Goal: Task Accomplishment & Management: Manage account settings

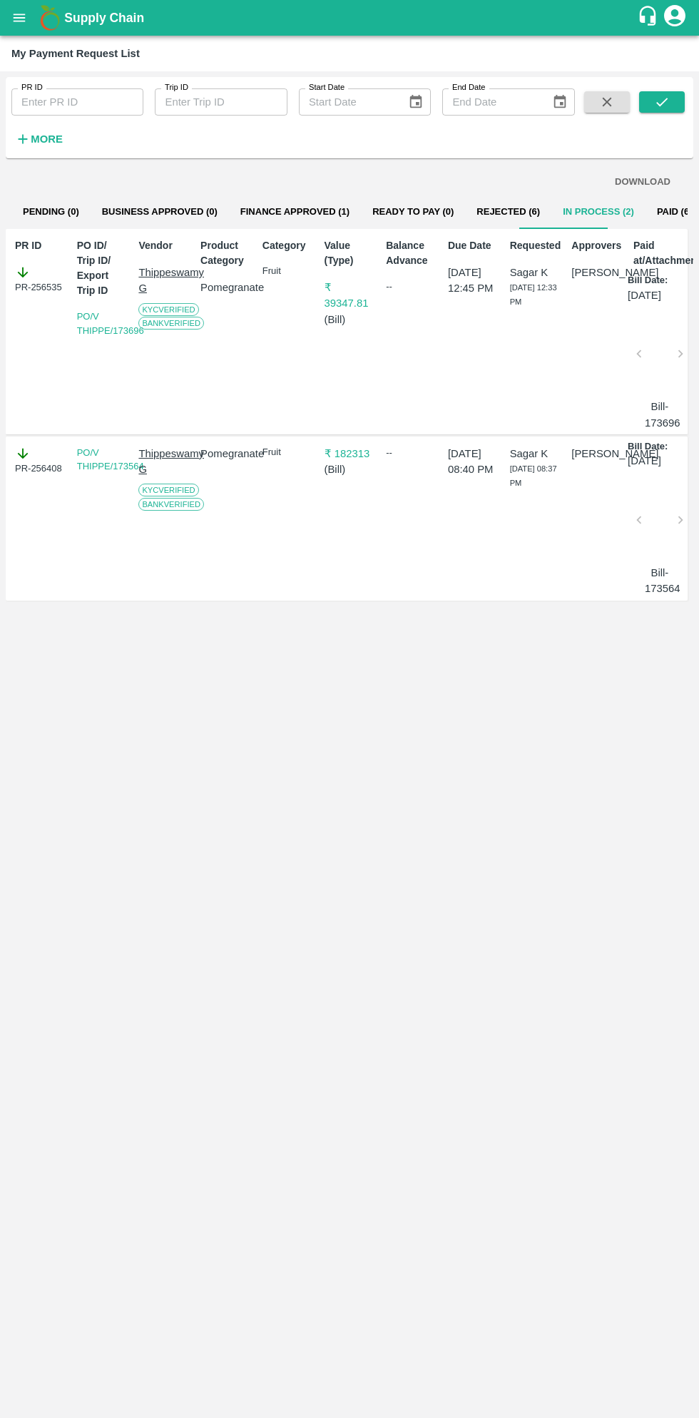
click at [32, 15] on button "open drawer" at bounding box center [19, 17] width 33 height 33
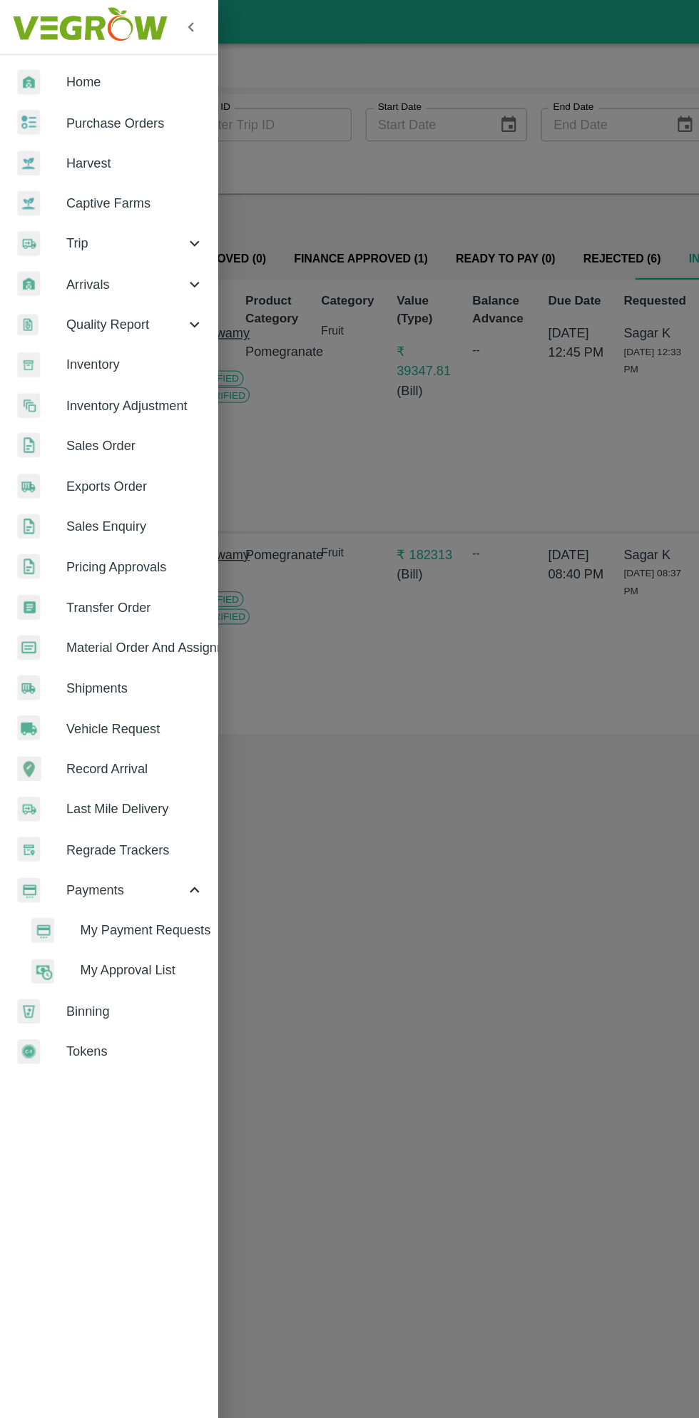
click at [157, 535] on span "Material Order And Assignment" at bounding box center [110, 529] width 113 height 16
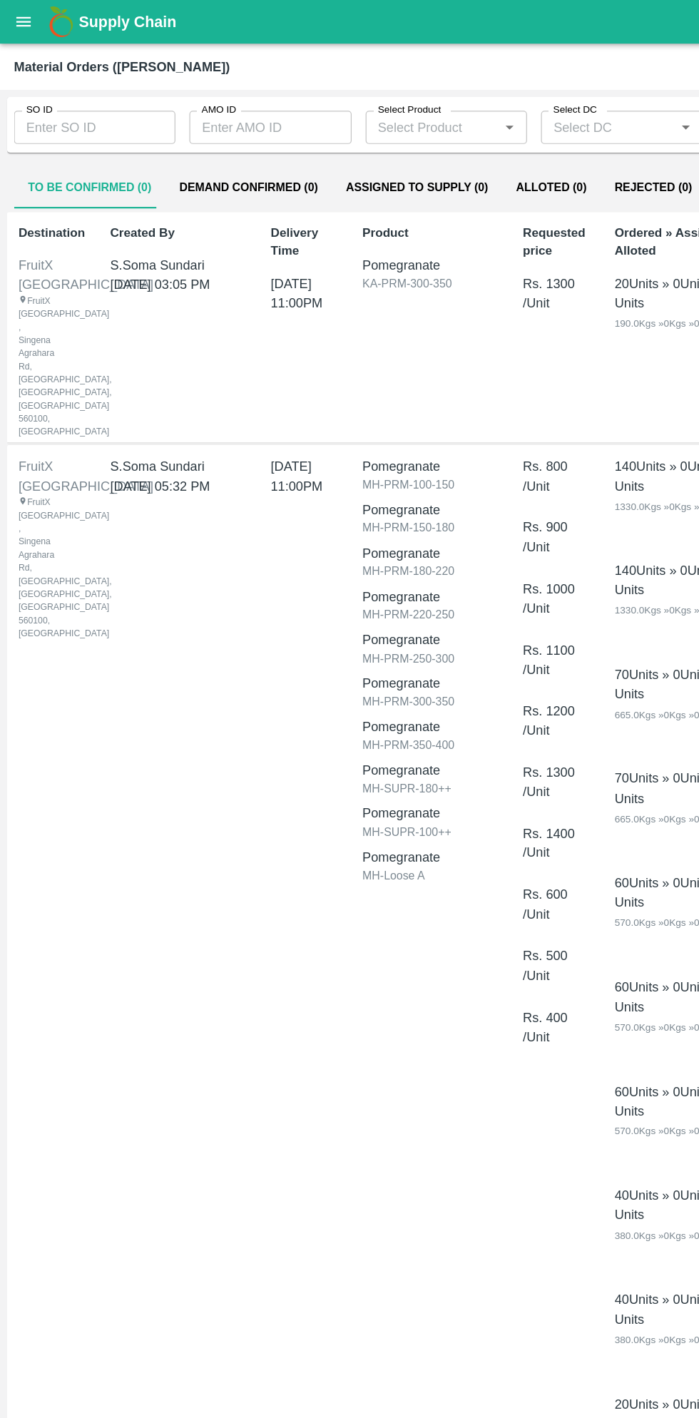
click at [87, 101] on input "SO ID" at bounding box center [77, 104] width 132 height 27
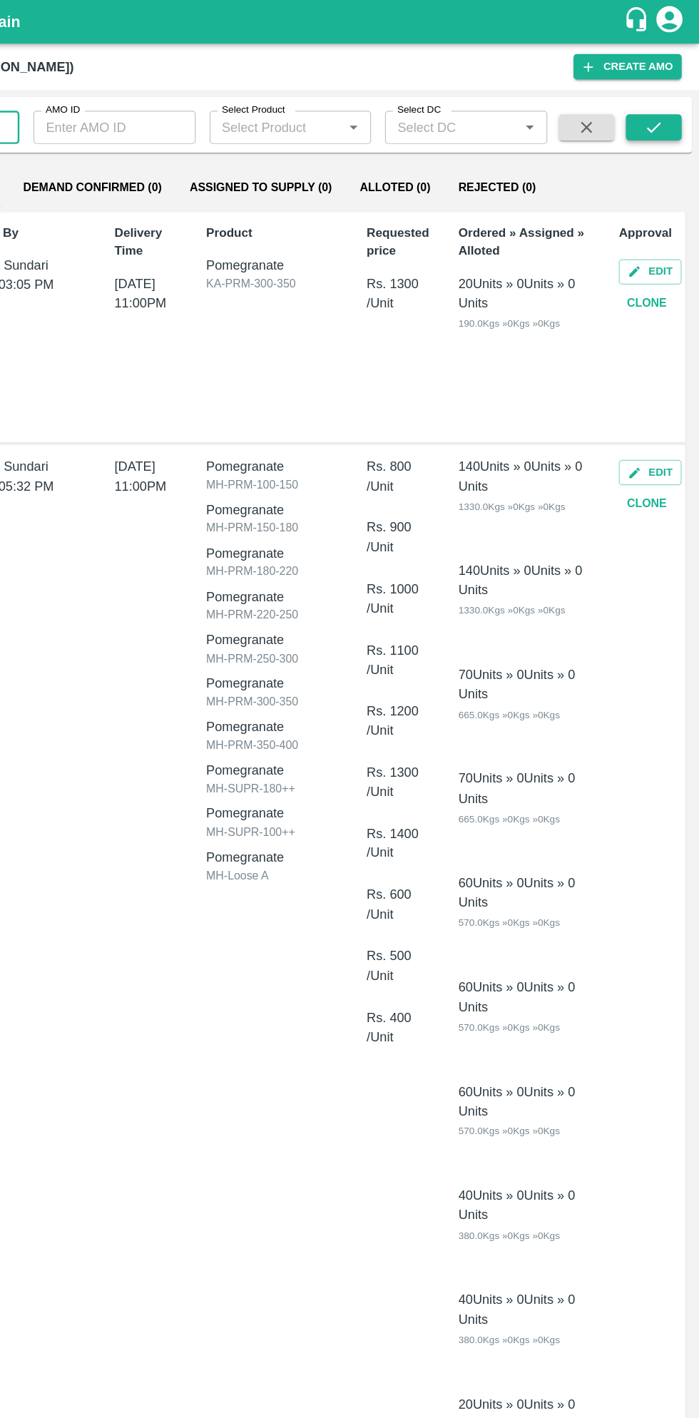
type input "604358"
click at [665, 110] on icon "submit" at bounding box center [662, 104] width 16 height 16
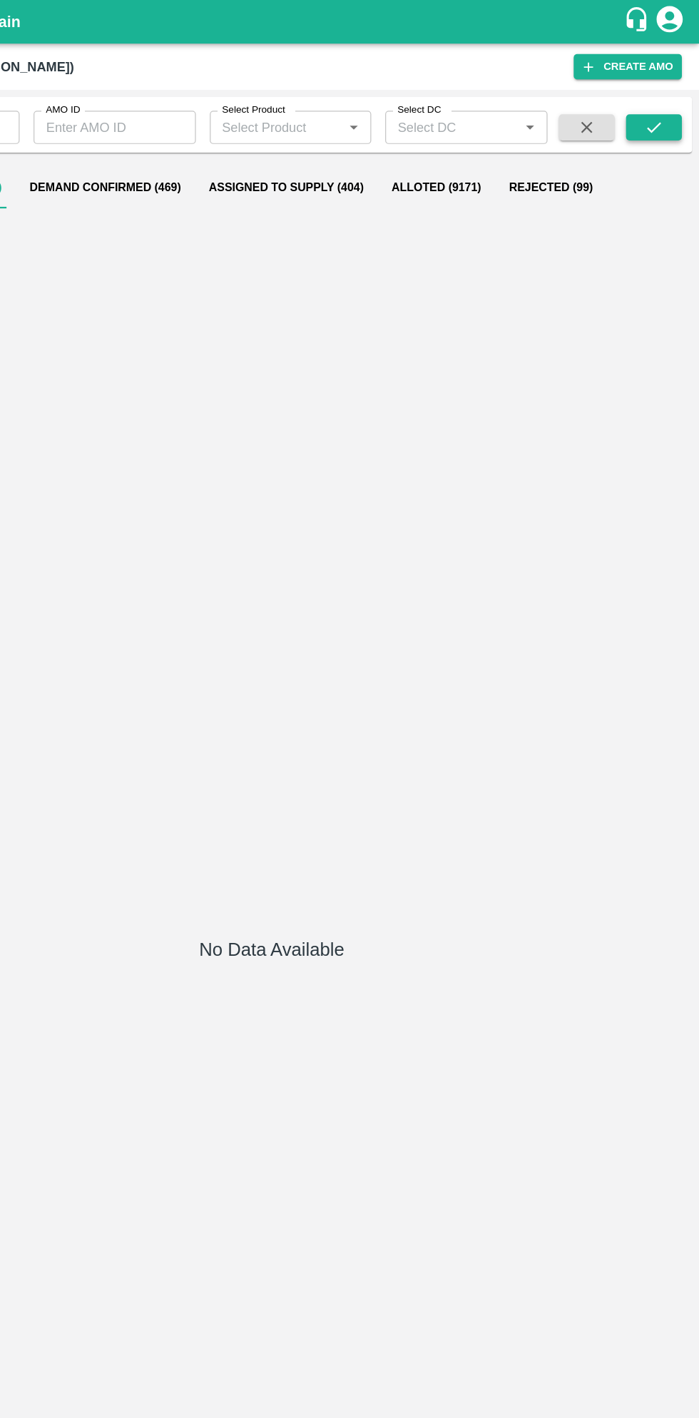
click at [660, 106] on icon "submit" at bounding box center [662, 104] width 16 height 16
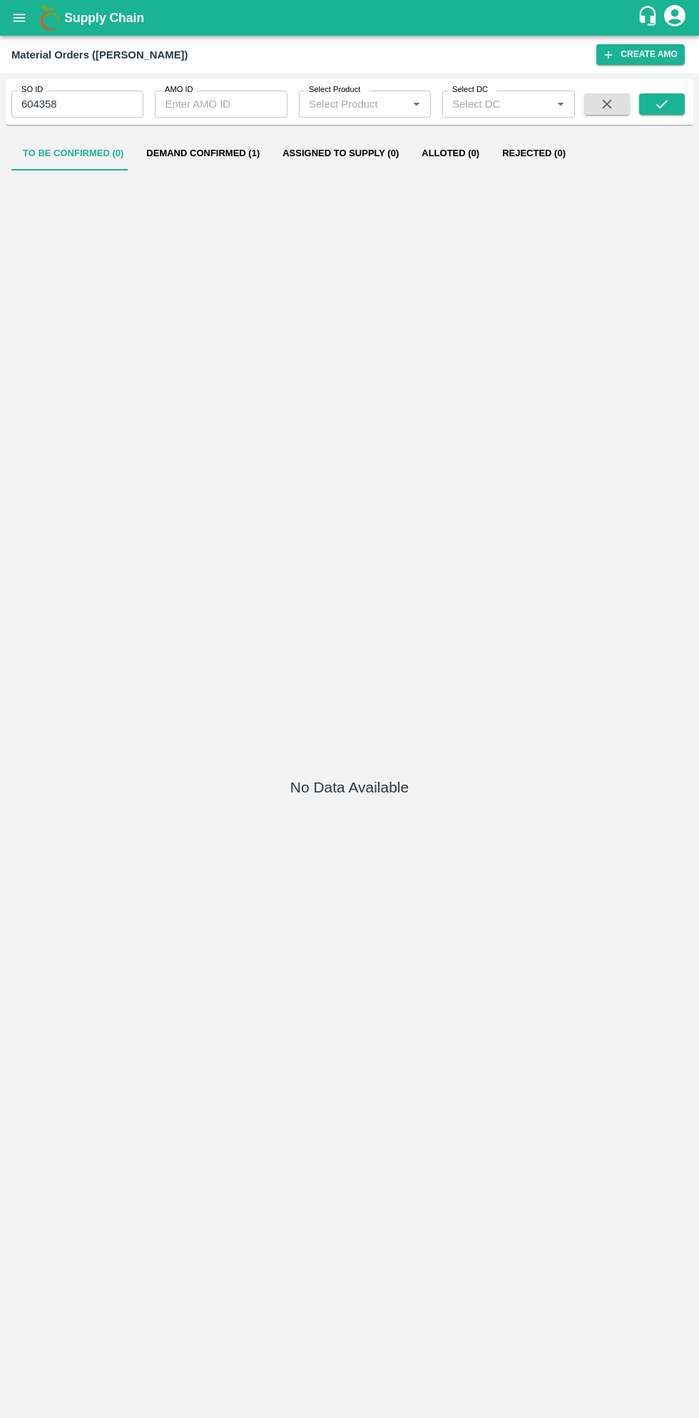
click at [210, 153] on button "Demand Confirmed (1)" at bounding box center [203, 153] width 136 height 34
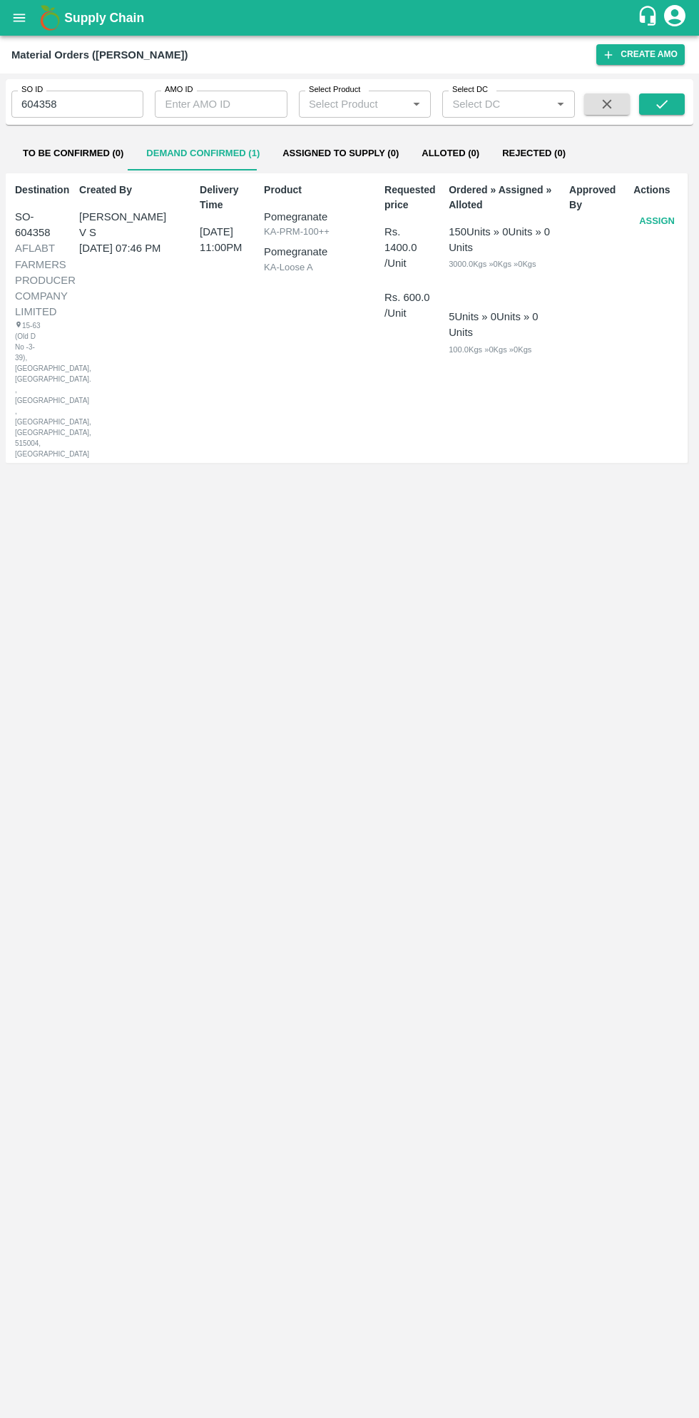
click at [658, 220] on button "Assign" at bounding box center [656, 221] width 47 height 25
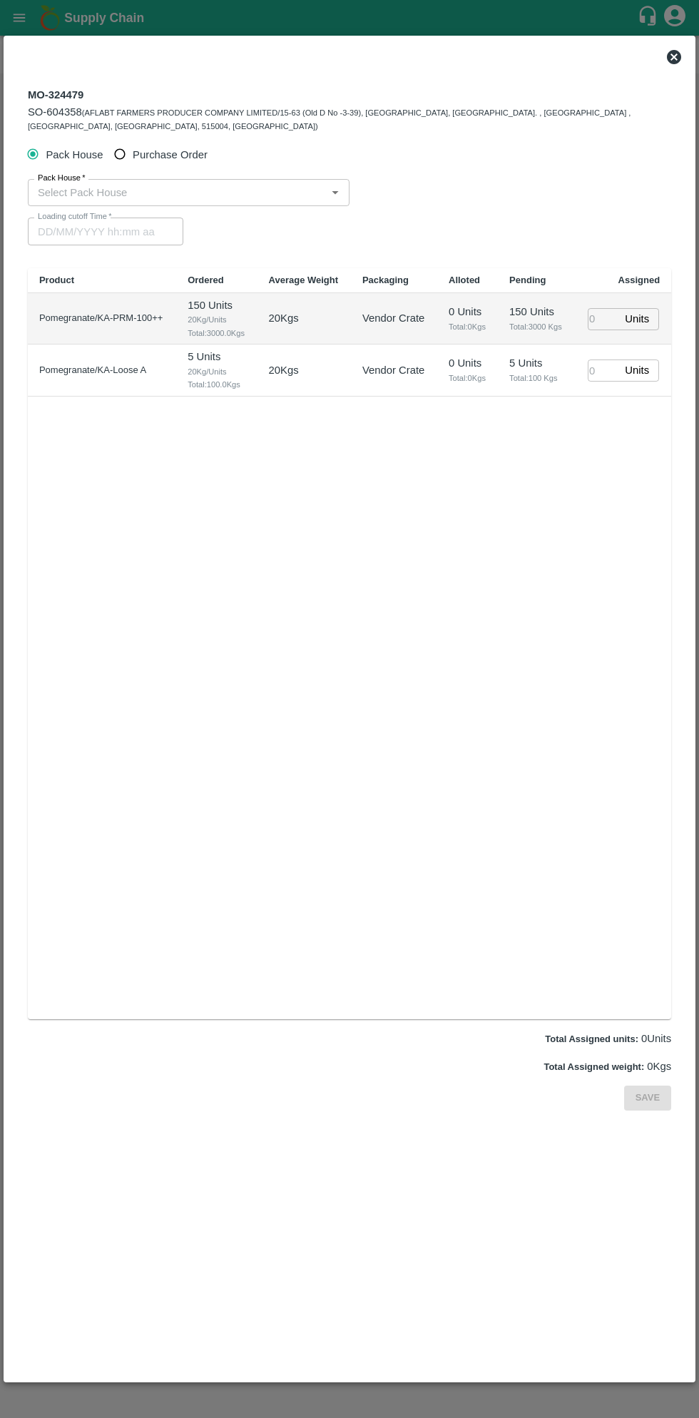
type input "12/09/2025 11:00 PM"
click at [127, 145] on input "Purchase Order" at bounding box center [120, 154] width 26 height 26
radio input "true"
click at [277, 183] on input "PO   *" at bounding box center [332, 192] width 600 height 19
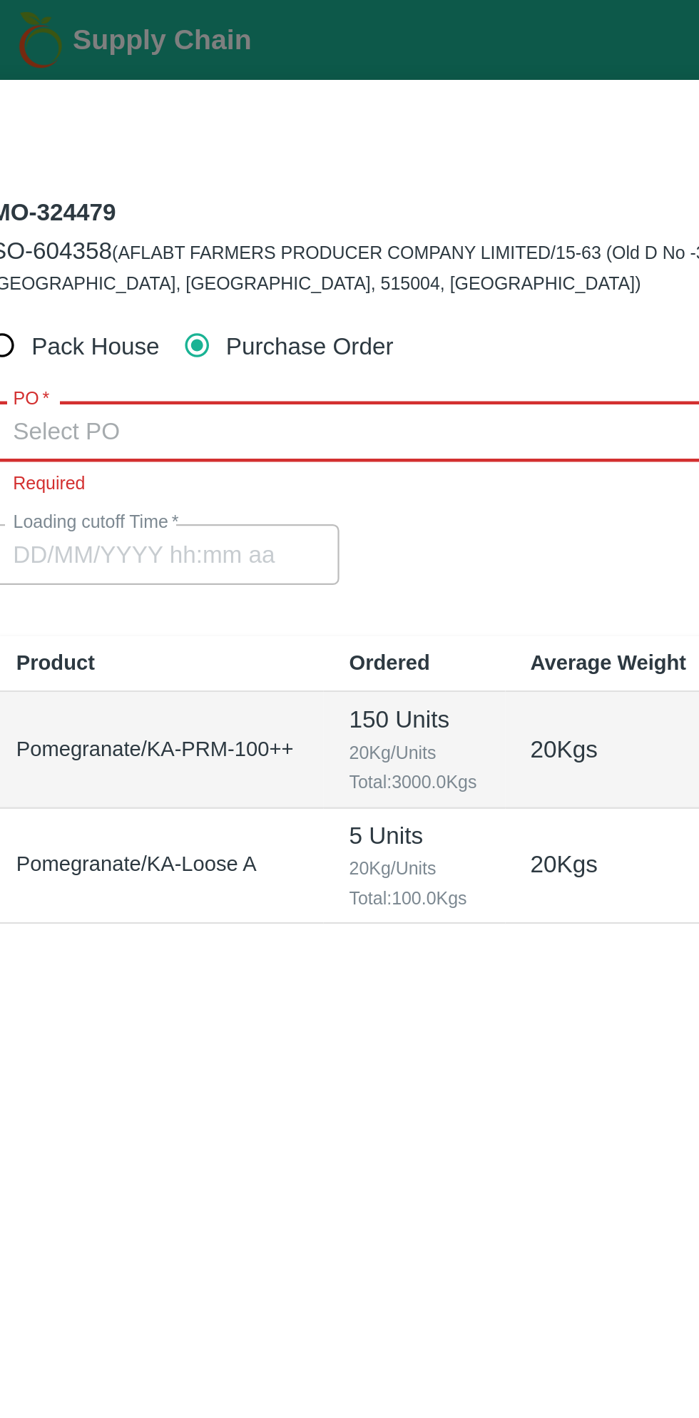
click at [172, 183] on input "PO   *" at bounding box center [332, 192] width 600 height 19
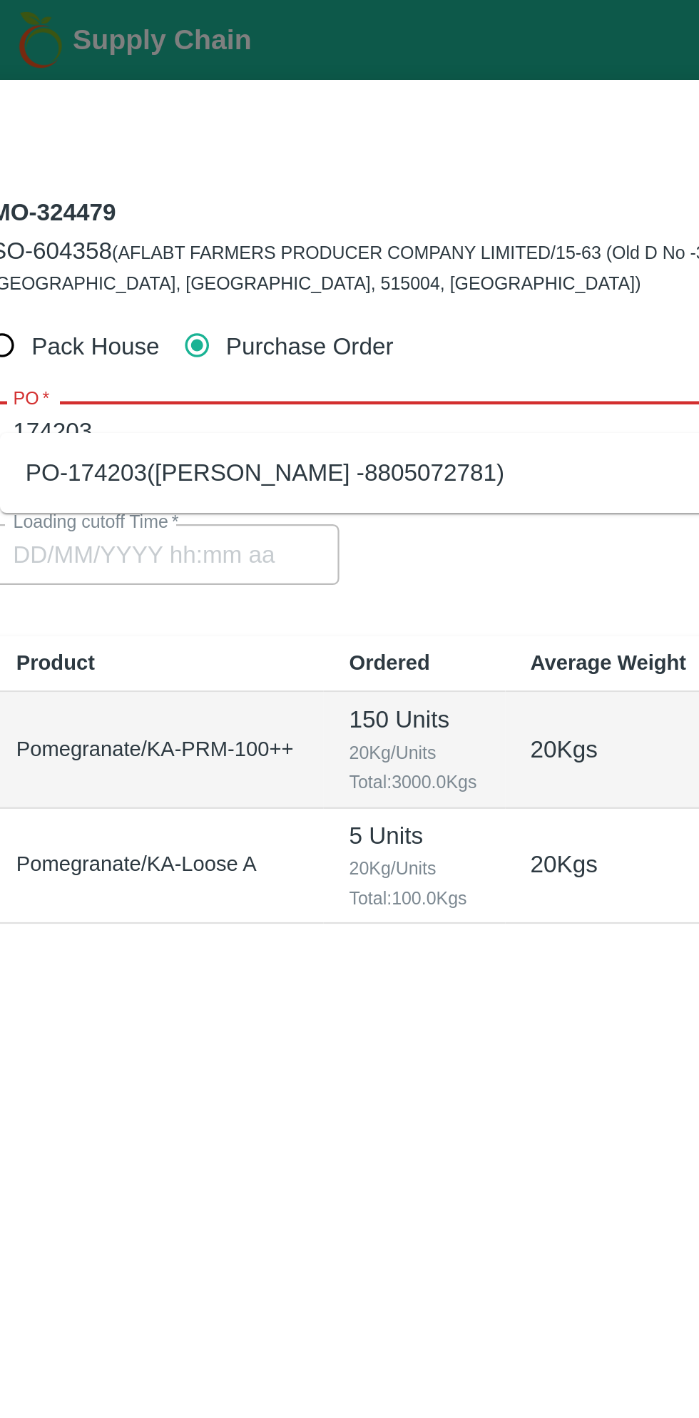
click at [243, 208] on div "PO-174203(Ningappa Kallappa Madabhavi -8805072781)" at bounding box center [151, 211] width 214 height 16
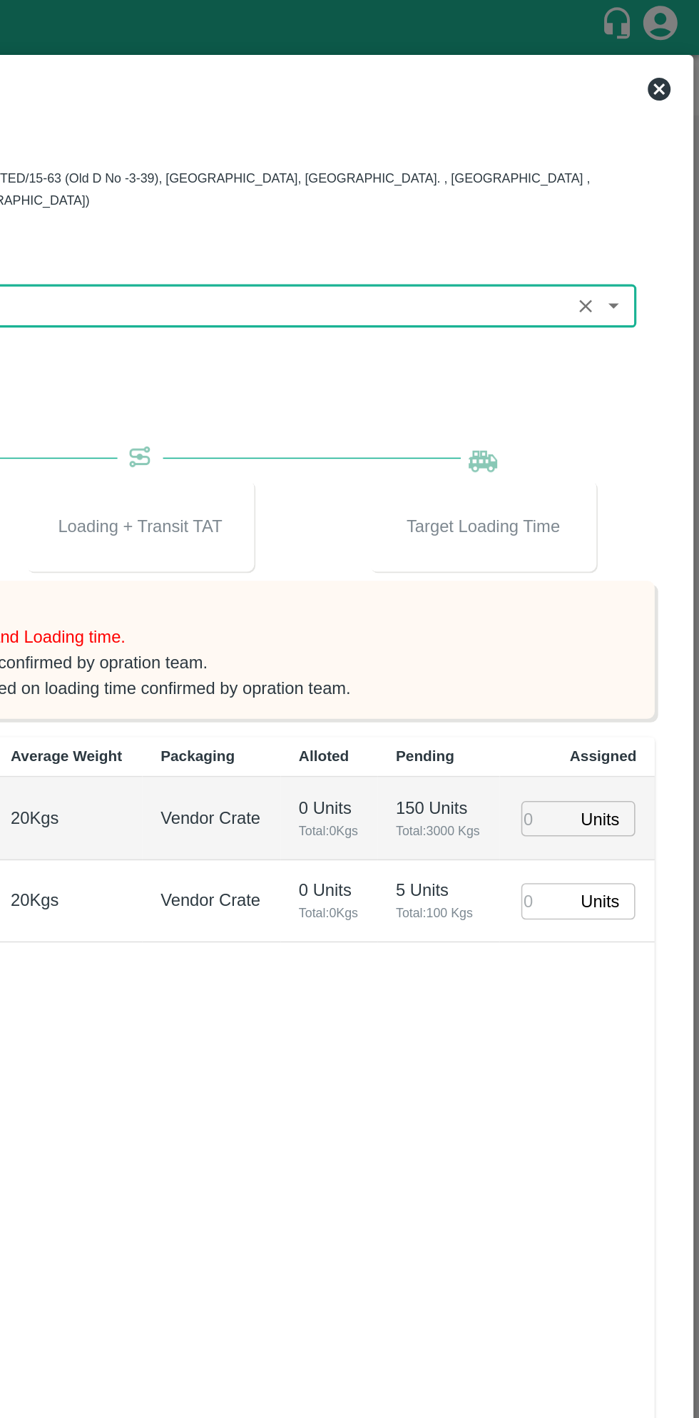
type input "PO-174203(Ningappa Kallappa Madabhavi -8805072781)"
click at [596, 502] on input "number" at bounding box center [603, 513] width 31 height 22
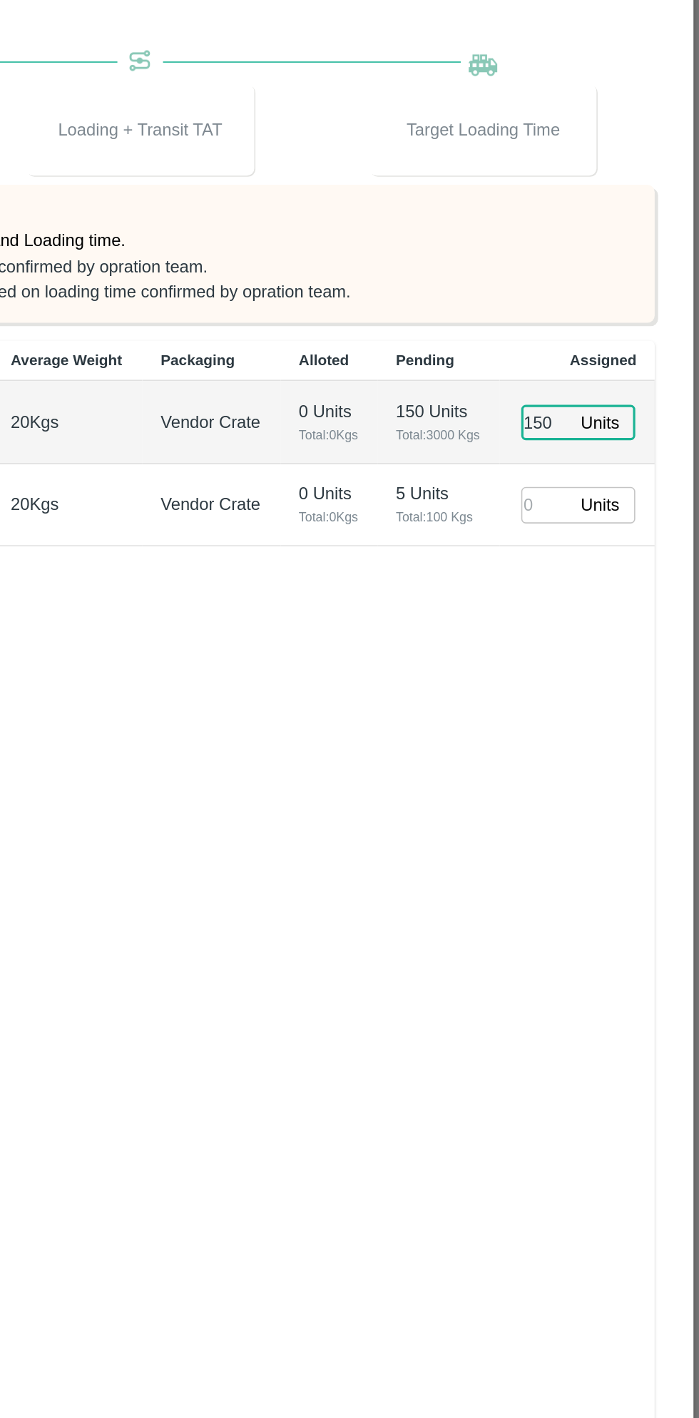
type input "150"
type input "12/09/2025 02:00 AM"
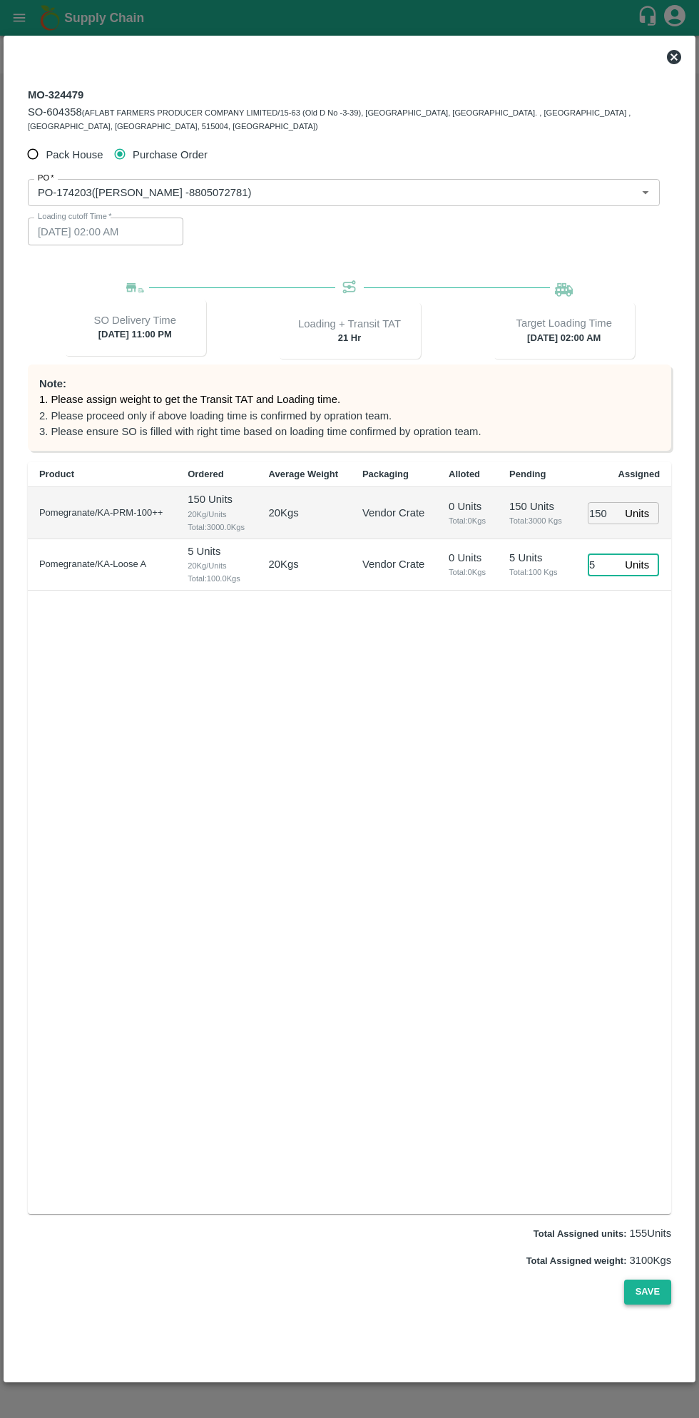
type input "5"
click at [659, 1280] on button "Save" at bounding box center [647, 1292] width 47 height 25
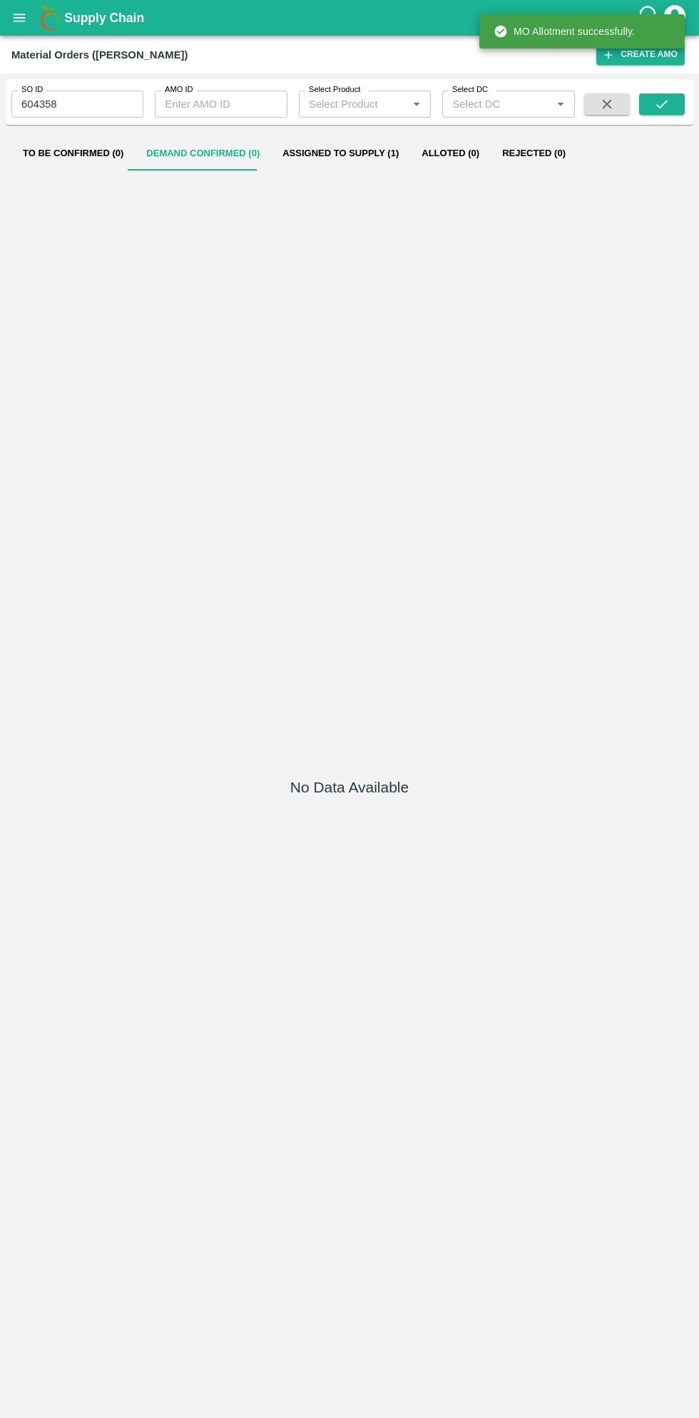
click at [28, 24] on button "open drawer" at bounding box center [19, 17] width 33 height 33
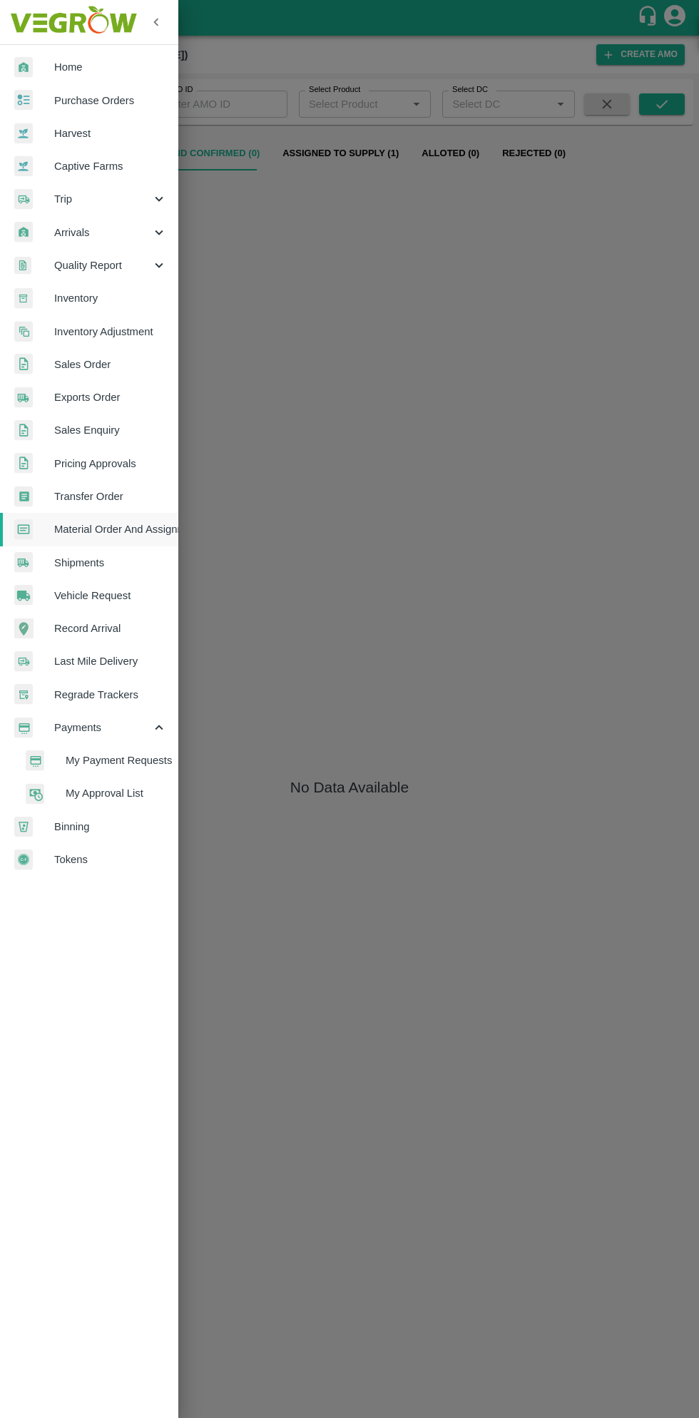
click at [116, 100] on span "Purchase Orders" at bounding box center [110, 101] width 113 height 16
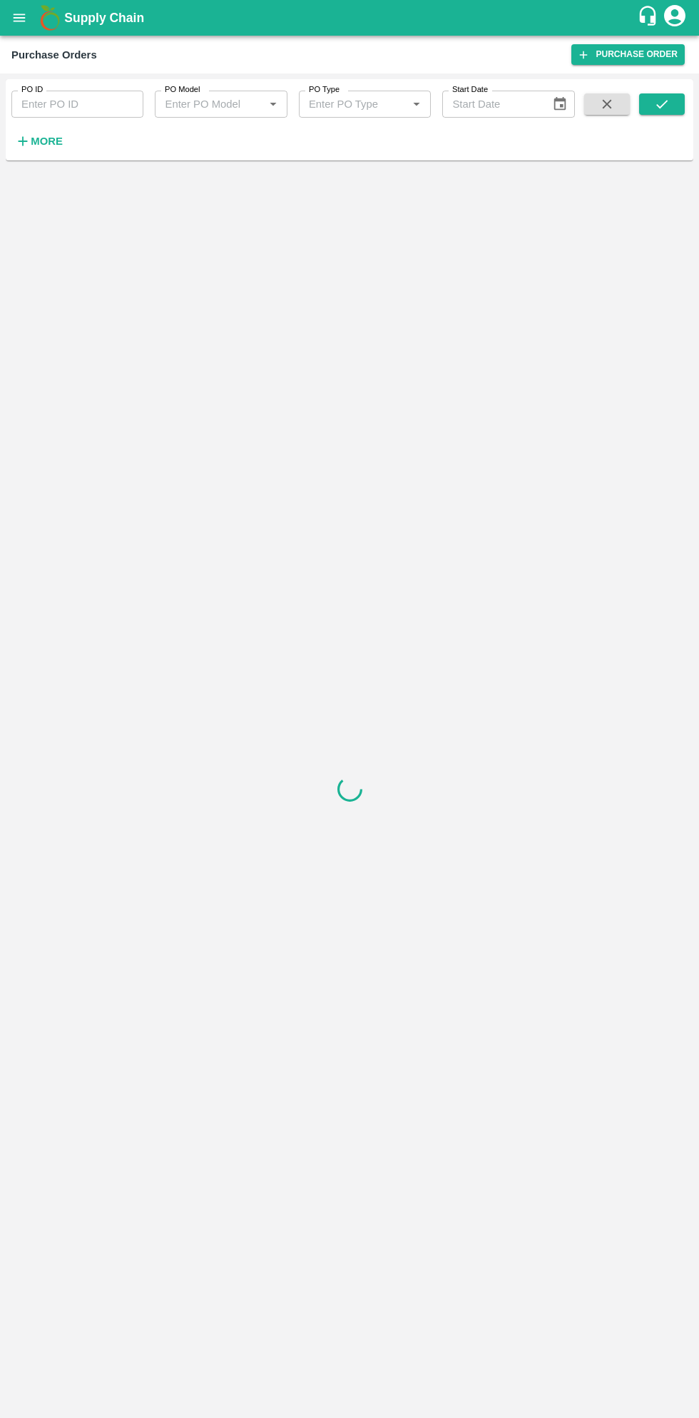
click at [54, 146] on strong "More" at bounding box center [47, 141] width 32 height 11
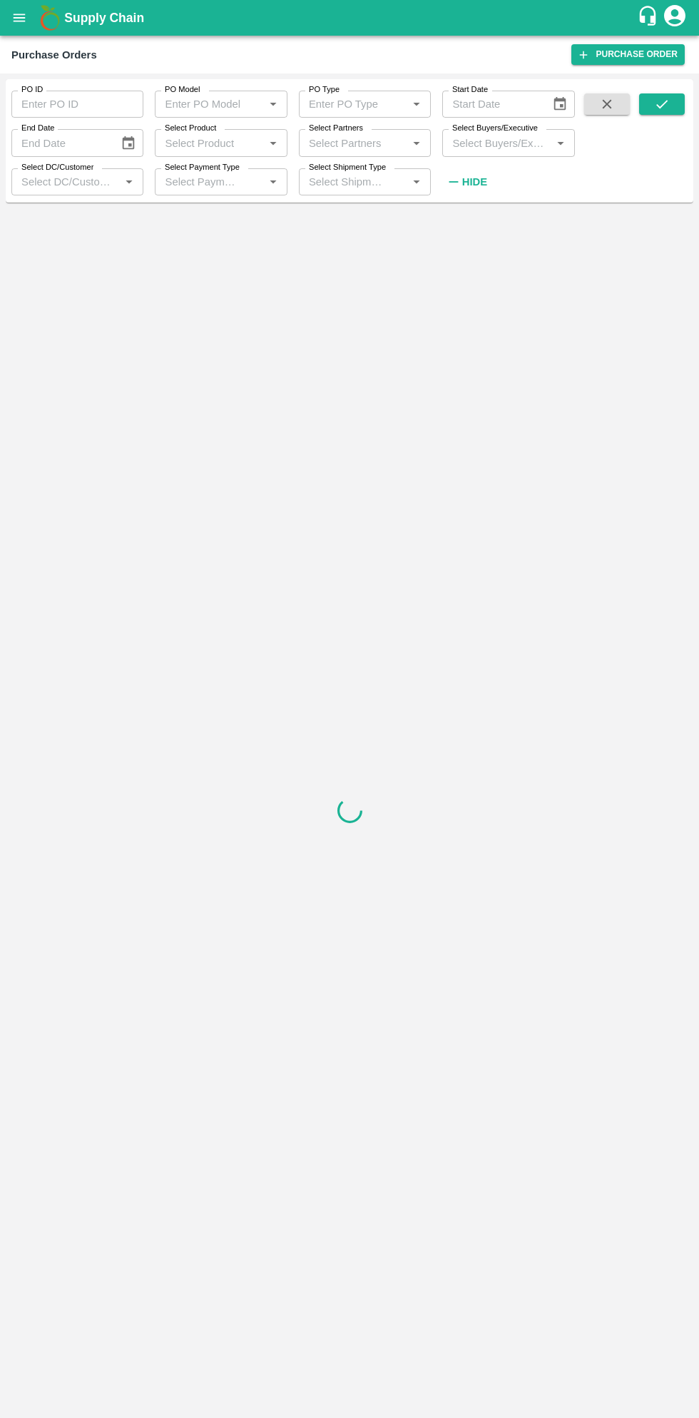
click at [511, 138] on input "Select Buyers/Executive" at bounding box center [497, 142] width 100 height 19
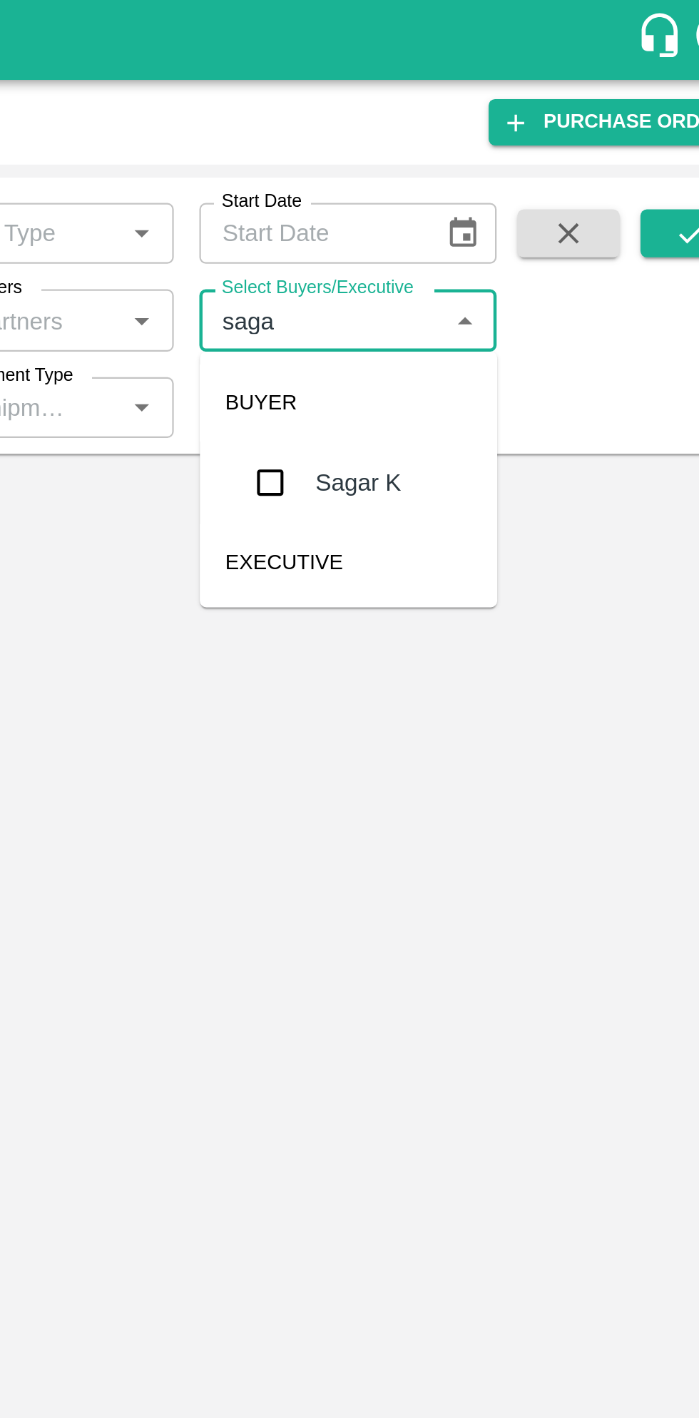
type input "sagar"
click at [471, 224] on input "checkbox" at bounding box center [473, 215] width 29 height 29
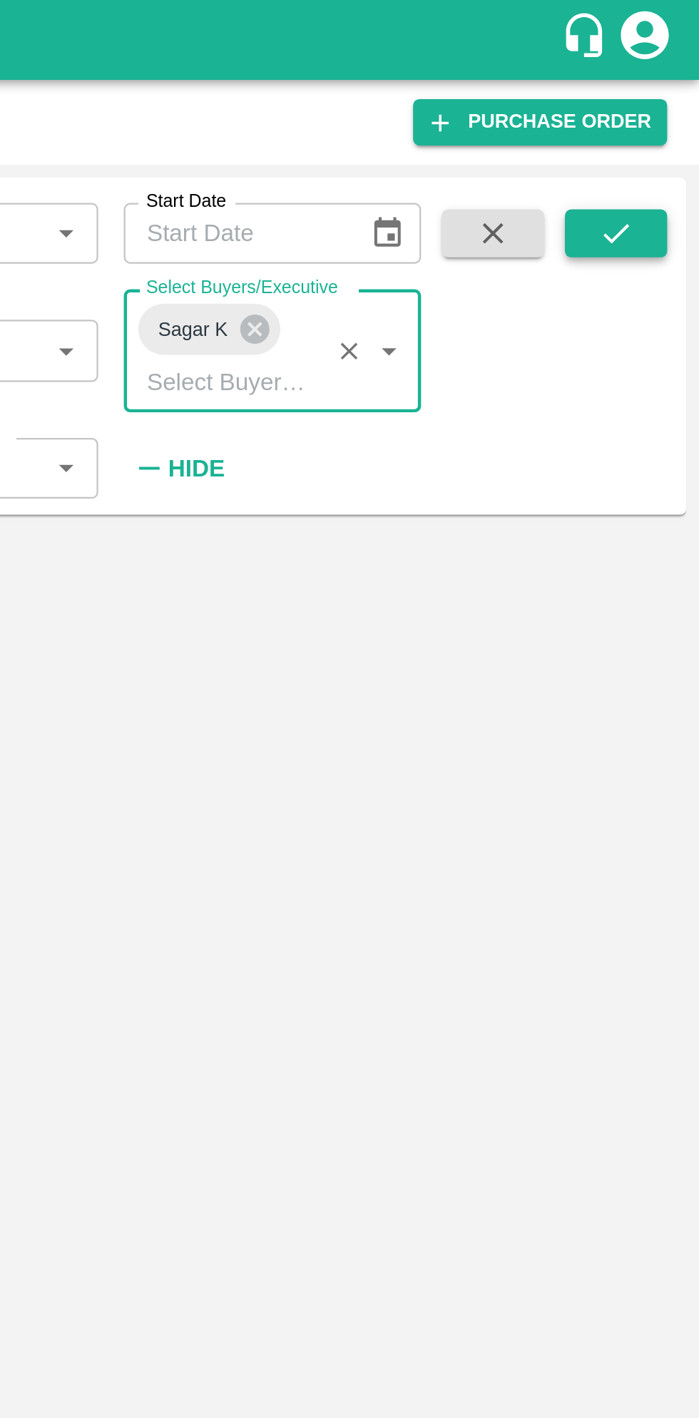
click at [673, 100] on button "submit" at bounding box center [662, 103] width 46 height 21
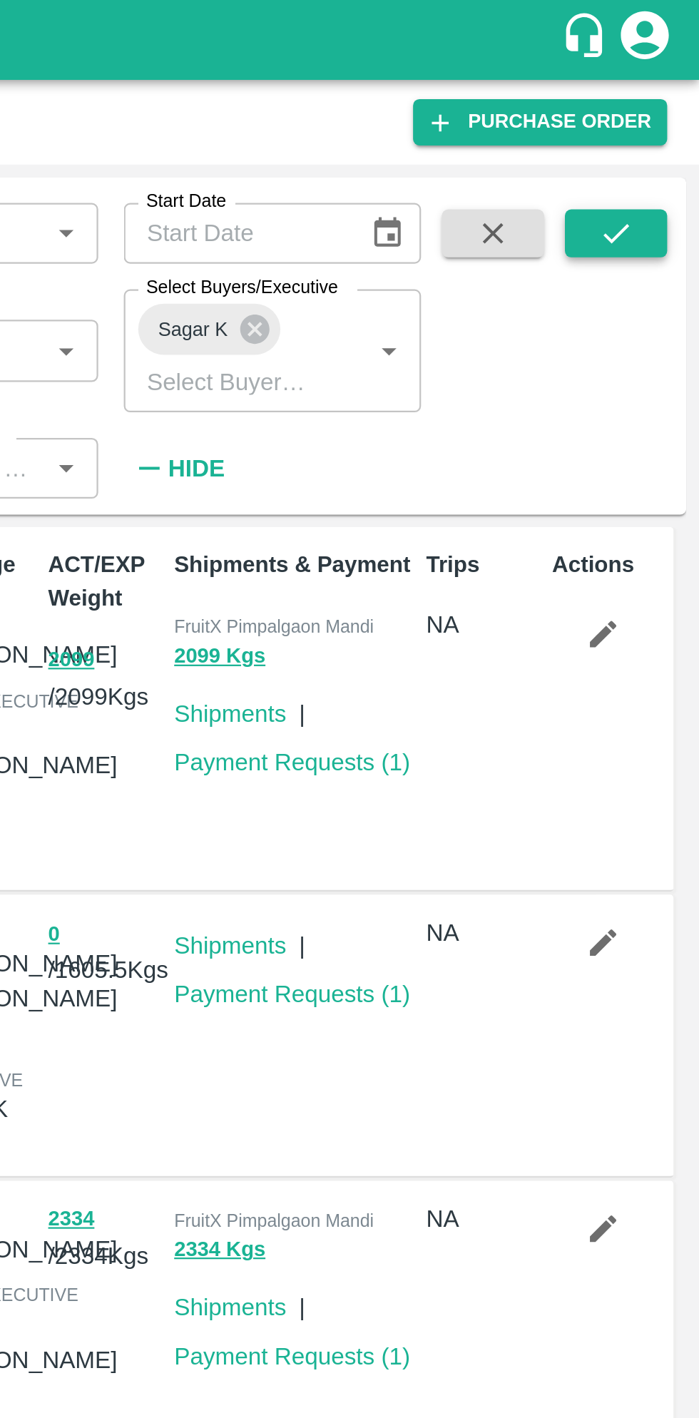
click at [663, 97] on icon "submit" at bounding box center [662, 104] width 16 height 16
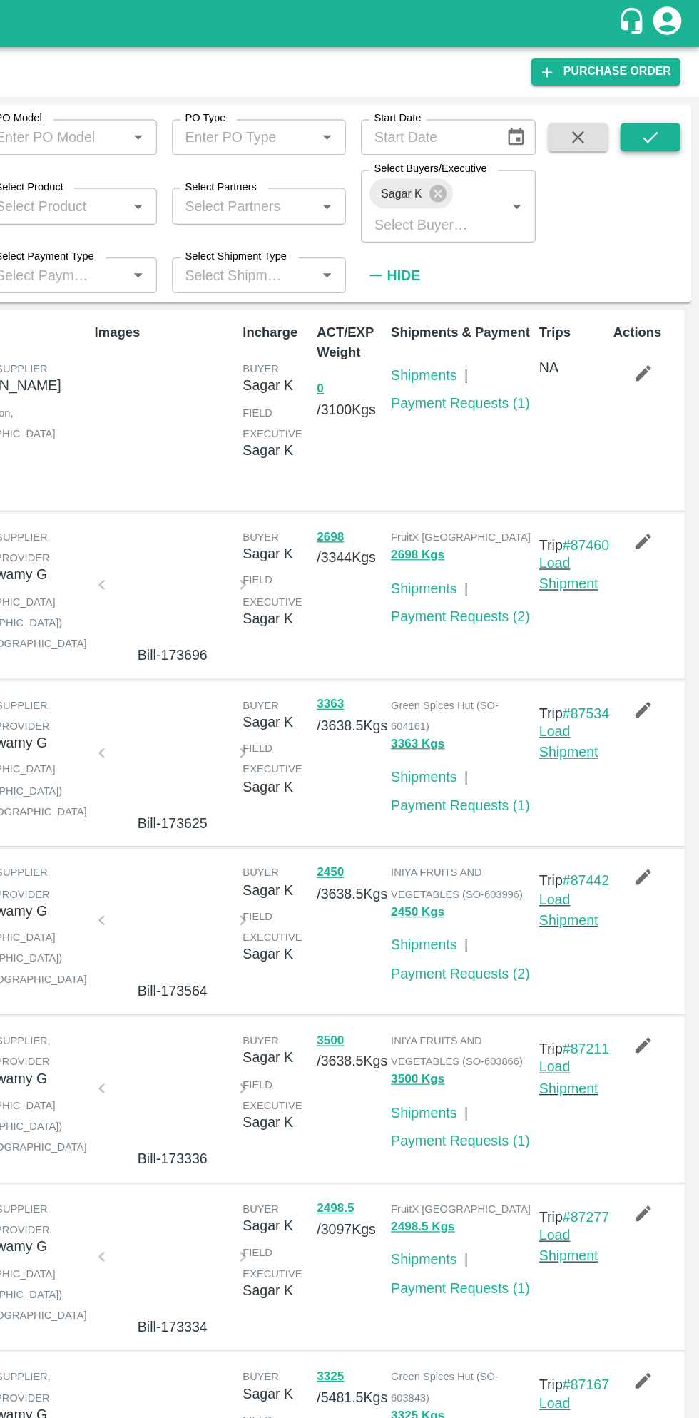
scroll to position [1, 0]
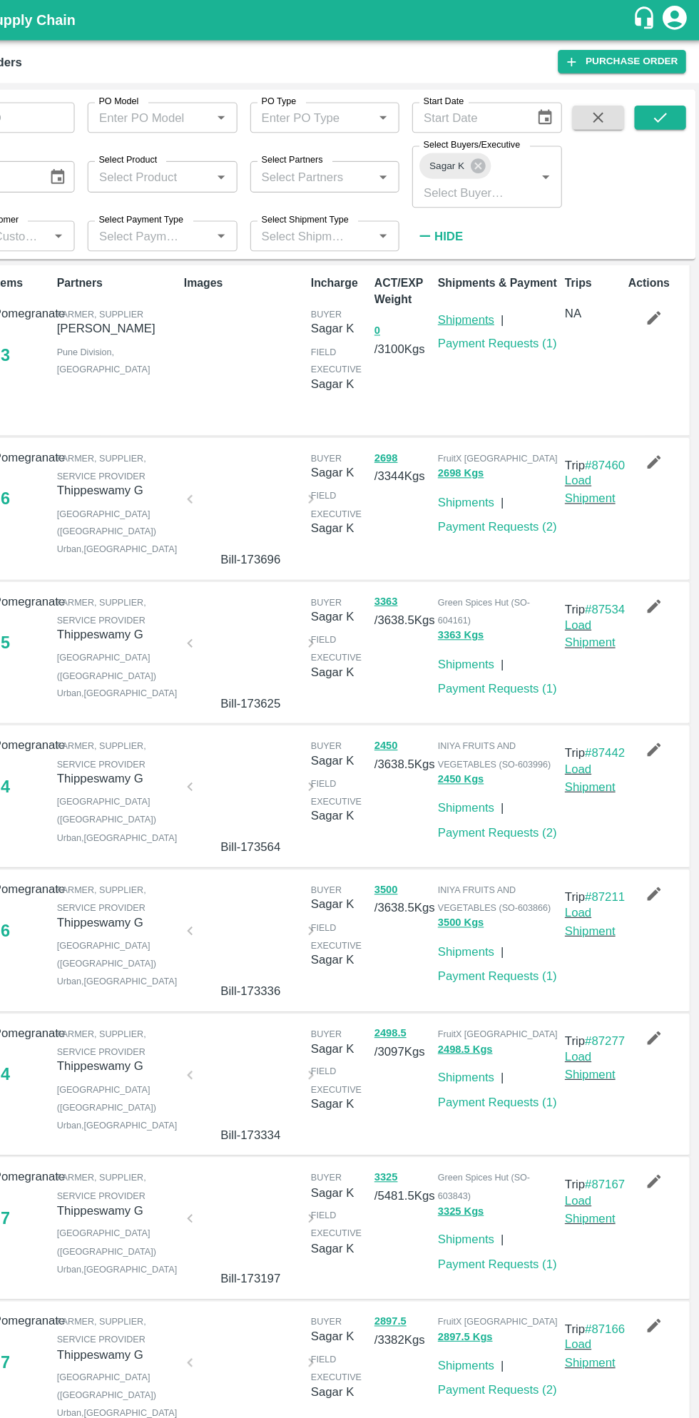
click at [485, 278] on link "Shipments" at bounding box center [490, 282] width 50 height 11
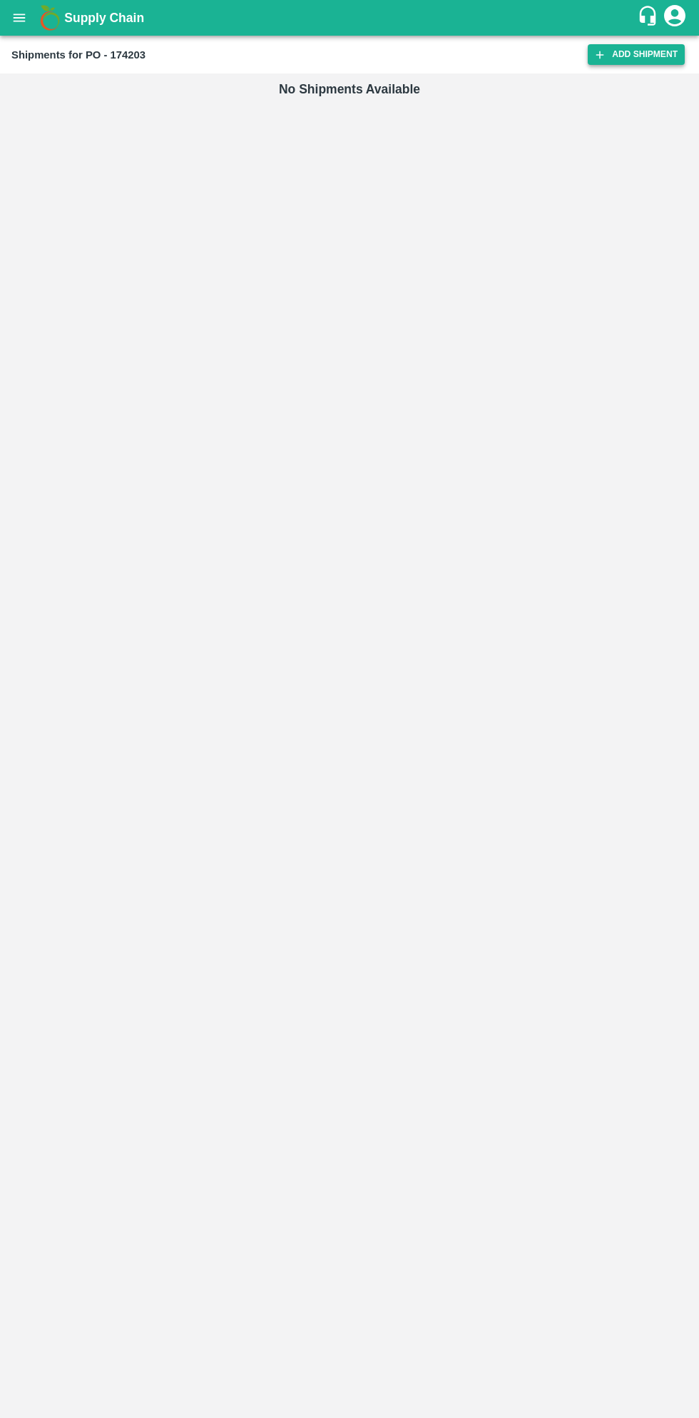
click at [635, 52] on link "Add Shipment" at bounding box center [636, 54] width 97 height 21
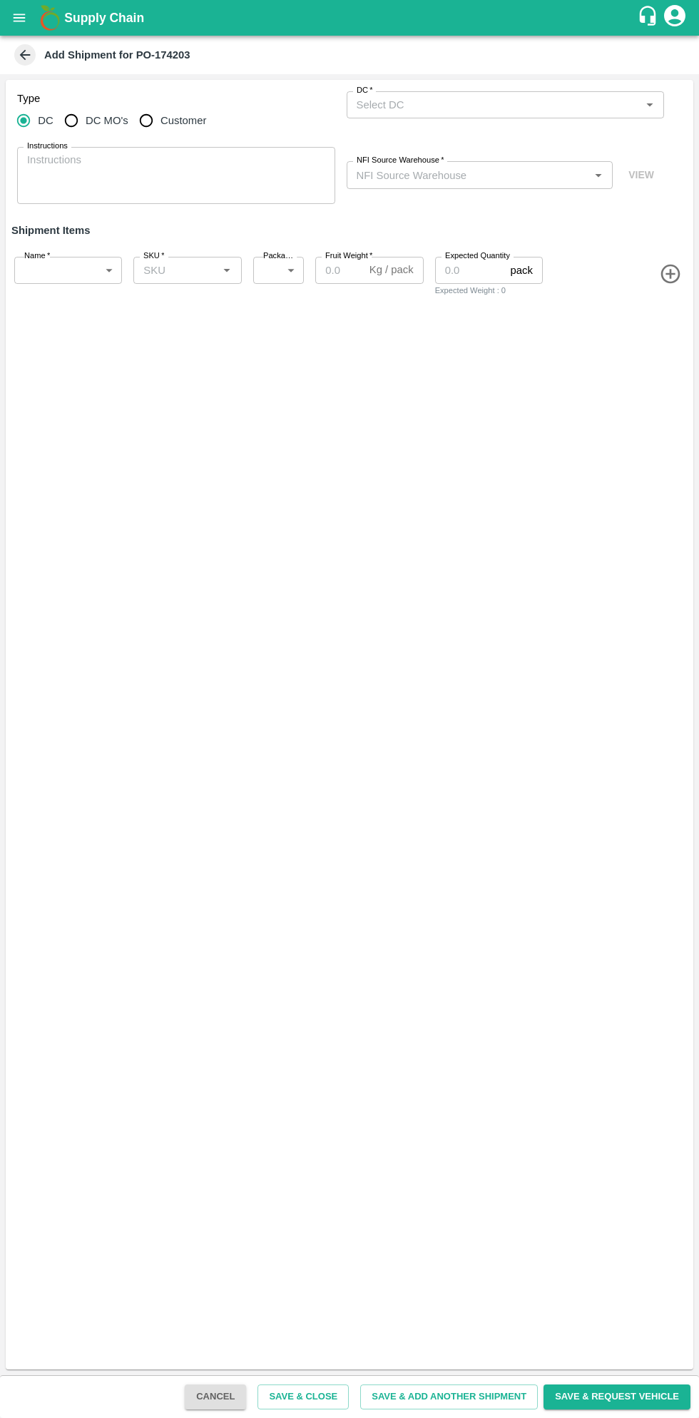
click at [151, 122] on input "Customer" at bounding box center [146, 120] width 29 height 29
radio input "true"
click at [501, 98] on input "Customer (Material Orders)   *" at bounding box center [494, 105] width 286 height 19
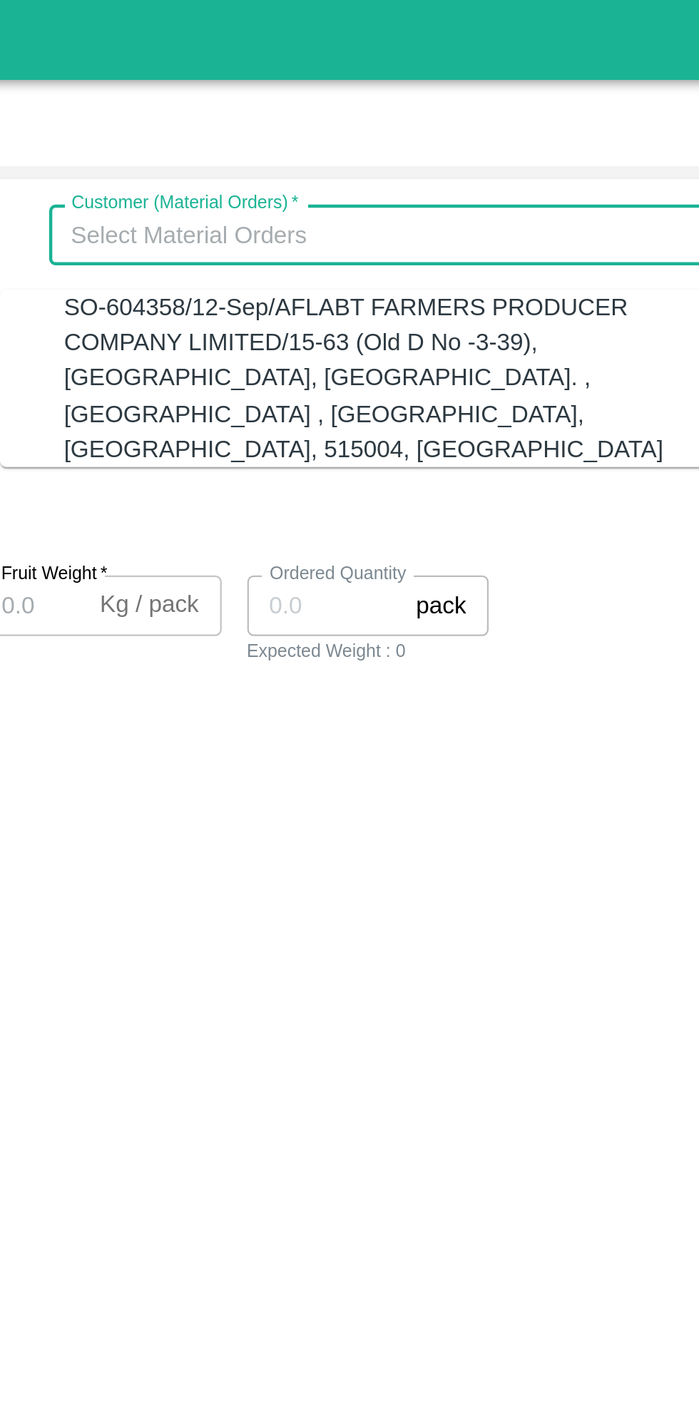
click at [504, 144] on div "SO-604358/12-Sep/AFLABT FARMERS PRODUCER COMPANY LIMITED/15-63 (Old D No -3-39)…" at bounding box center [498, 168] width 290 height 79
type input "SO-604358/12-Sep/AFLABT FARMERS PRODUCER COMPANY LIMITED/15-63 (Old D No -3-39)…"
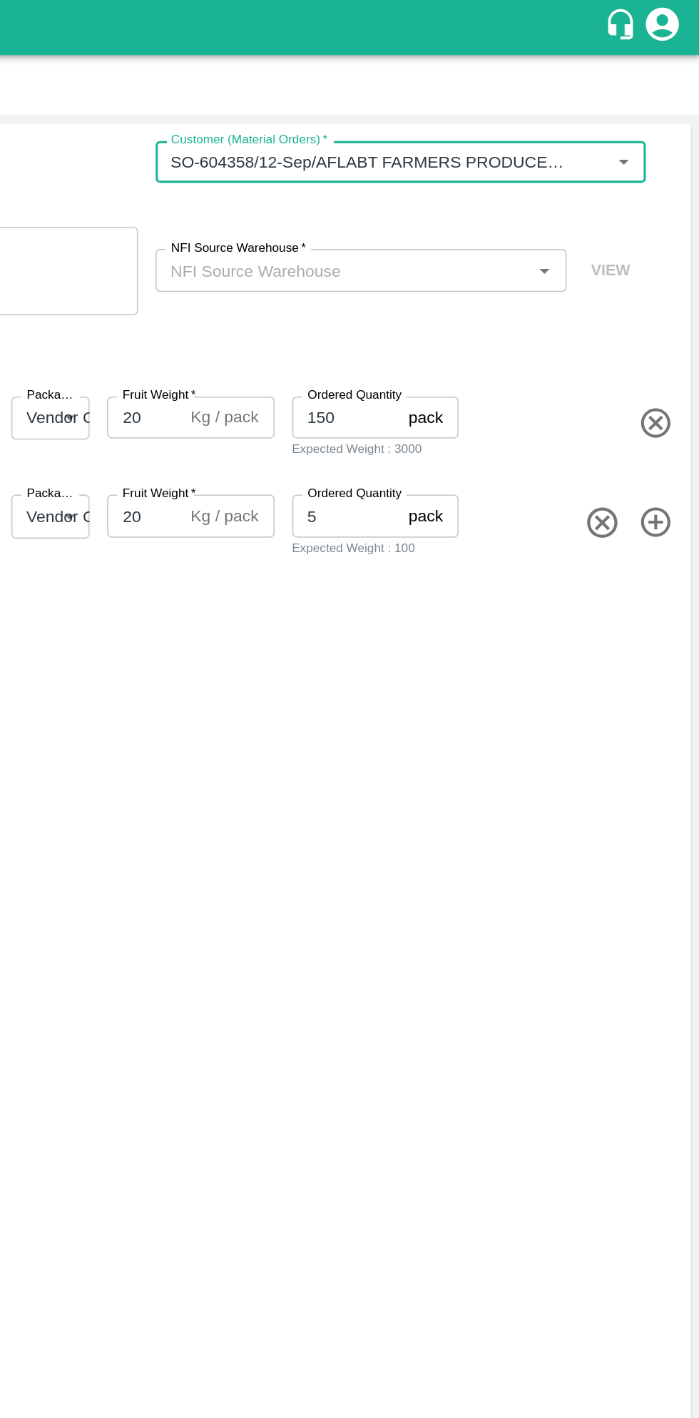
click at [515, 175] on input "NFI Source Warehouse   *" at bounding box center [468, 174] width 235 height 19
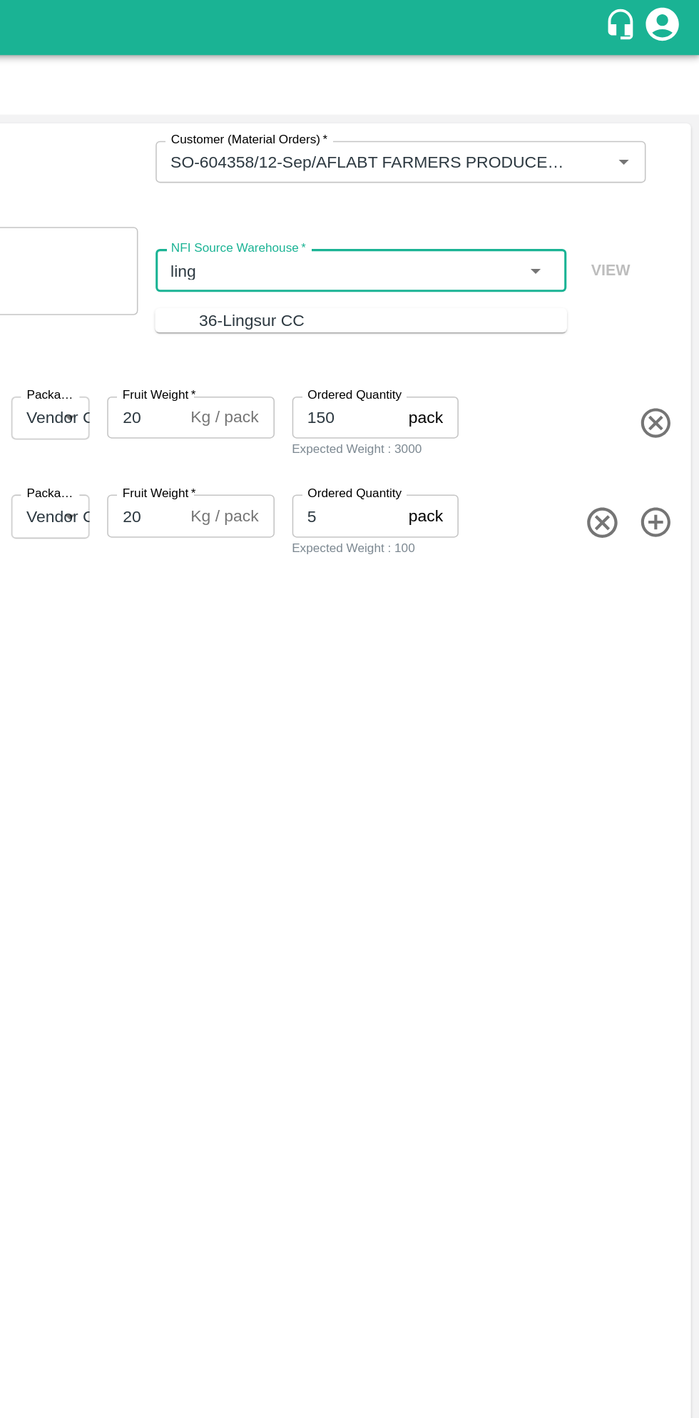
click at [534, 210] on div "36-Lingsur CC" at bounding box center [494, 208] width 238 height 16
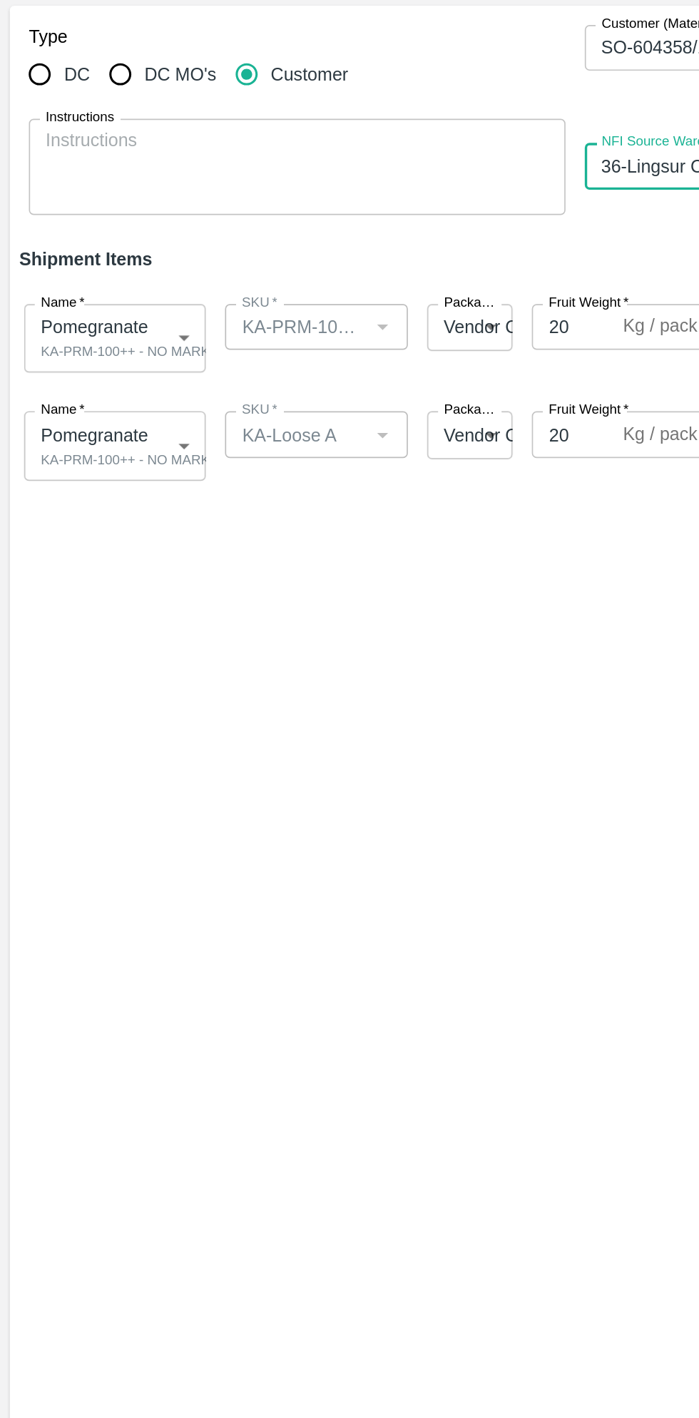
type input "36-Lingsur CC"
click at [91, 277] on body "Supply Chain Add Shipment for PO-174203 Type DC DC MO's Customer Customer (Mate…" at bounding box center [349, 709] width 699 height 1418
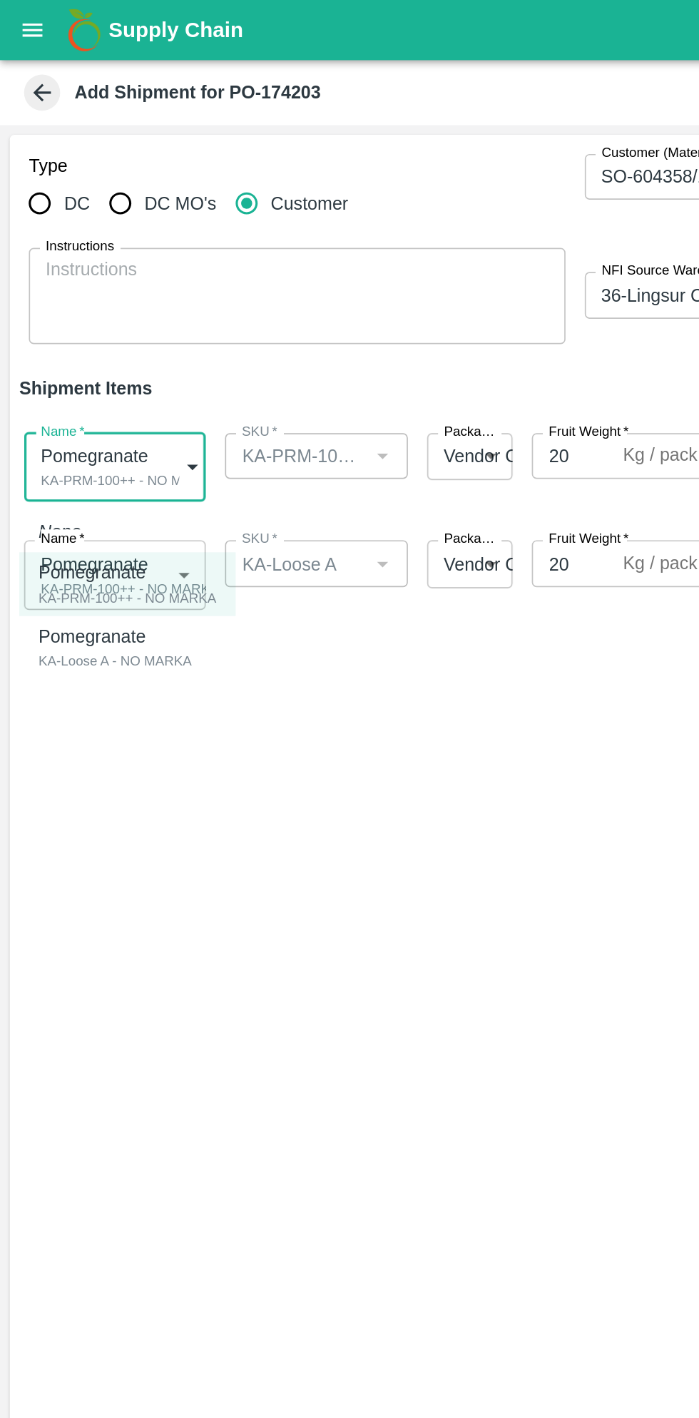
click at [98, 330] on li "Pomegranate KA-PRM-100++ - NO MARKA" at bounding box center [75, 346] width 128 height 38
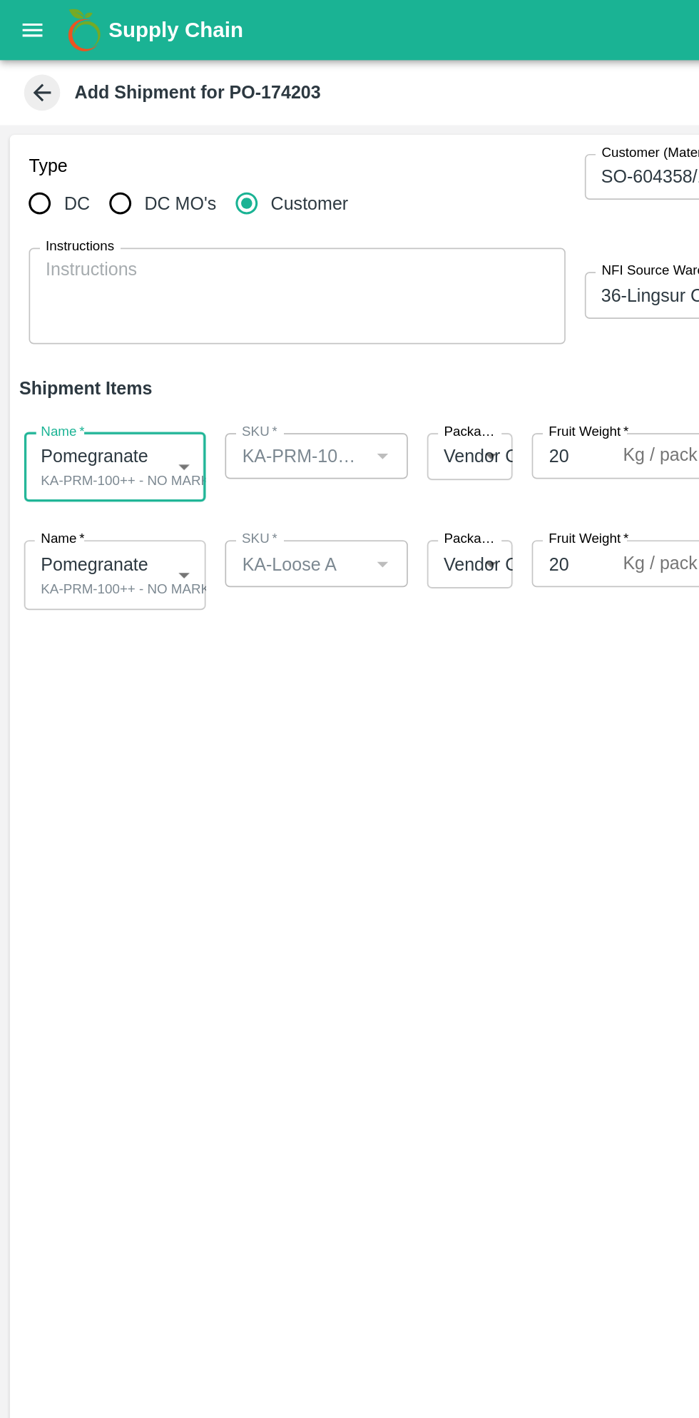
click at [98, 340] on body "Supply Chain Add Shipment for PO-174203 Type DC DC MO's Customer Customer (Mate…" at bounding box center [349, 709] width 699 height 1418
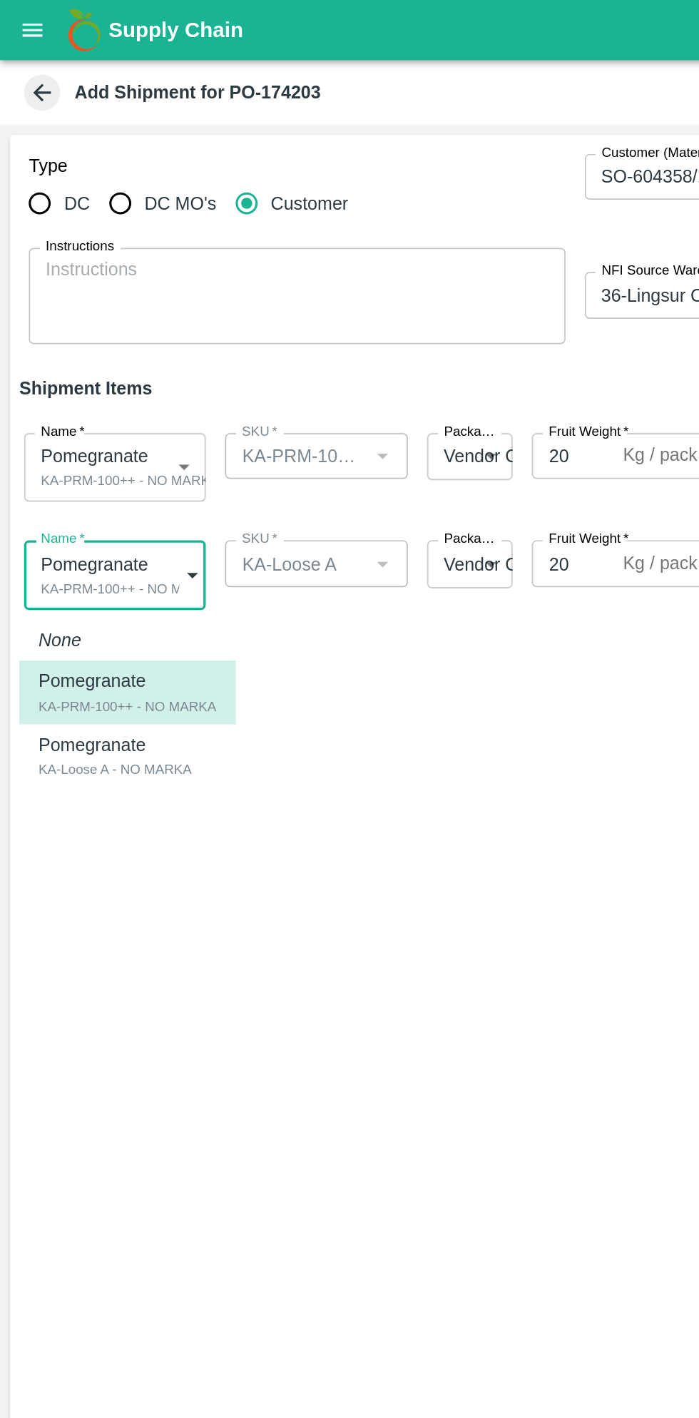
click at [105, 457] on div "KA-Loose A - NO MARKA" at bounding box center [68, 455] width 91 height 13
type input "1992730"
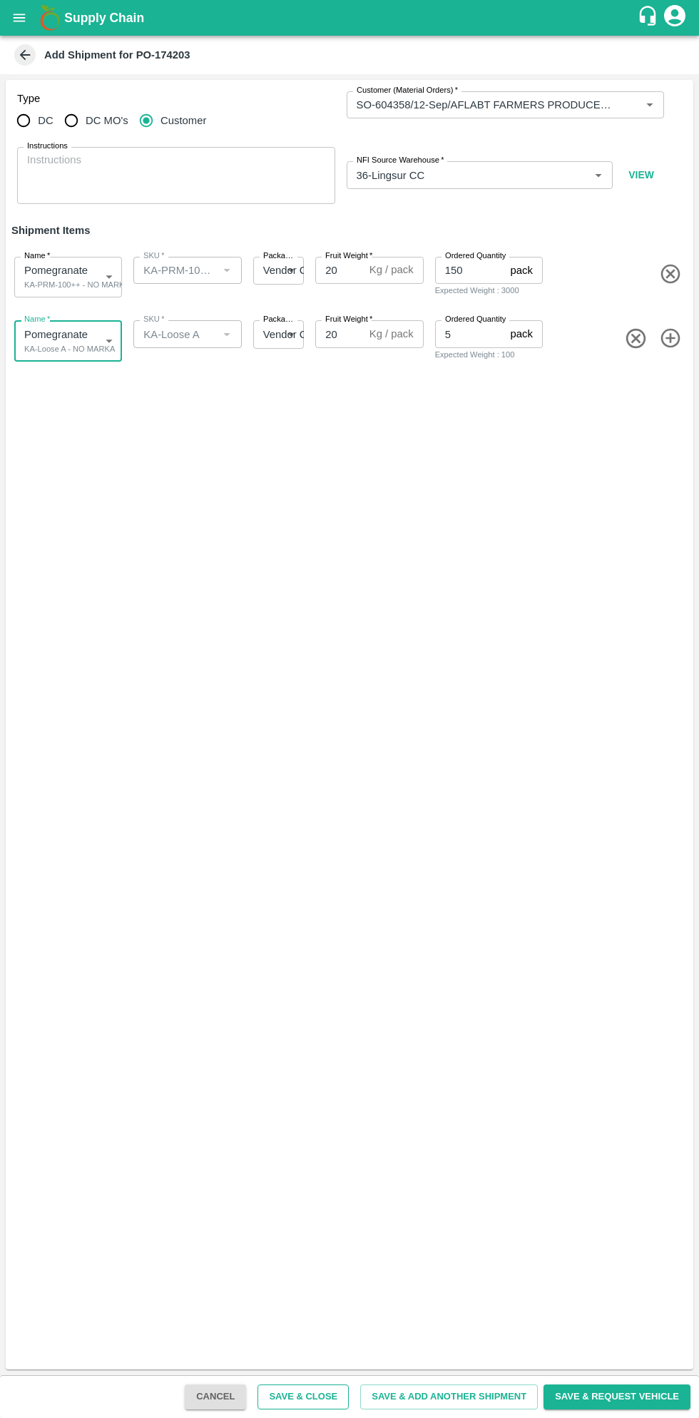
click at [325, 1397] on button "Save & Close" at bounding box center [303, 1397] width 91 height 25
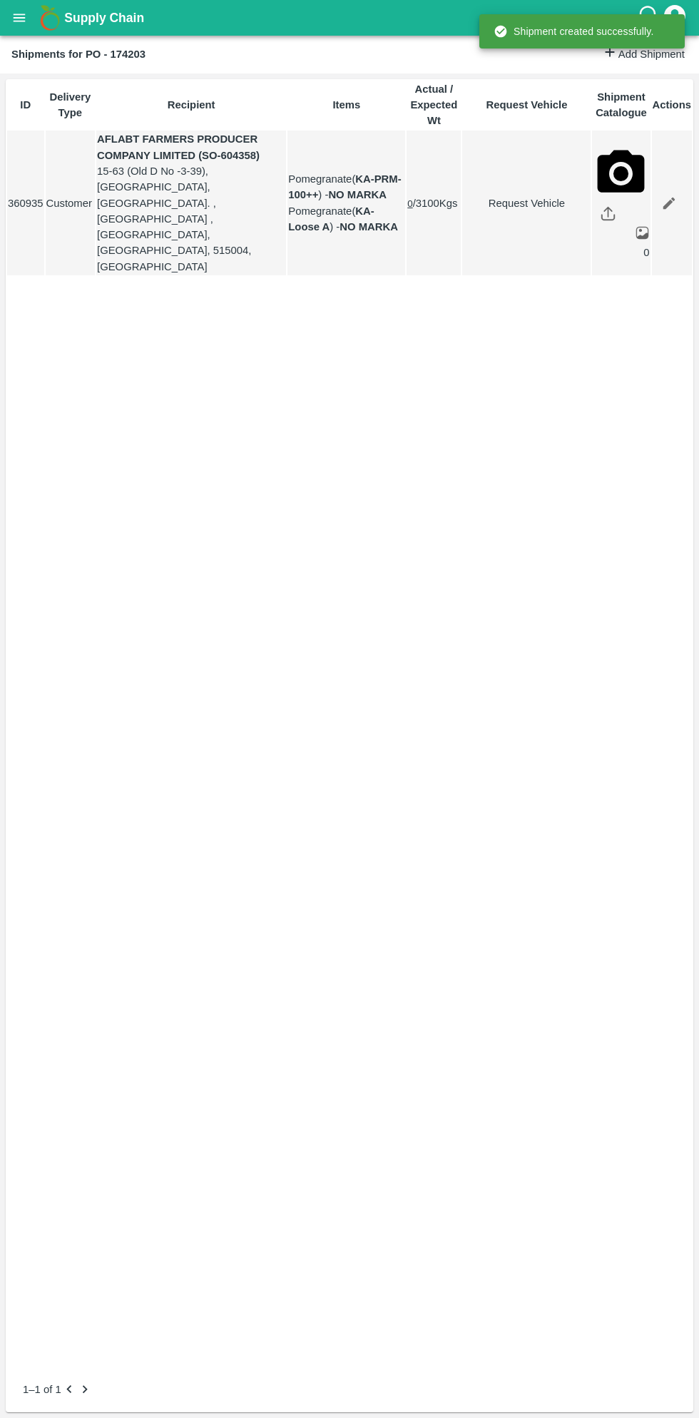
click at [27, 17] on icon "open drawer" at bounding box center [19, 18] width 16 height 16
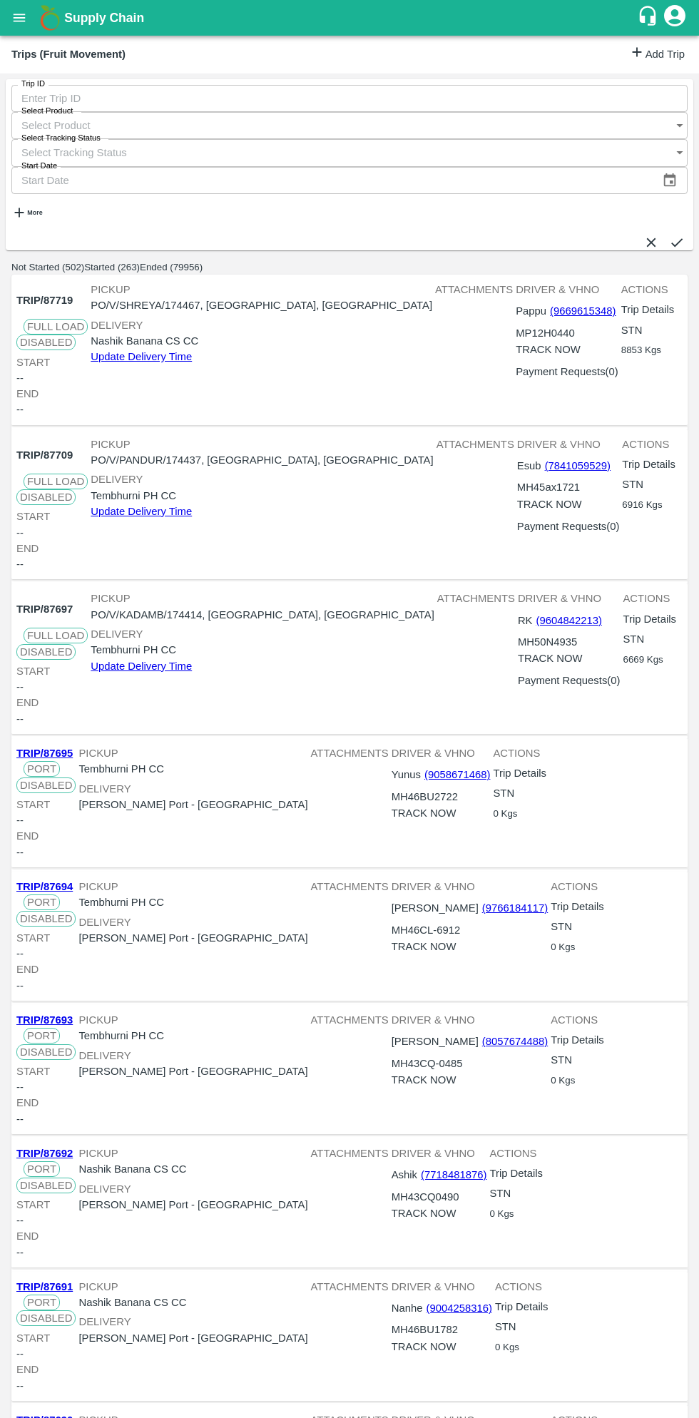
click at [636, 53] on link "Add Trip" at bounding box center [657, 54] width 56 height 21
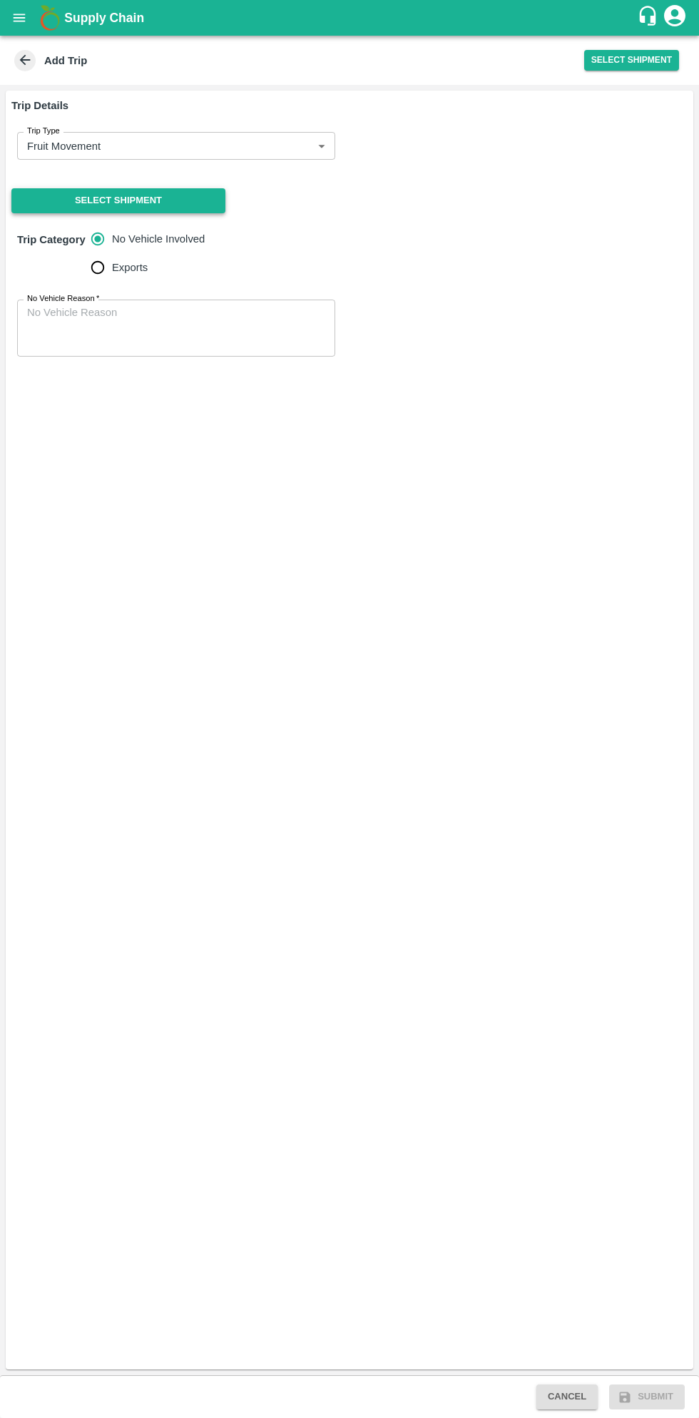
click at [172, 195] on button "Select Shipment" at bounding box center [118, 200] width 214 height 25
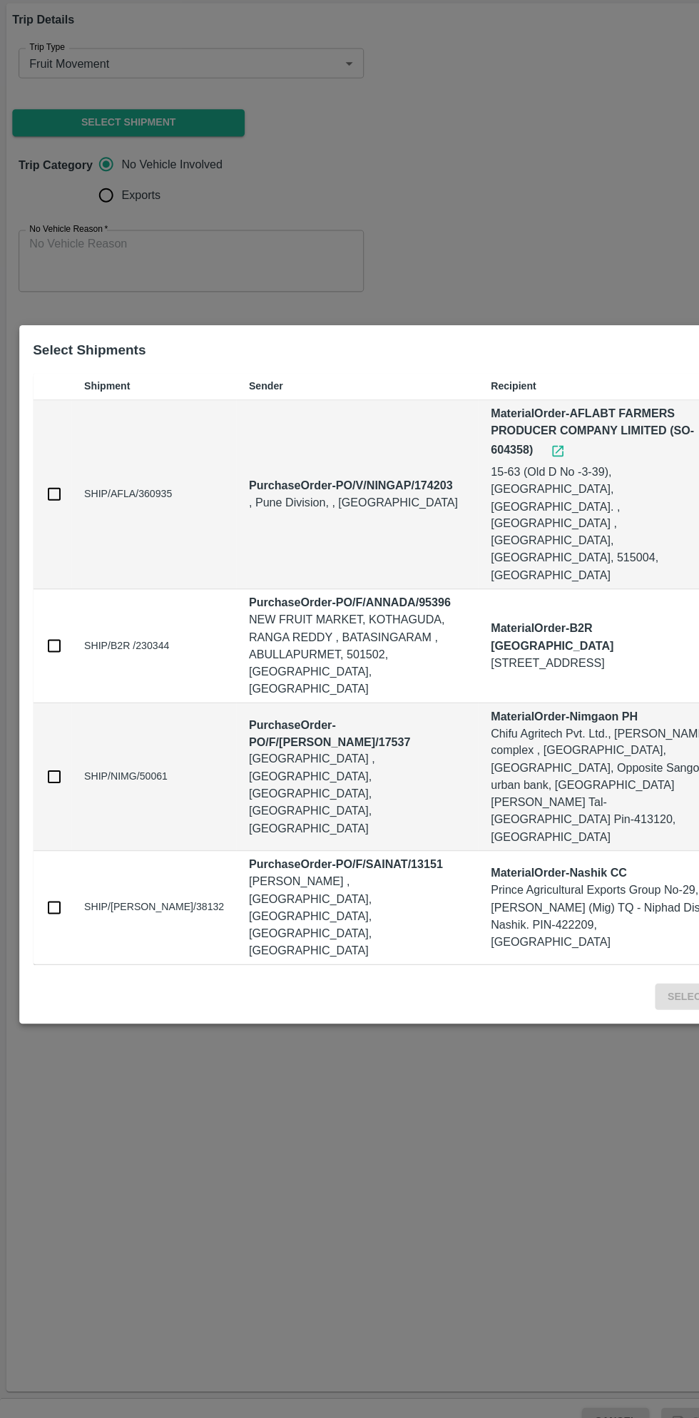
click at [52, 551] on input "checkbox" at bounding box center [50, 543] width 16 height 16
checkbox input "true"
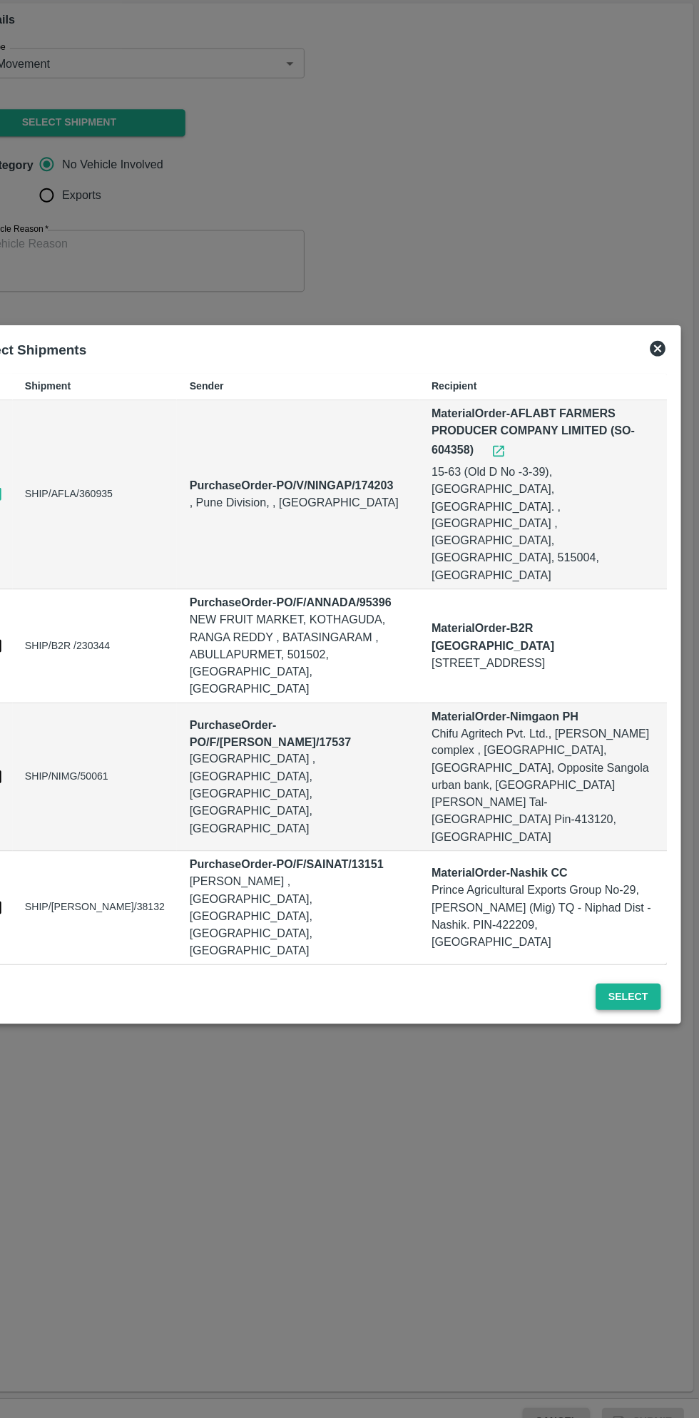
click at [646, 994] on button "Select" at bounding box center [633, 1006] width 59 height 25
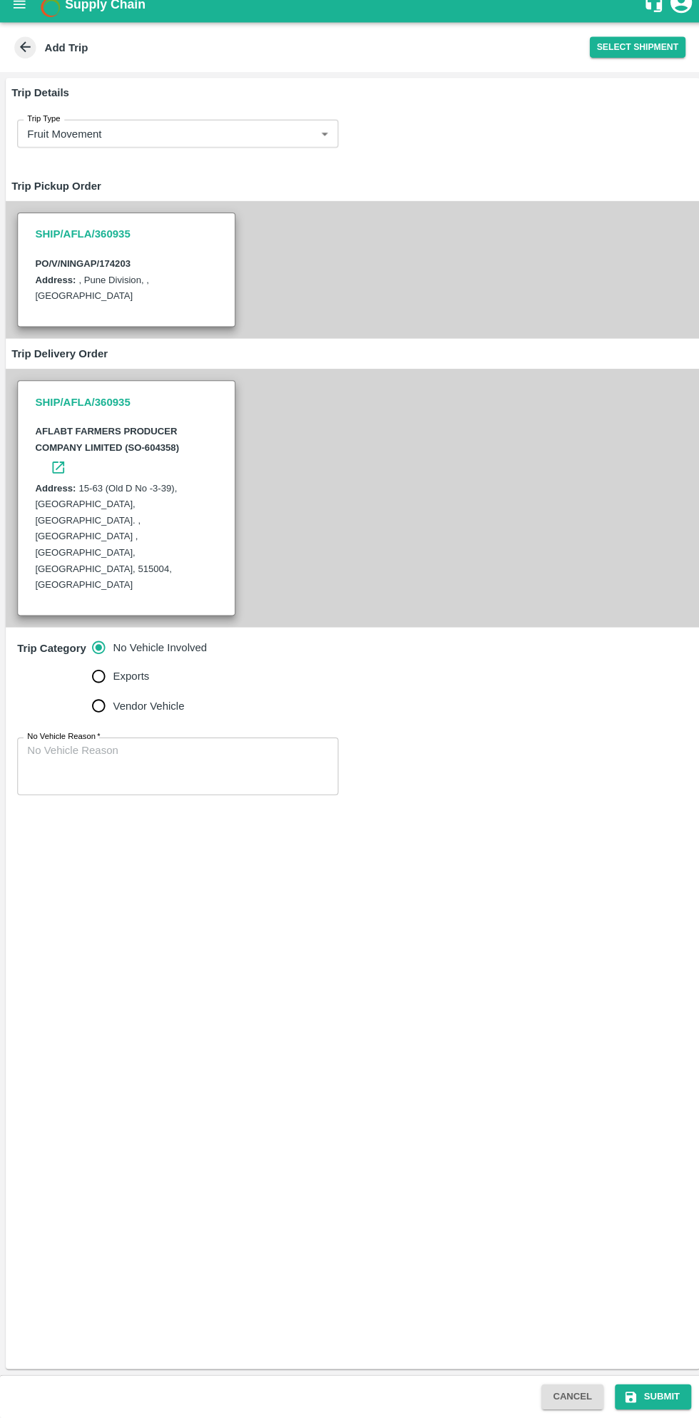
click at [156, 750] on textarea "No Vehicle Reason   *" at bounding box center [176, 772] width 298 height 45
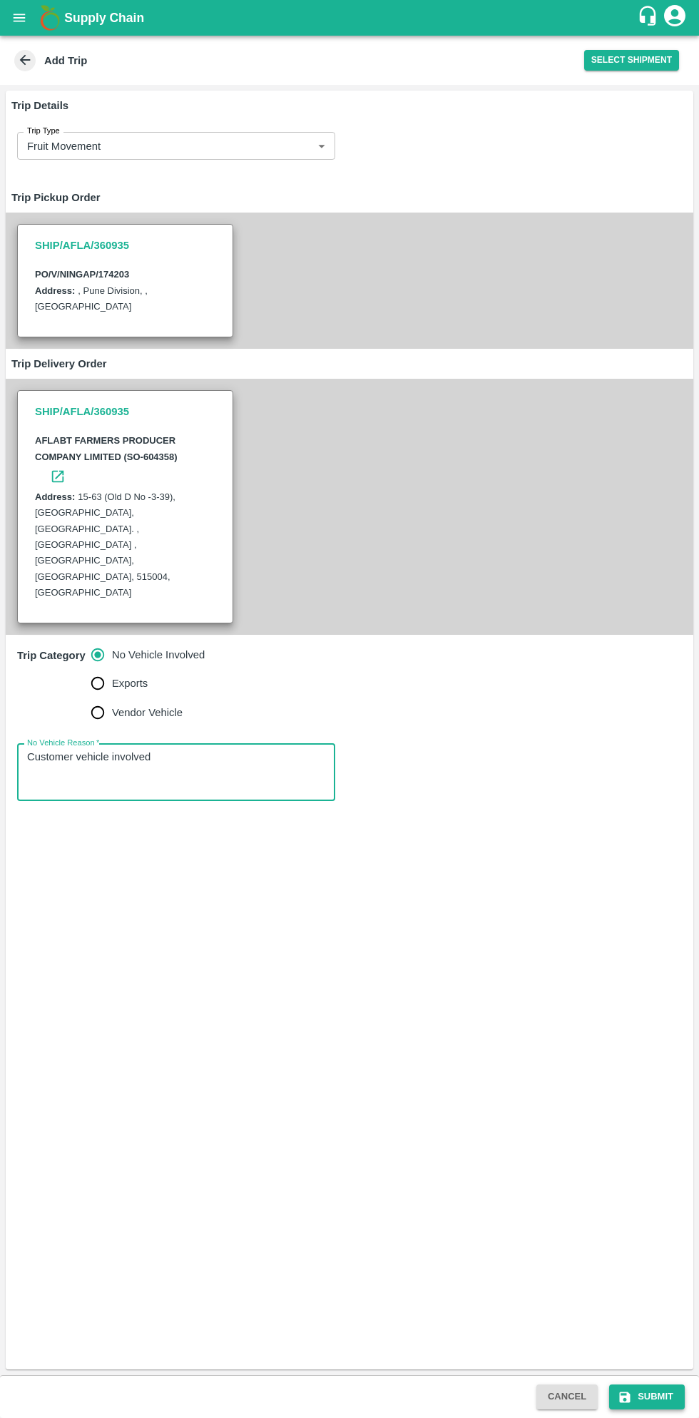
type textarea "Customer vehicle involved"
click at [656, 1397] on button "Submit" at bounding box center [647, 1397] width 76 height 25
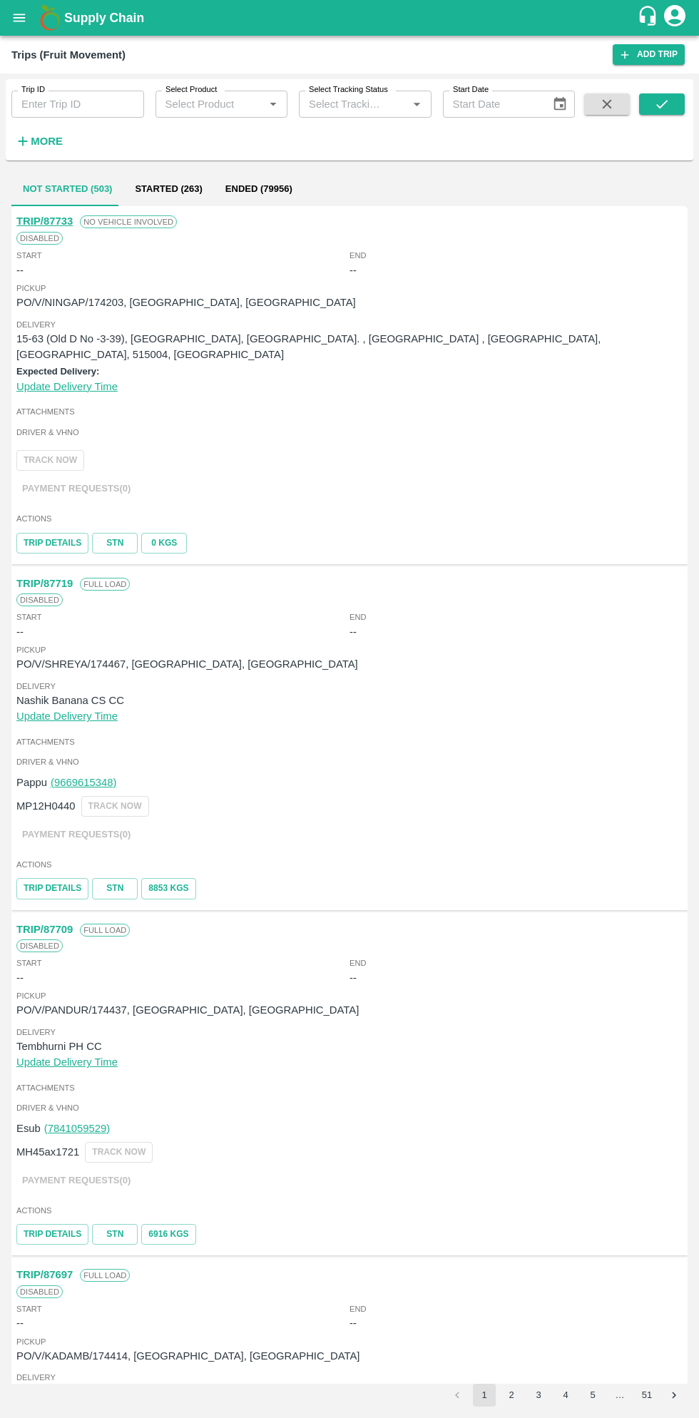
click at [19, 17] on icon "open drawer" at bounding box center [20, 18] width 12 height 8
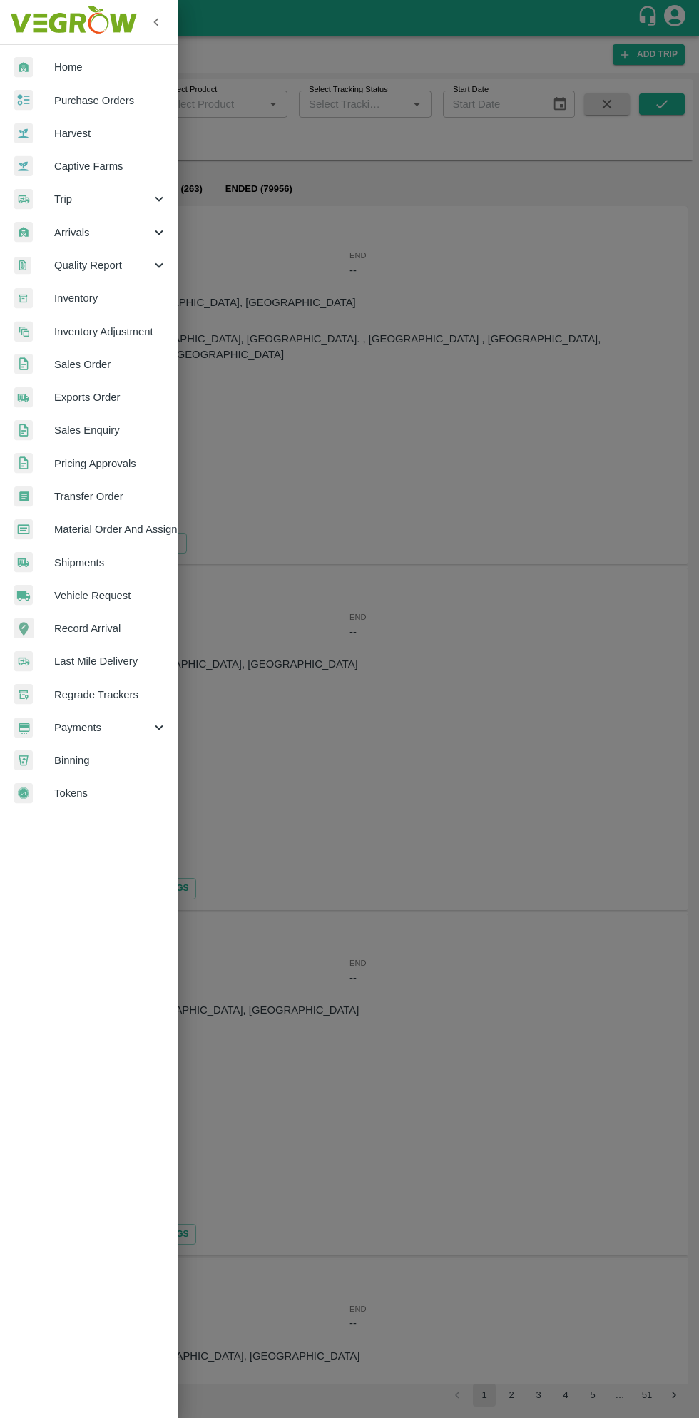
click at [124, 102] on span "Purchase Orders" at bounding box center [110, 101] width 113 height 16
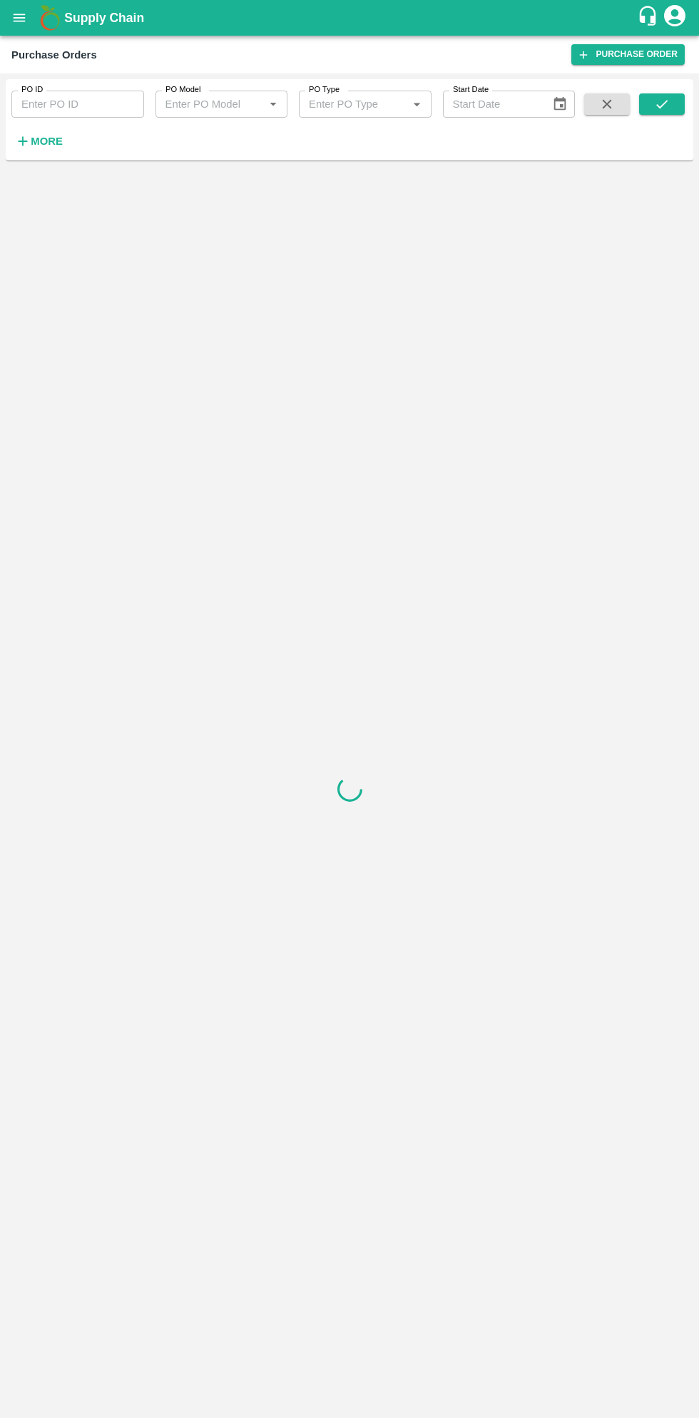
click at [55, 141] on strong "More" at bounding box center [47, 141] width 32 height 11
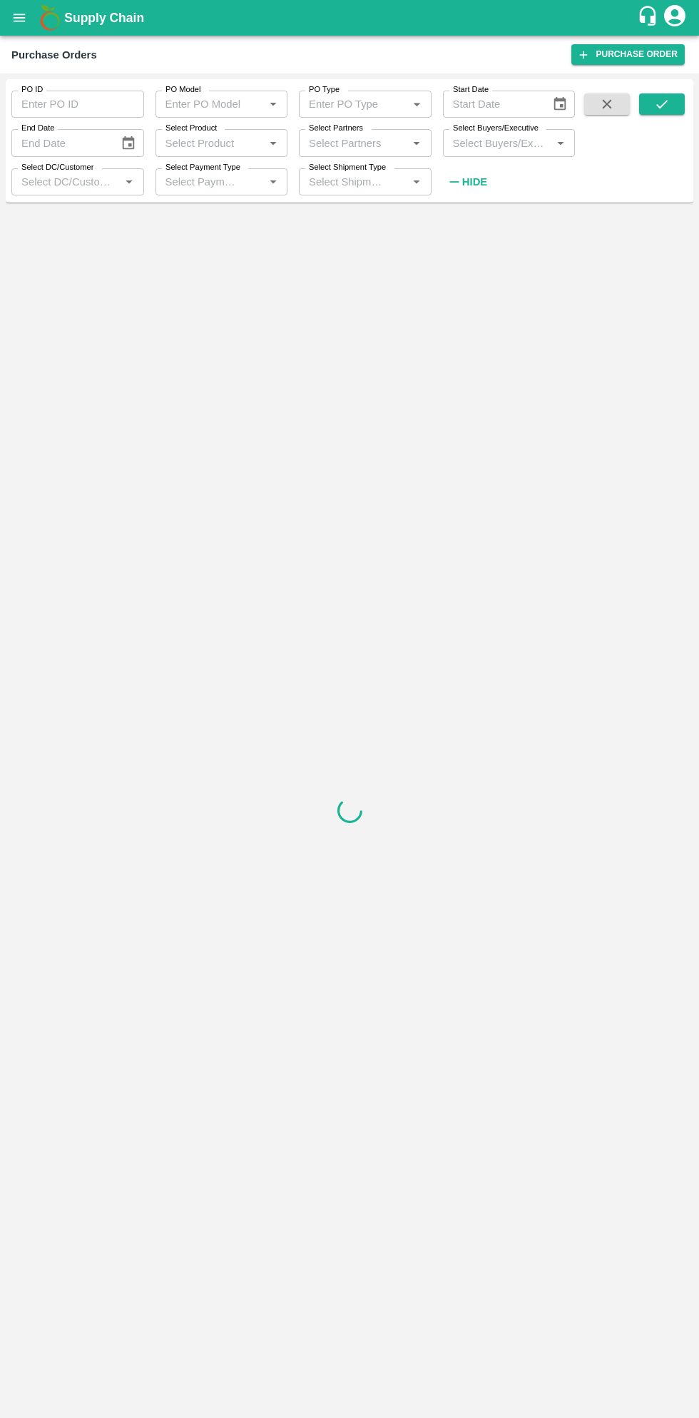
click at [504, 145] on input "Select Buyers/Executive" at bounding box center [497, 142] width 101 height 19
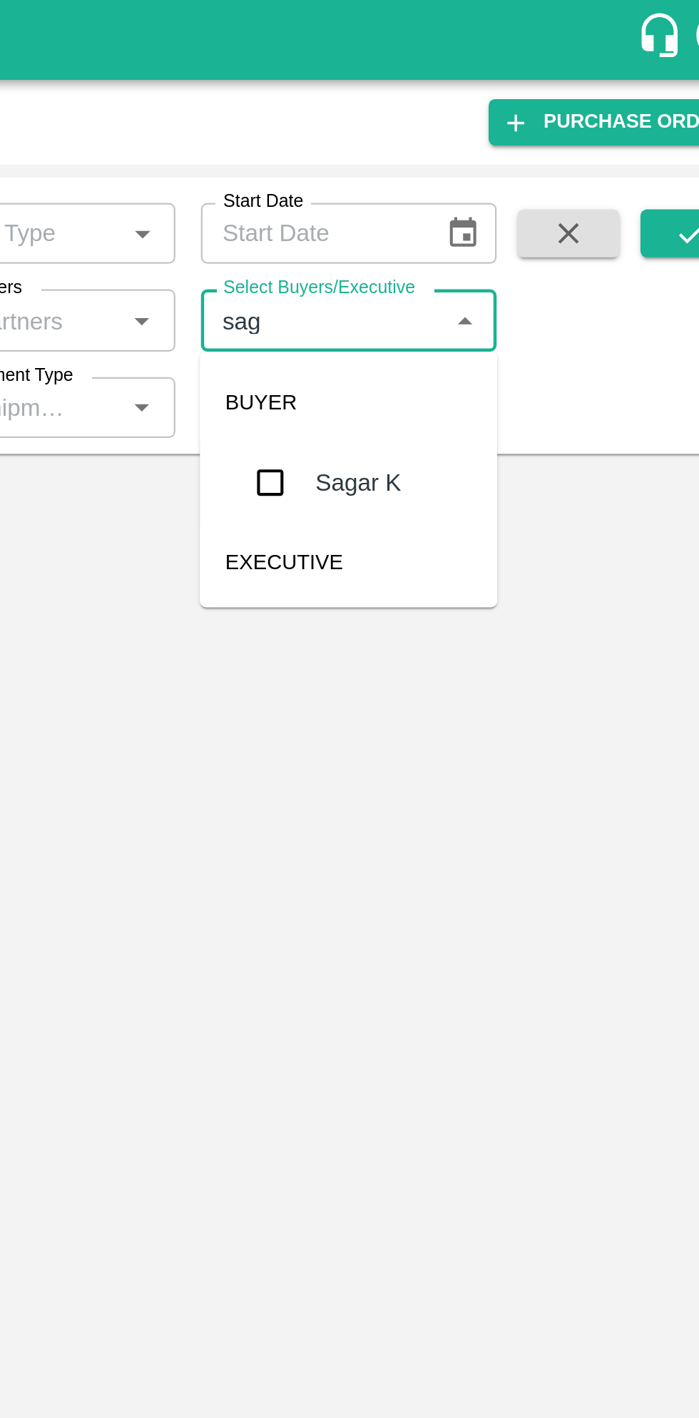
type input "saga"
click at [477, 216] on input "checkbox" at bounding box center [473, 215] width 29 height 29
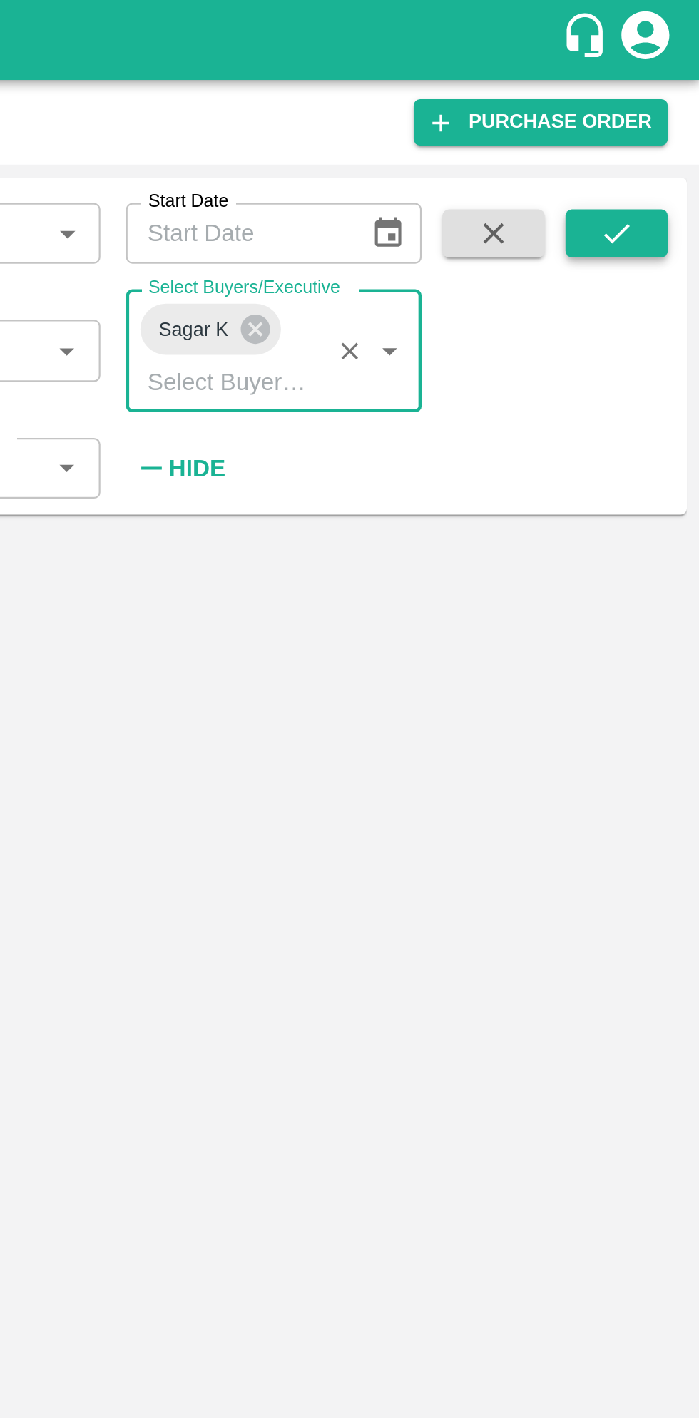
click at [674, 106] on button "submit" at bounding box center [662, 103] width 46 height 21
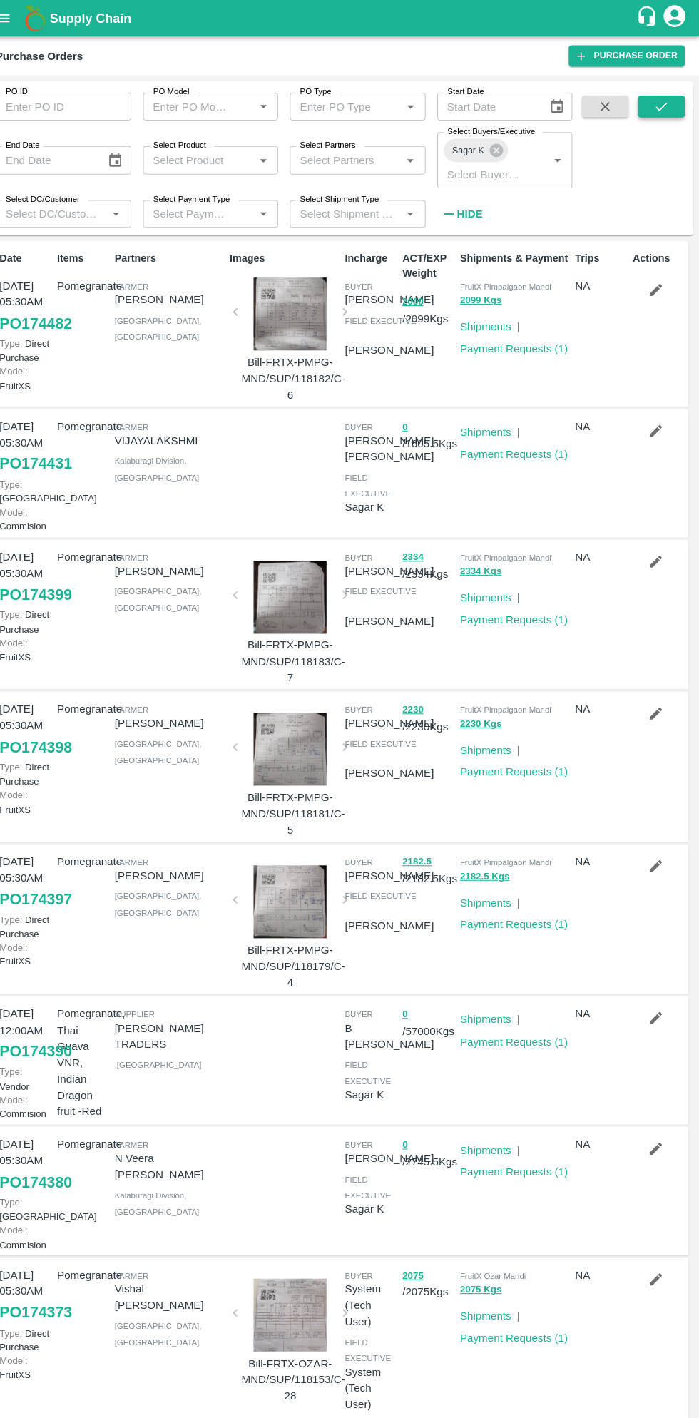
click at [662, 104] on icon "submit" at bounding box center [662, 104] width 16 height 16
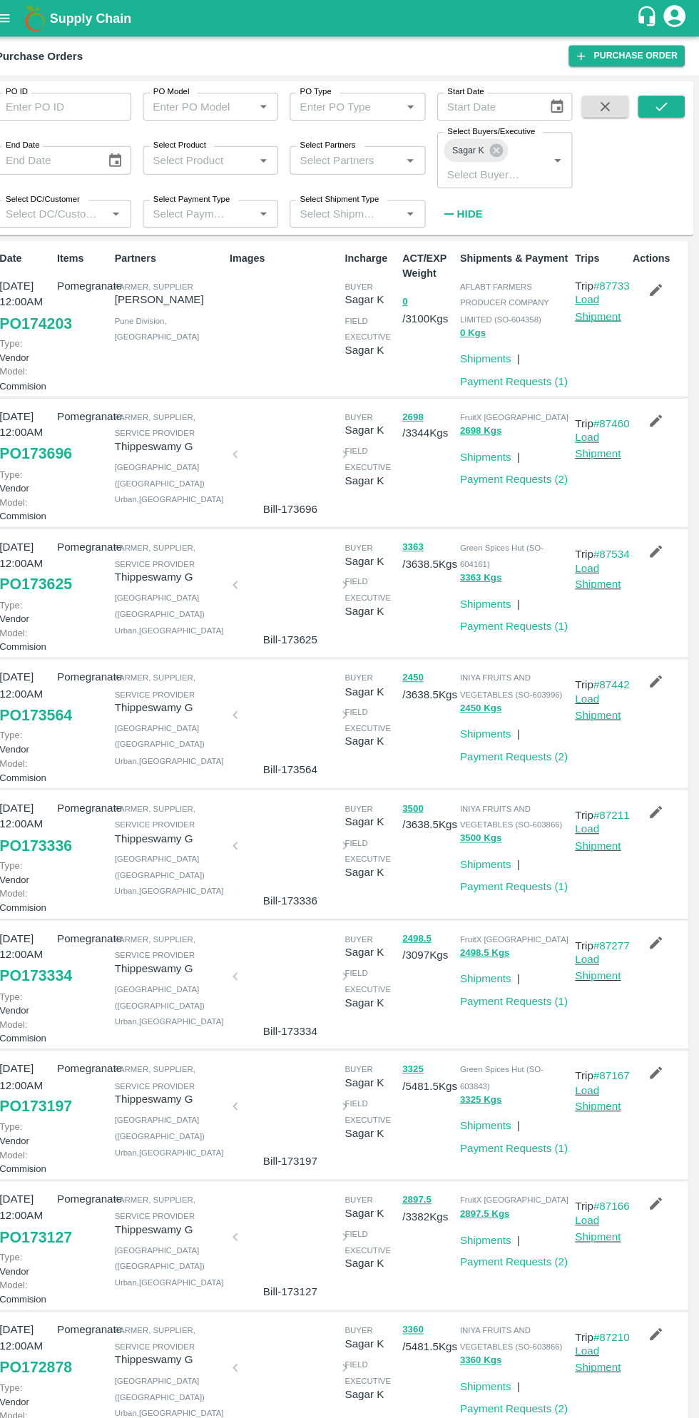
click at [586, 308] on link "Load Shipment" at bounding box center [599, 300] width 45 height 27
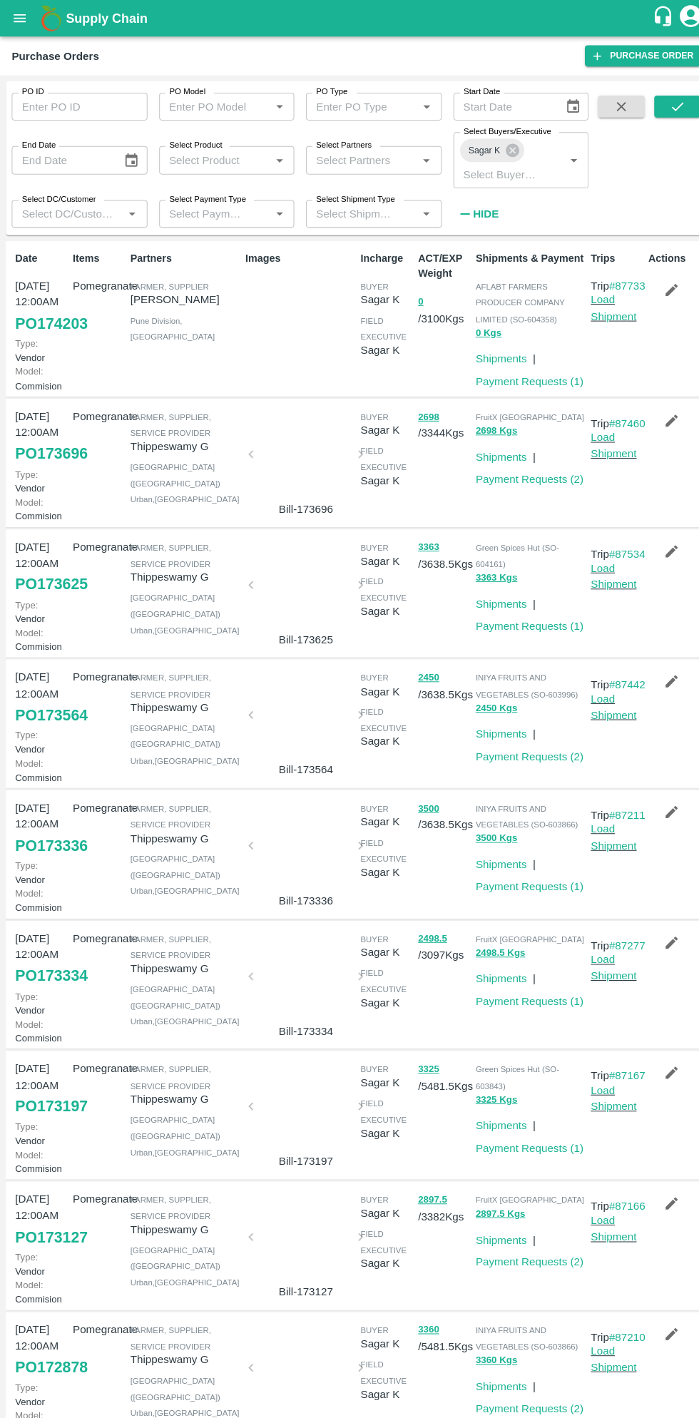
click at [31, 20] on button "open drawer" at bounding box center [19, 17] width 33 height 33
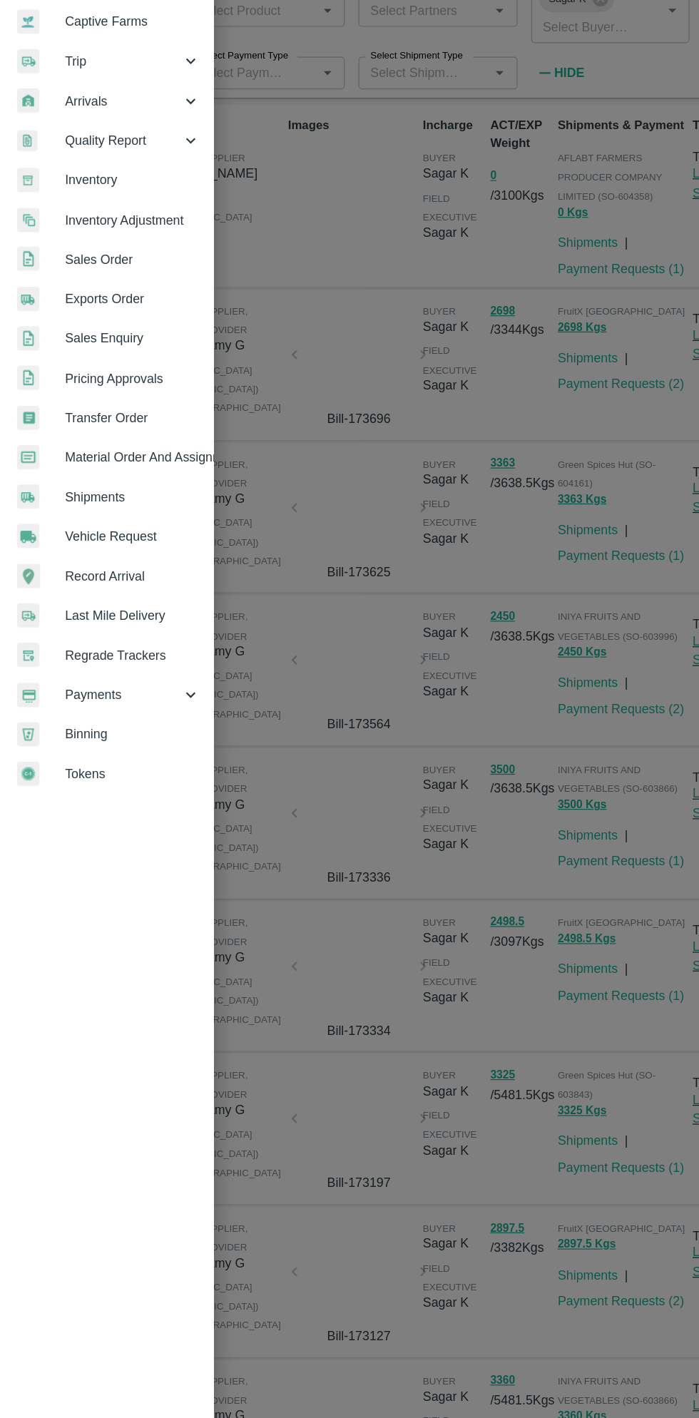
click at [96, 725] on span "Payments" at bounding box center [102, 728] width 97 height 16
click at [148, 764] on span "My Payment Requests" at bounding box center [116, 761] width 101 height 16
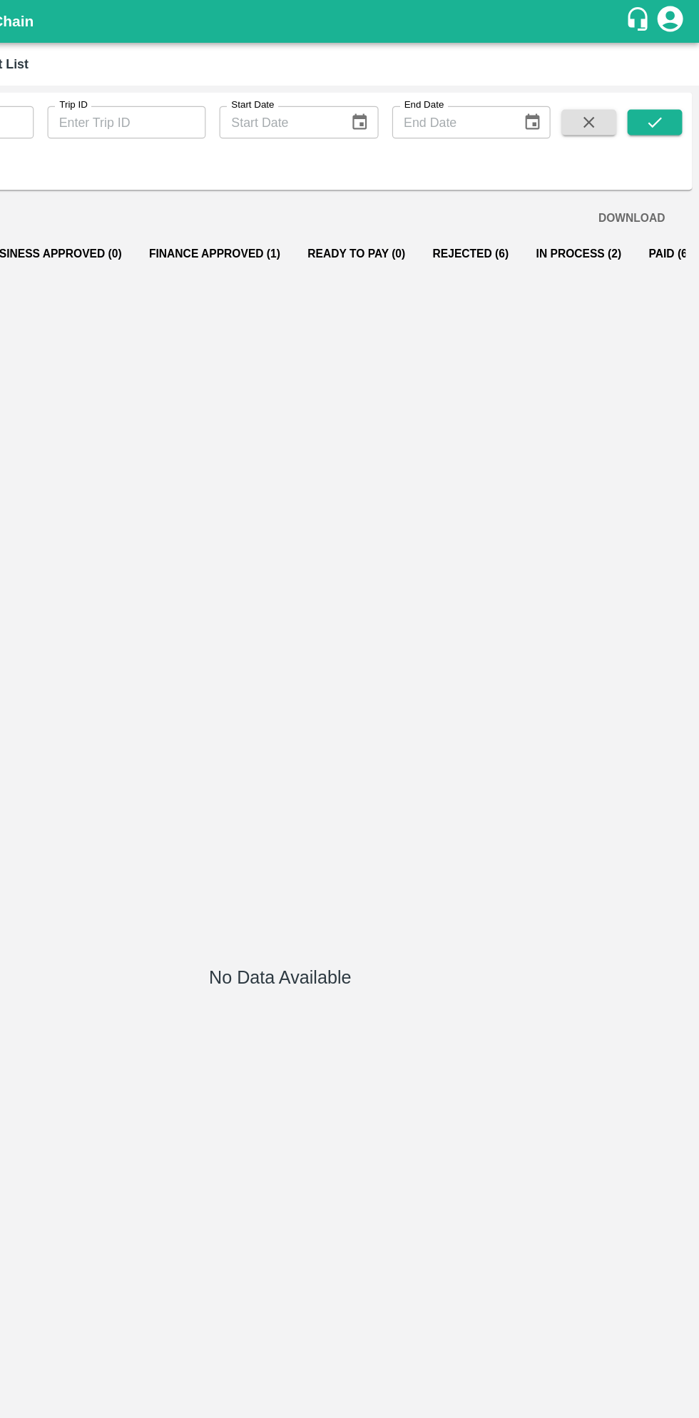
click at [646, 215] on button "Paid (690)" at bounding box center [680, 212] width 68 height 34
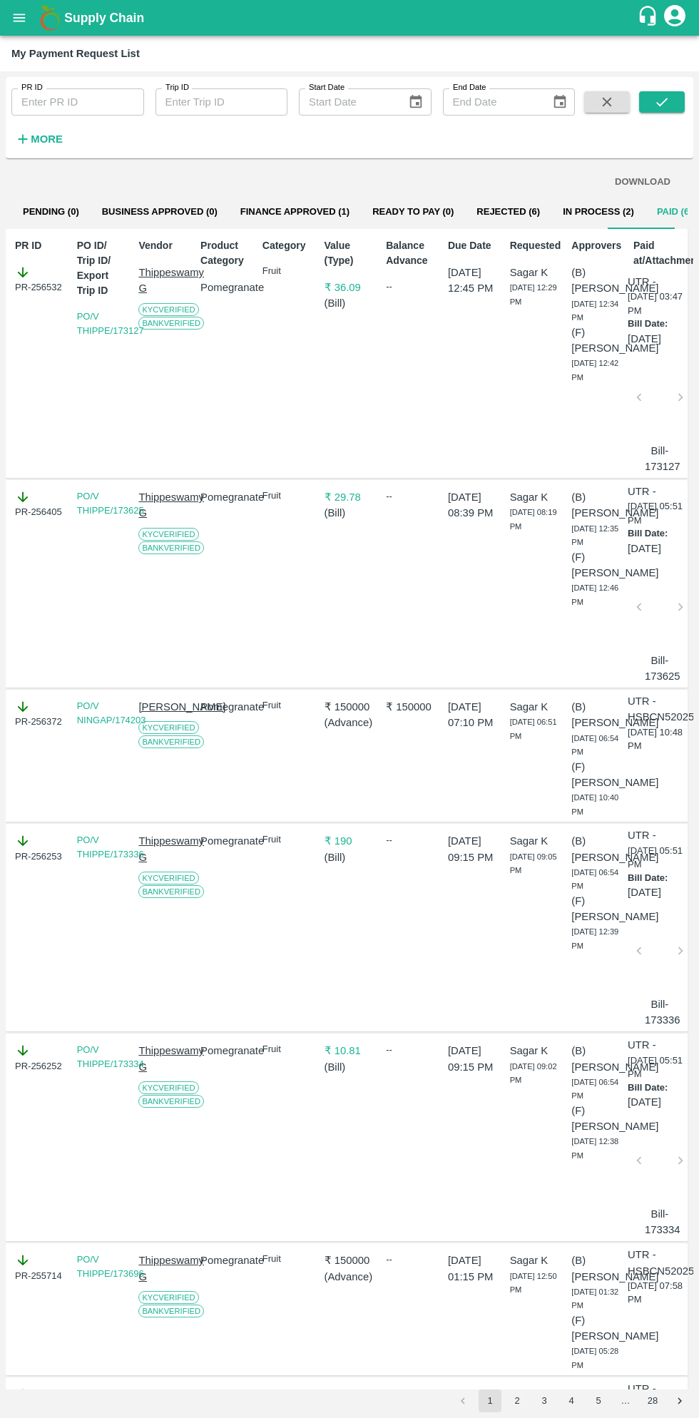
click at [560, 213] on button "In Process (2)" at bounding box center [598, 212] width 94 height 34
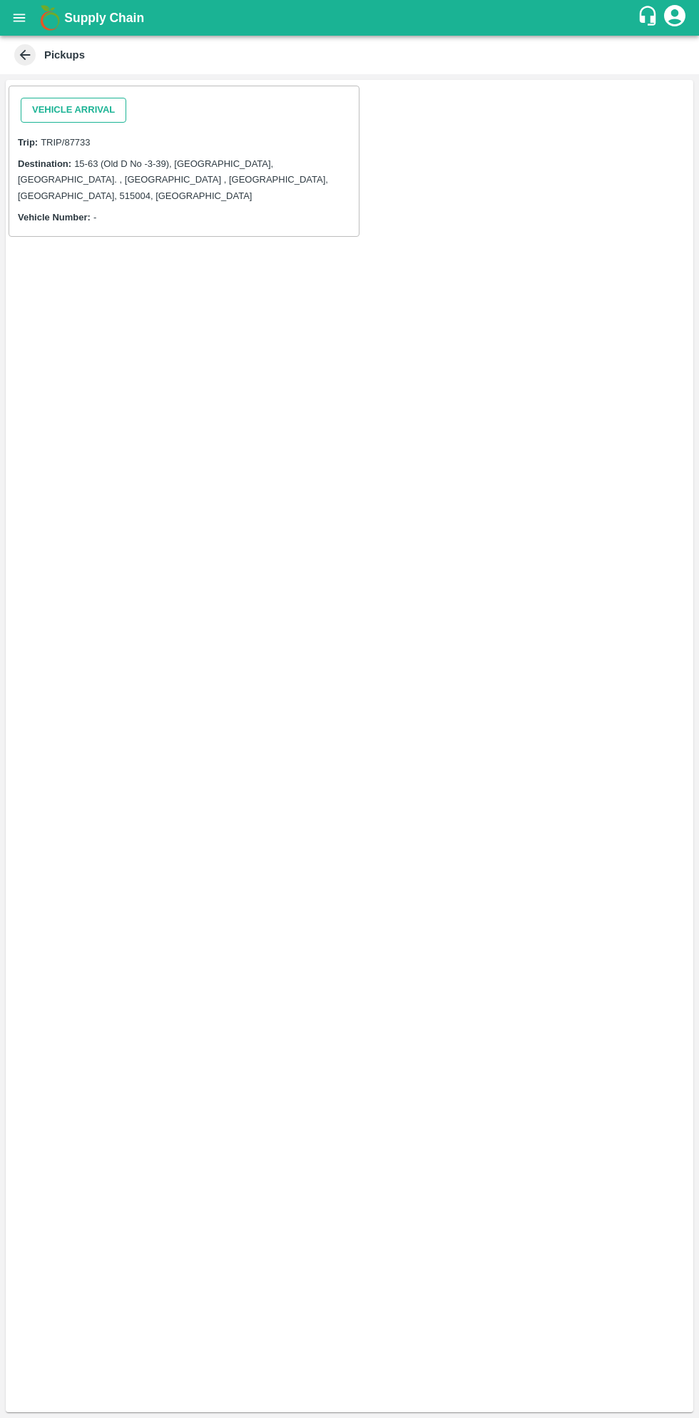
click at [87, 109] on button "Vehicle Arrival" at bounding box center [74, 110] width 106 height 25
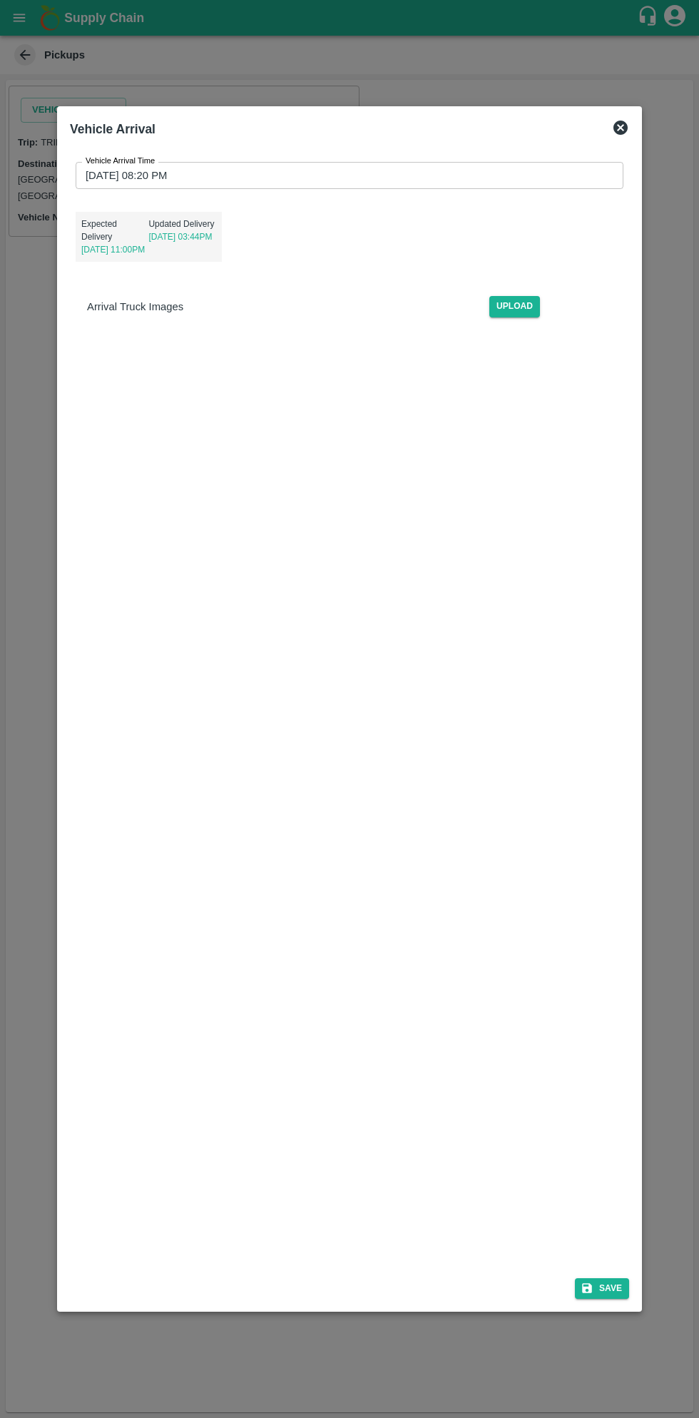
click at [368, 175] on input "[DATE] 08:20 PM" at bounding box center [345, 175] width 538 height 27
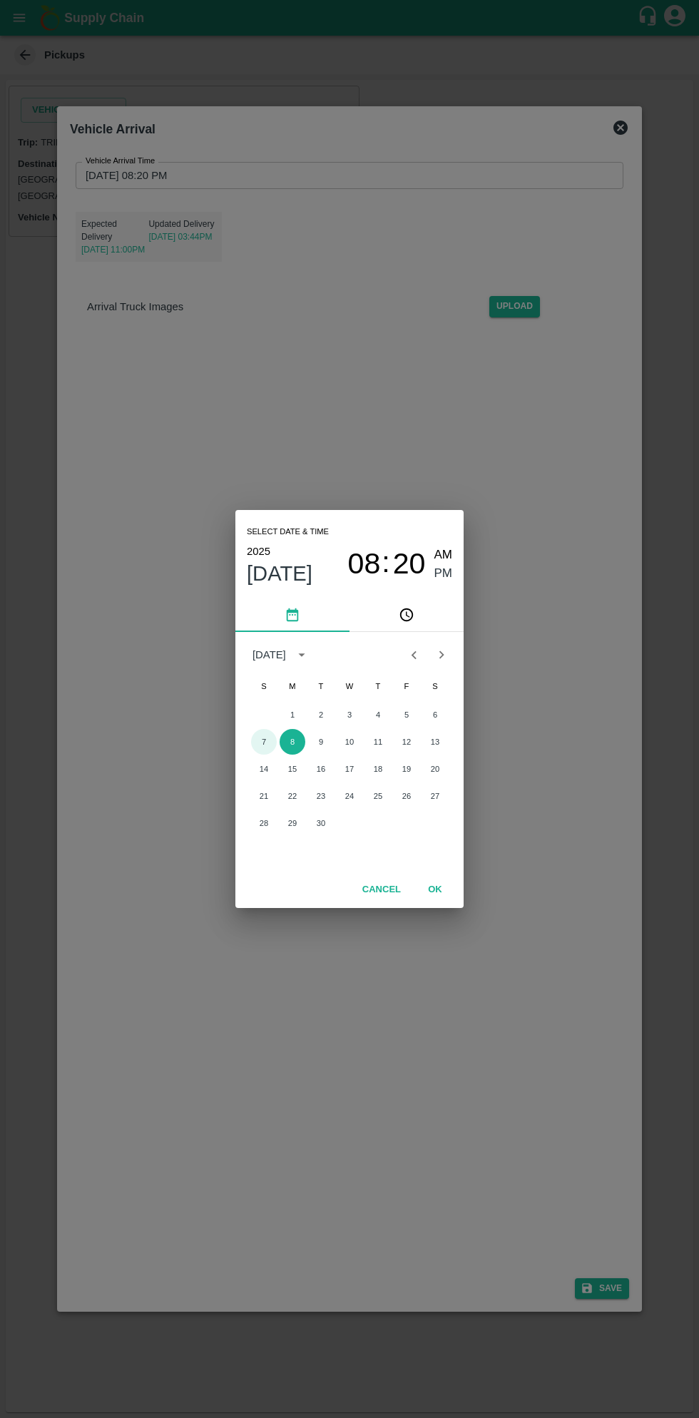
click at [263, 742] on button "7" at bounding box center [264, 742] width 26 height 26
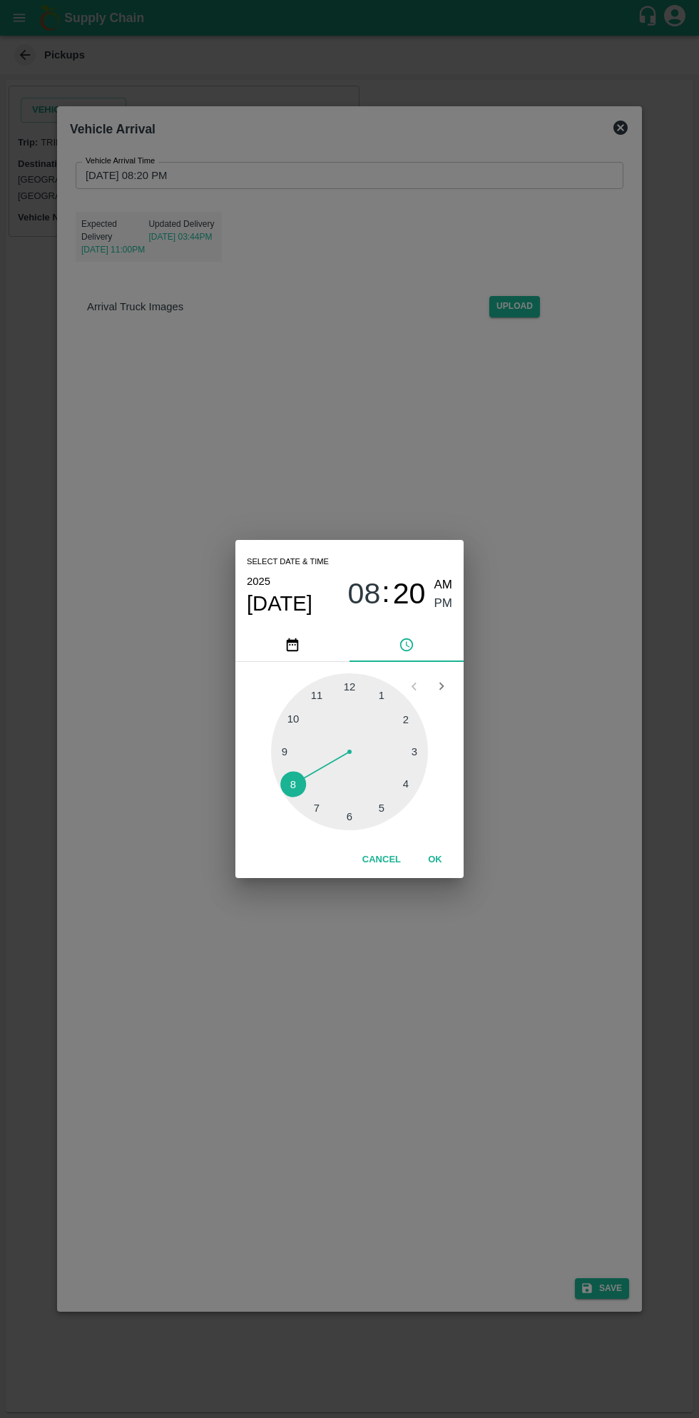
click at [443, 585] on span "AM" at bounding box center [443, 585] width 19 height 19
type input "[DATE] 08:20 AM"
click at [454, 866] on button "OK" at bounding box center [435, 859] width 46 height 25
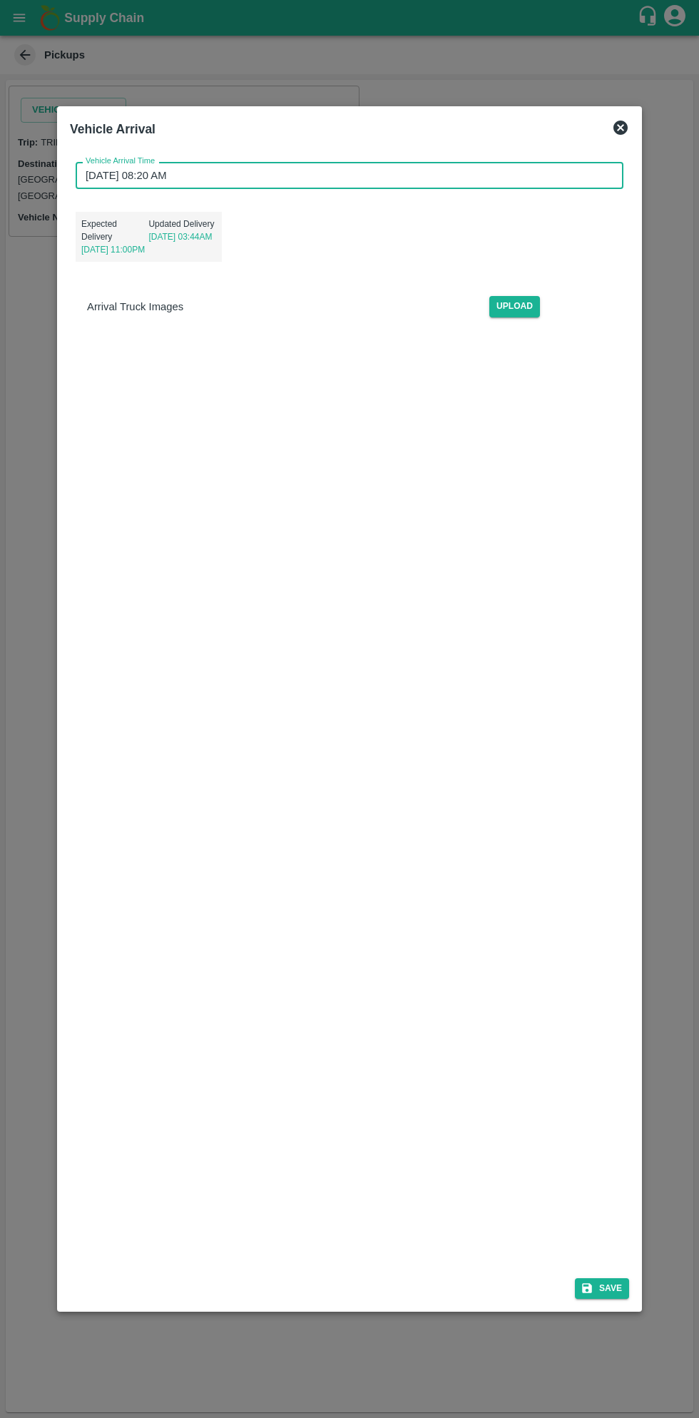
scroll to position [4, 0]
click at [608, 1285] on button "Save" at bounding box center [602, 1288] width 54 height 21
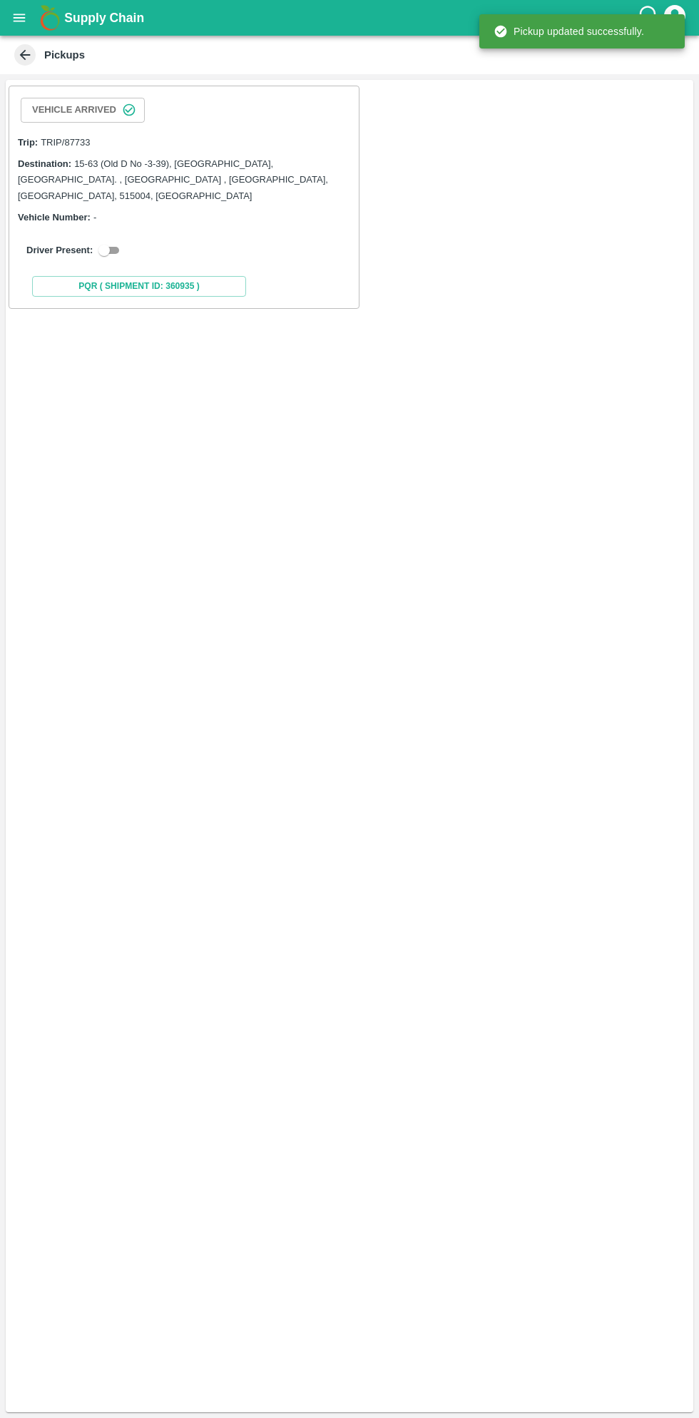
click at [106, 242] on input "checkbox" at bounding box center [103, 250] width 51 height 17
checkbox input "true"
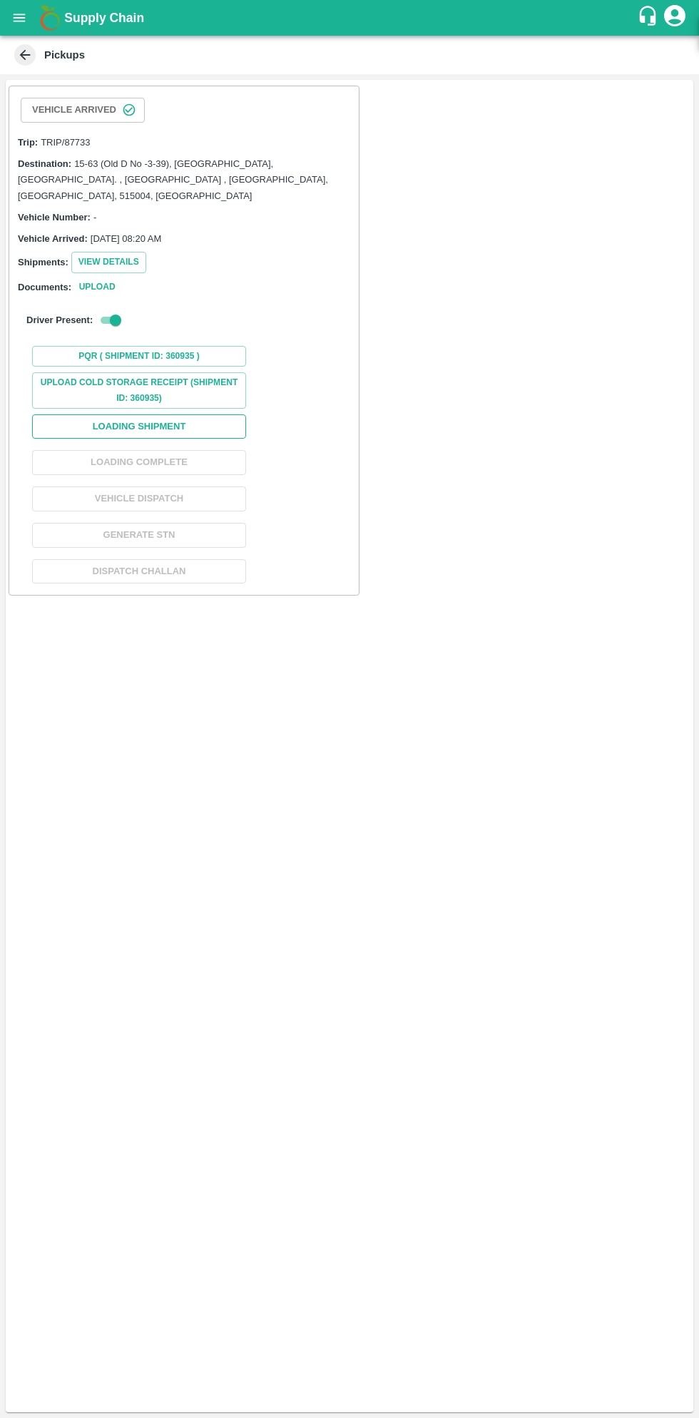
click at [182, 414] on button "Loading Shipment" at bounding box center [139, 426] width 214 height 25
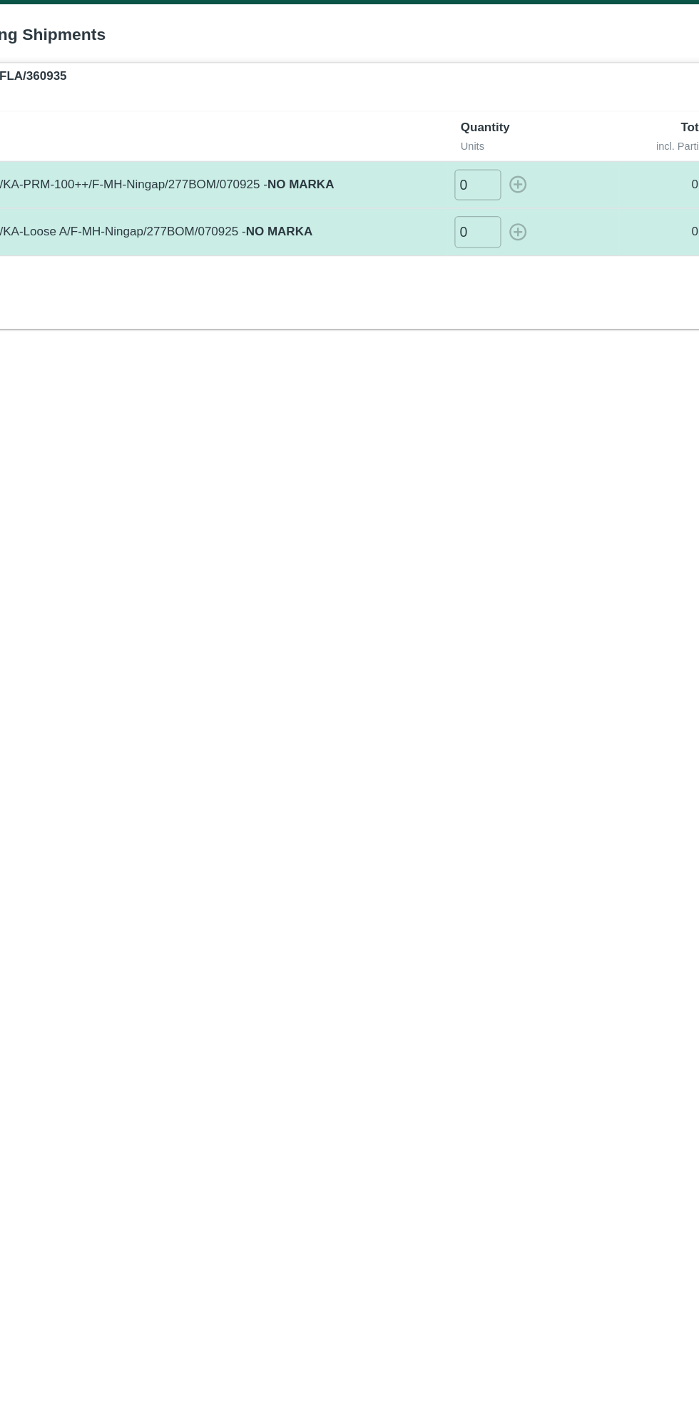
click at [418, 172] on input "0" at bounding box center [417, 174] width 36 height 24
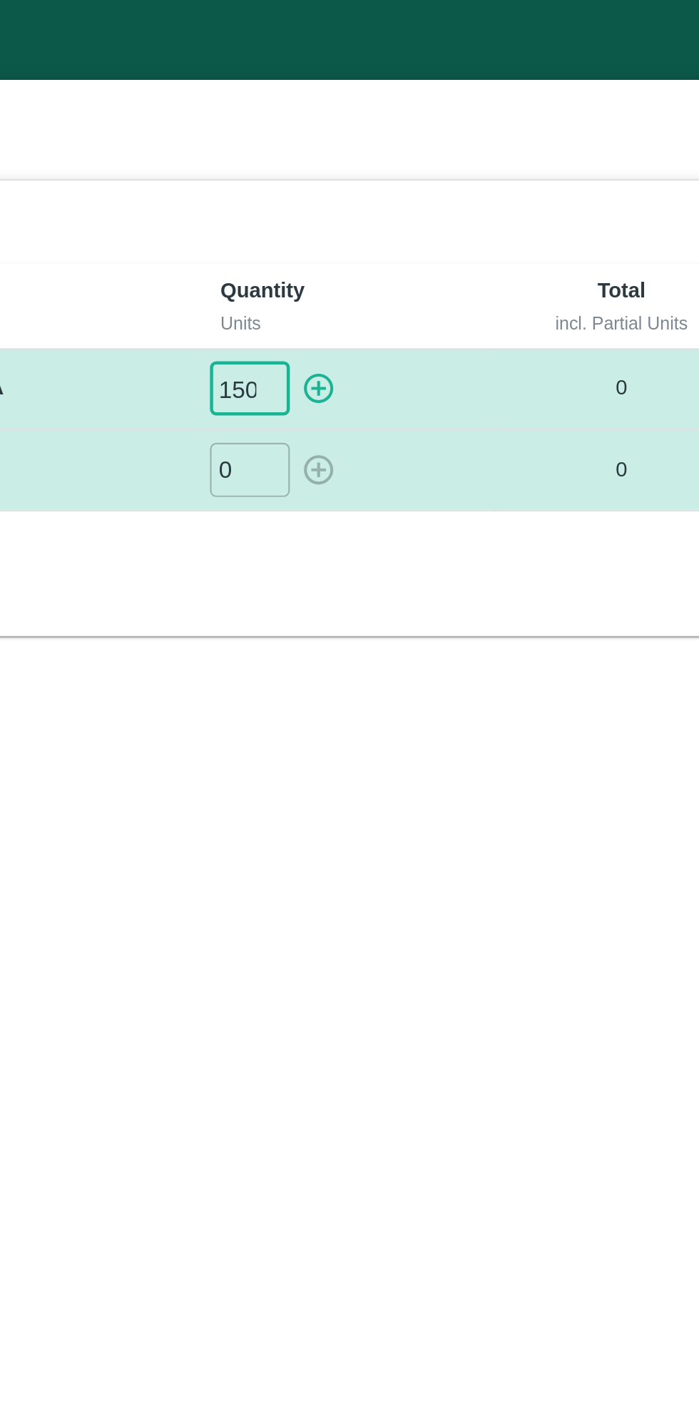
type input "150"
type input "5"
click at [454, 170] on icon "button" at bounding box center [447, 173] width 16 height 16
type input "0"
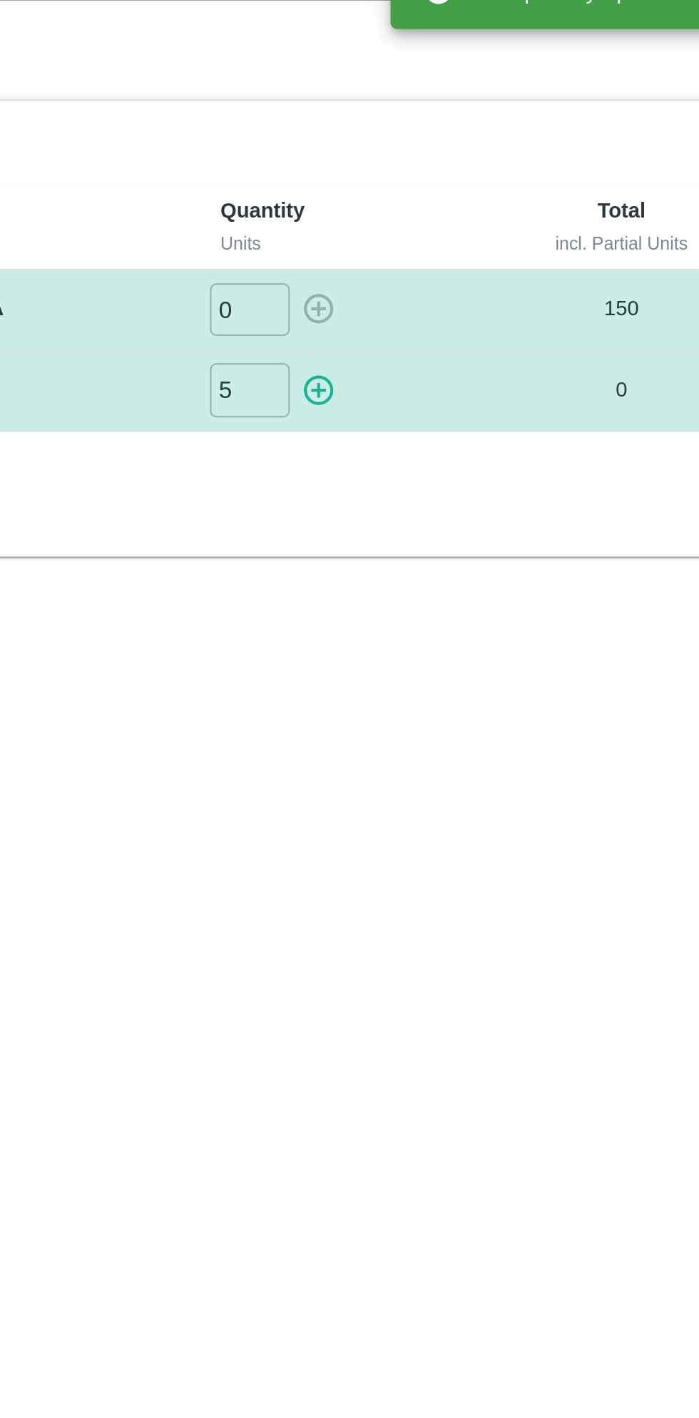
click at [452, 205] on icon "button" at bounding box center [447, 210] width 14 height 14
type input "0"
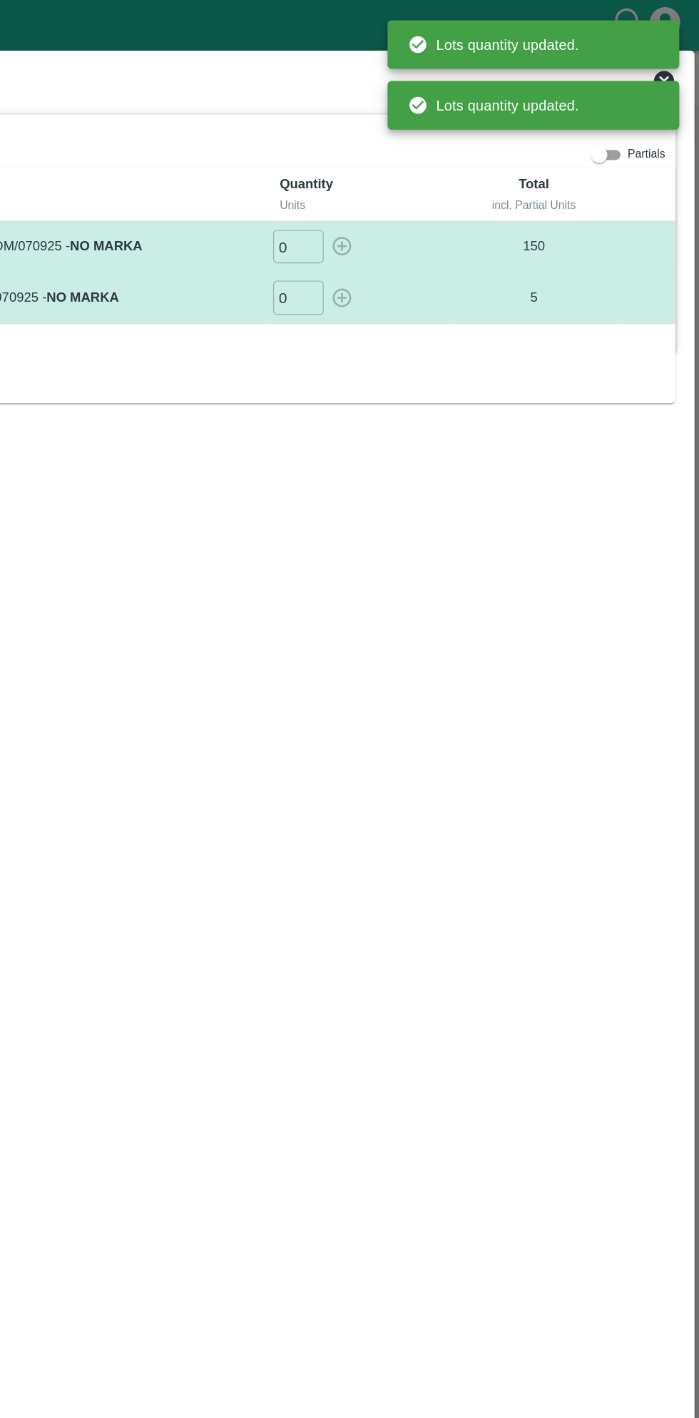
scroll to position [0, 0]
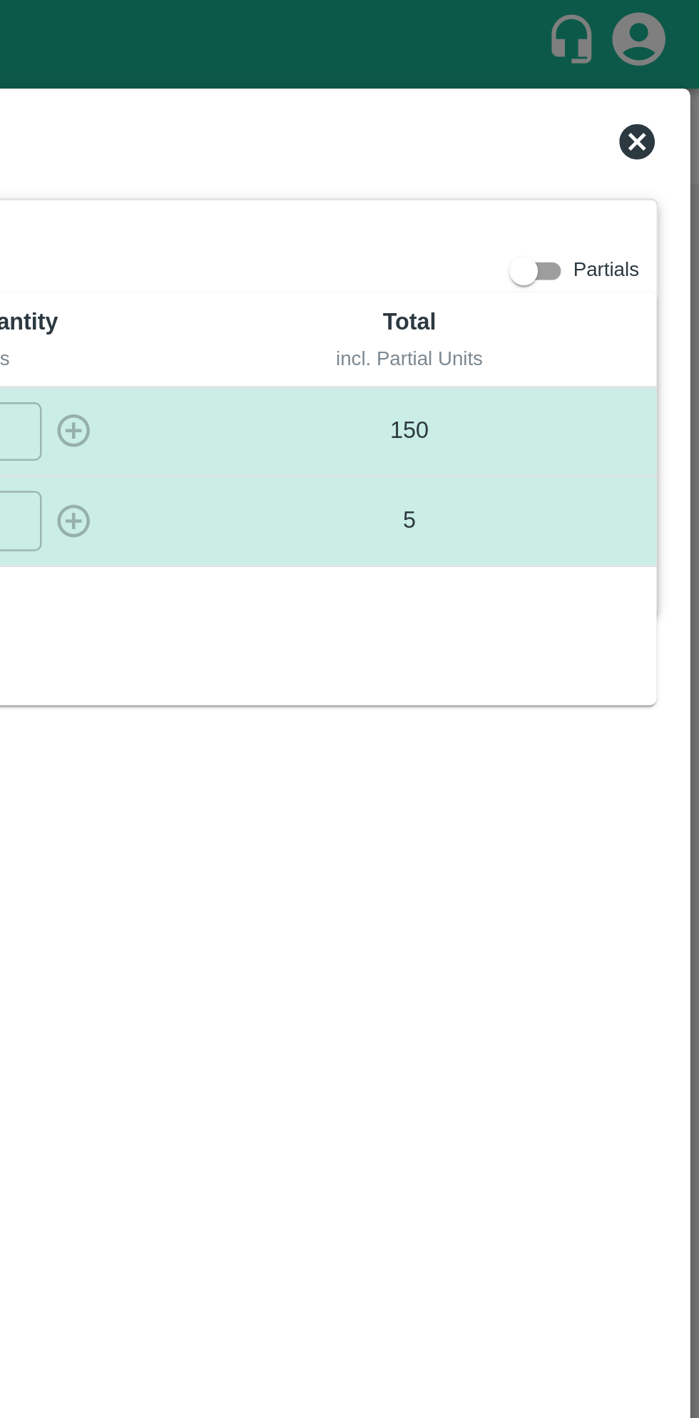
click at [675, 54] on icon at bounding box center [674, 57] width 14 height 14
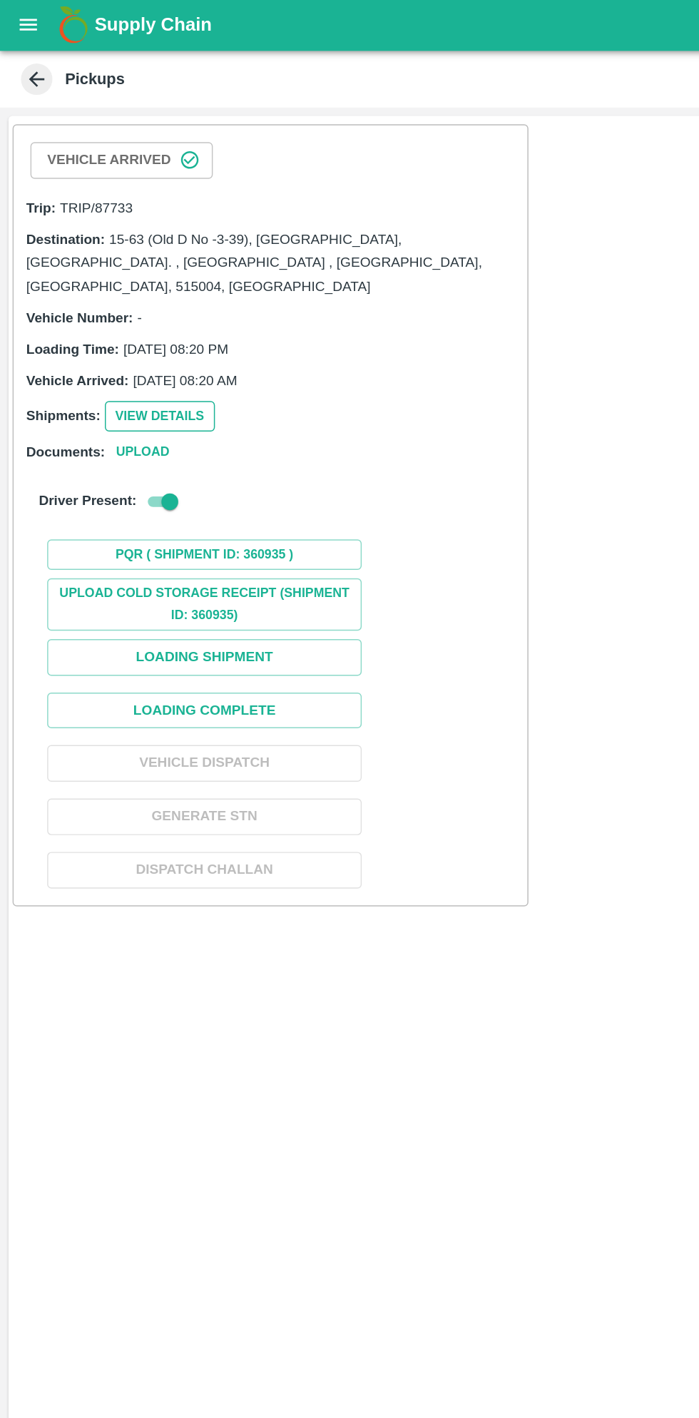
click at [103, 274] on button "View Details" at bounding box center [108, 284] width 75 height 21
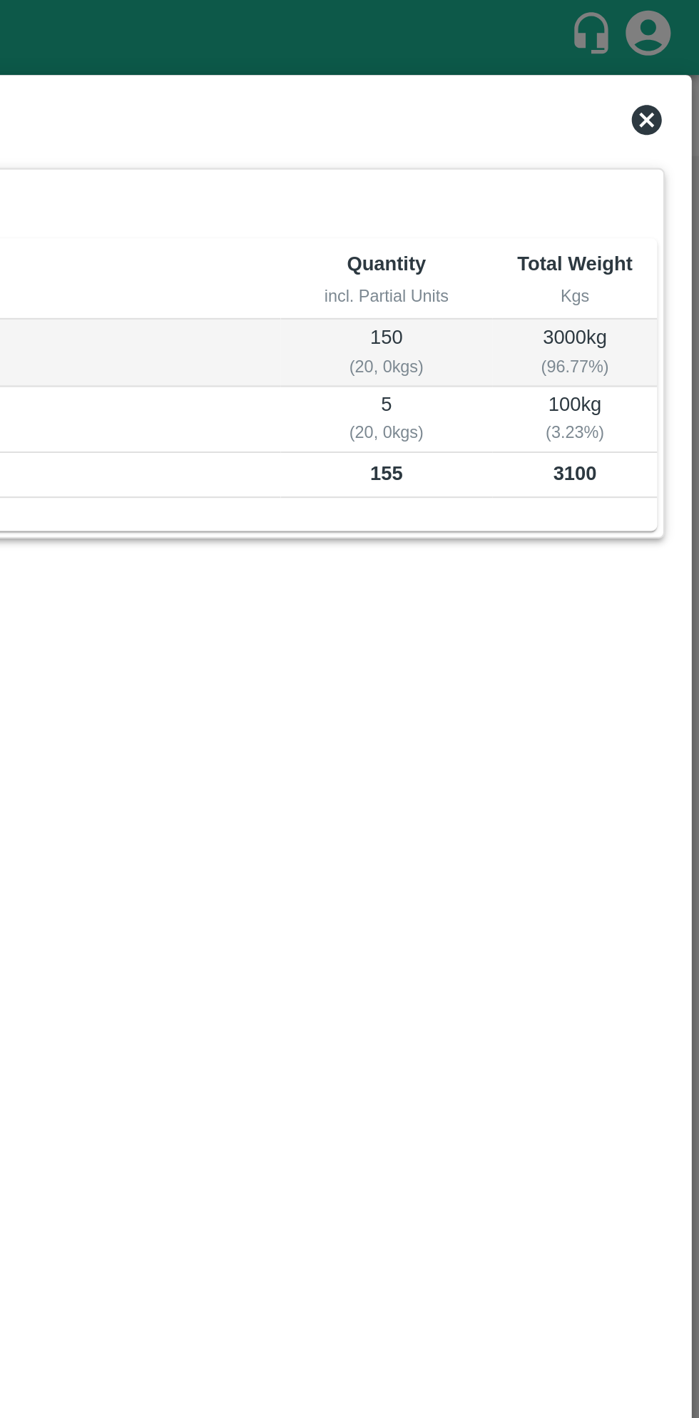
click at [671, 58] on icon at bounding box center [674, 57] width 14 height 14
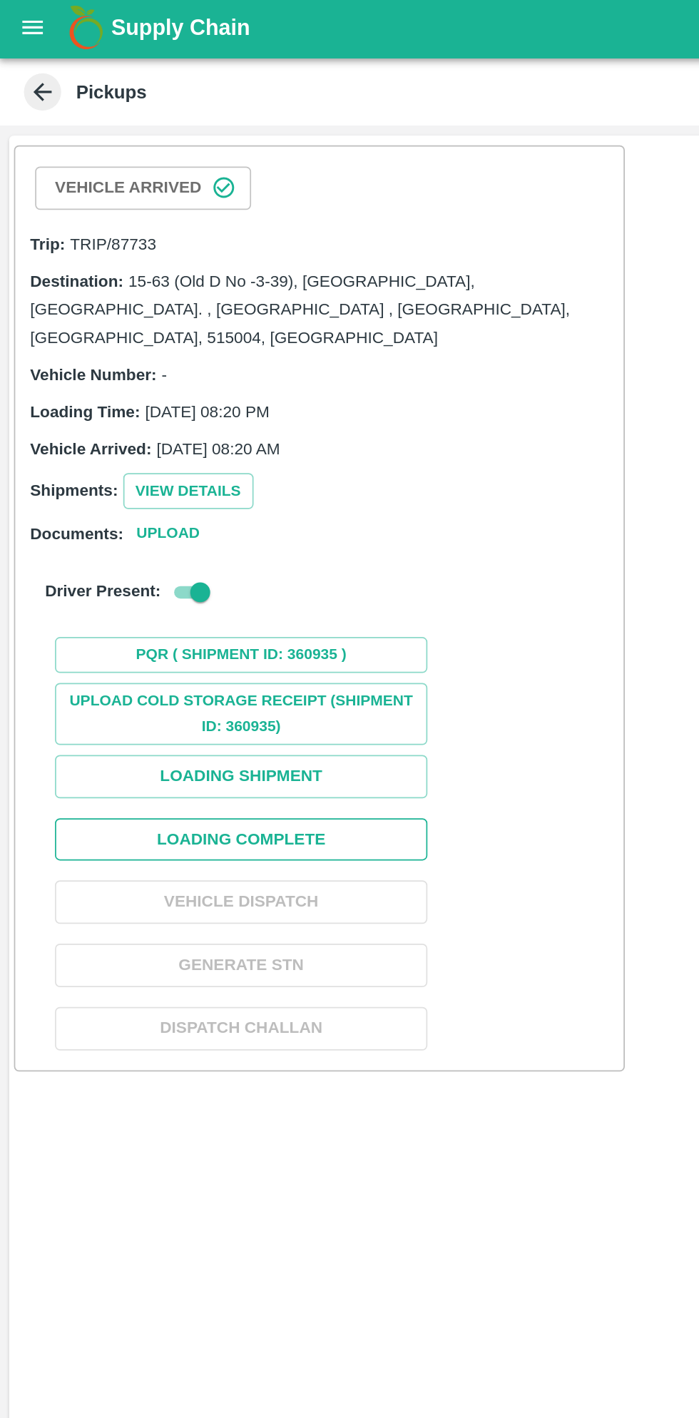
click at [184, 472] on button "Loading Complete" at bounding box center [139, 484] width 214 height 25
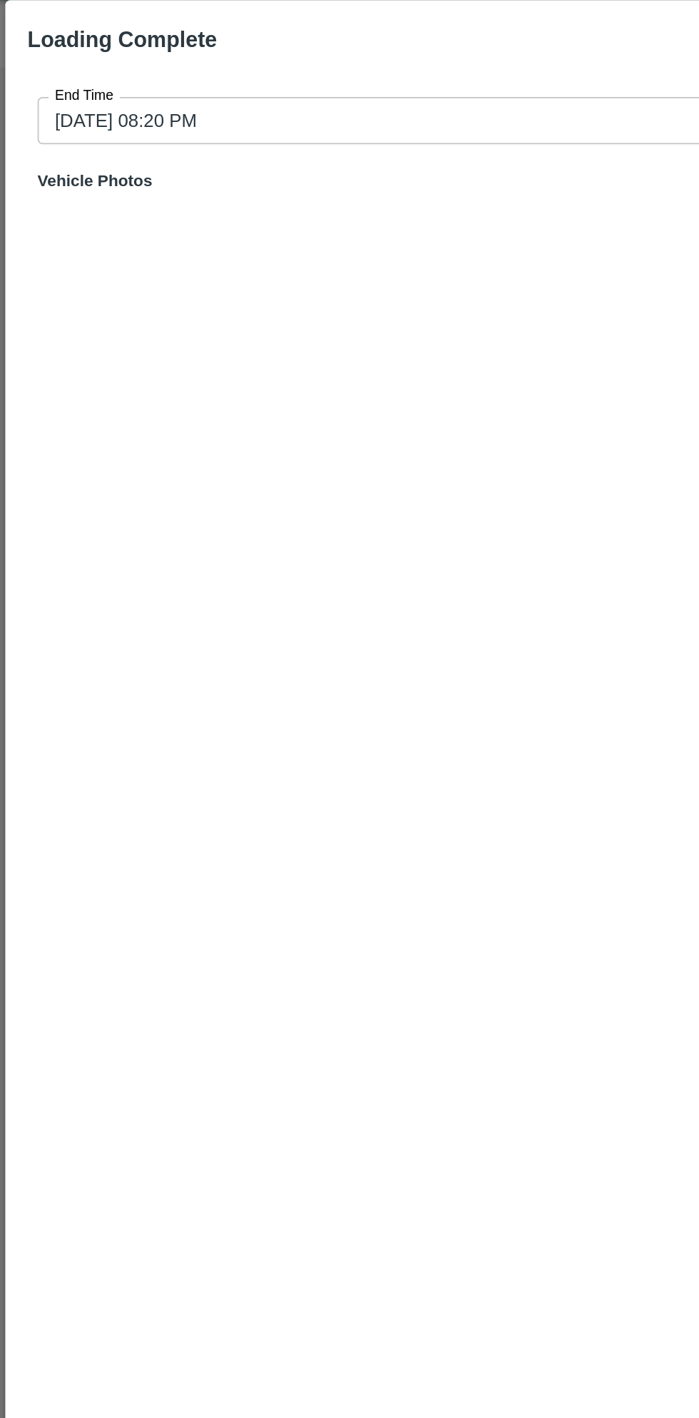
click at [243, 103] on input "[DATE] 08:20 PM" at bounding box center [344, 104] width 645 height 27
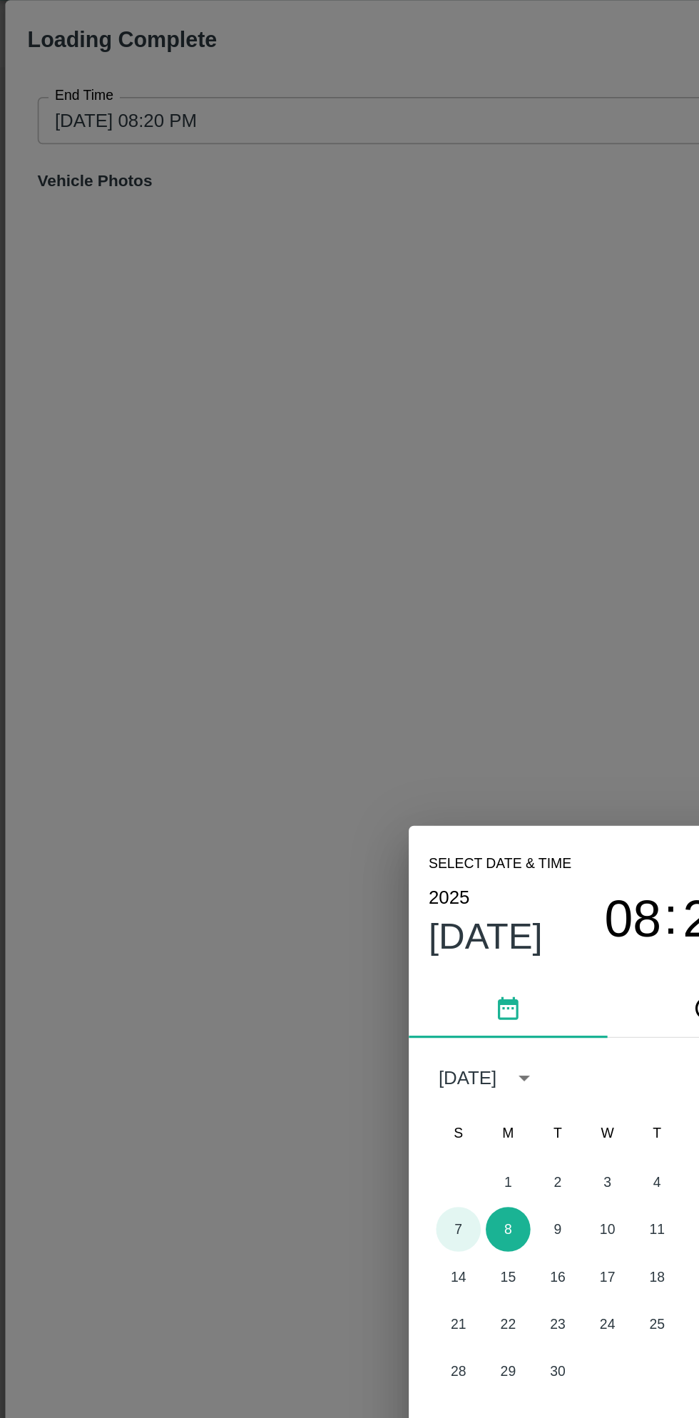
click at [263, 742] on button "7" at bounding box center [264, 742] width 26 height 26
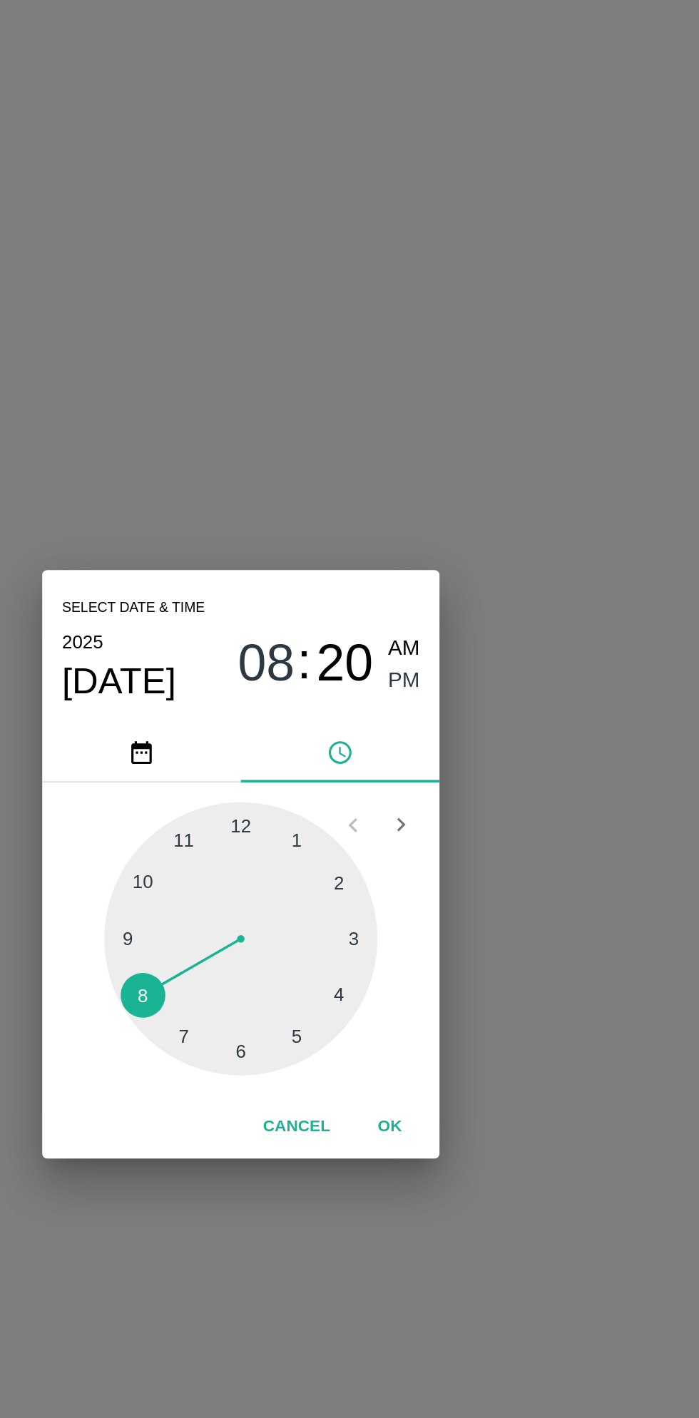
click at [449, 605] on span "PM" at bounding box center [443, 603] width 19 height 19
click at [404, 783] on div at bounding box center [349, 751] width 157 height 157
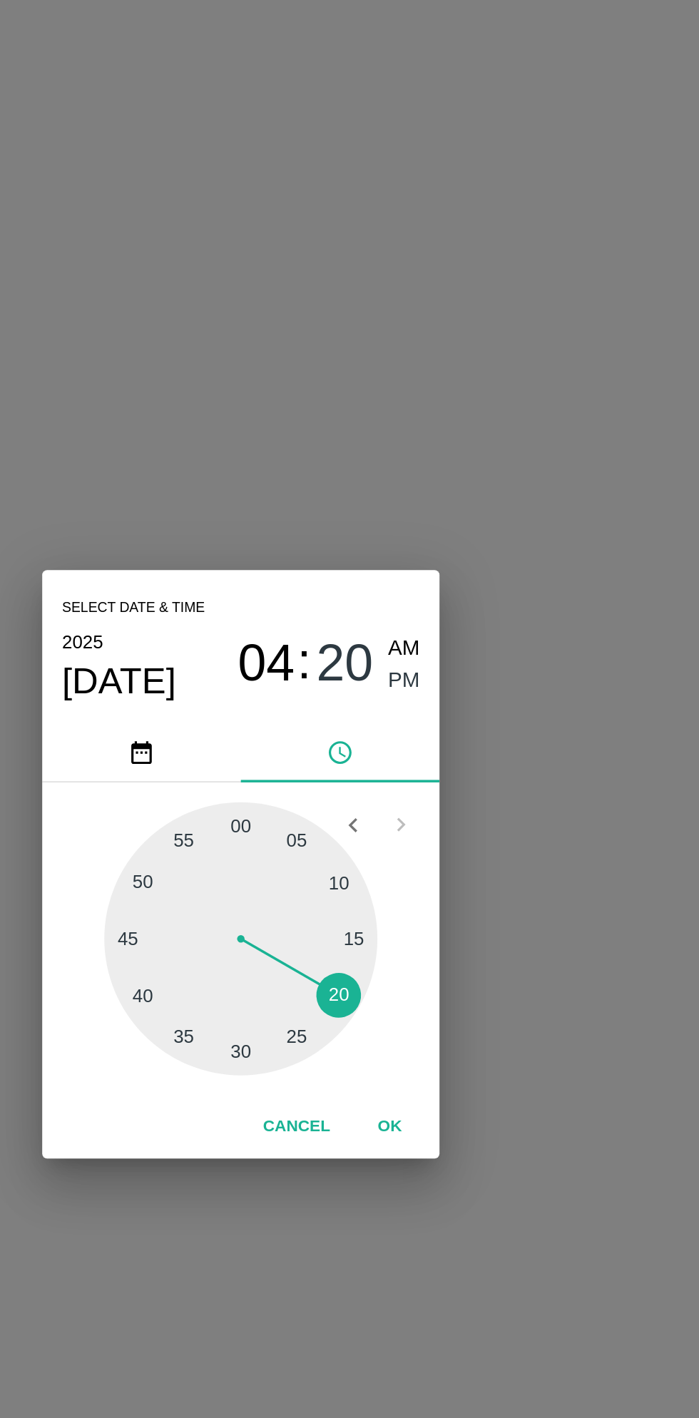
click at [443, 865] on button "OK" at bounding box center [435, 859] width 46 height 25
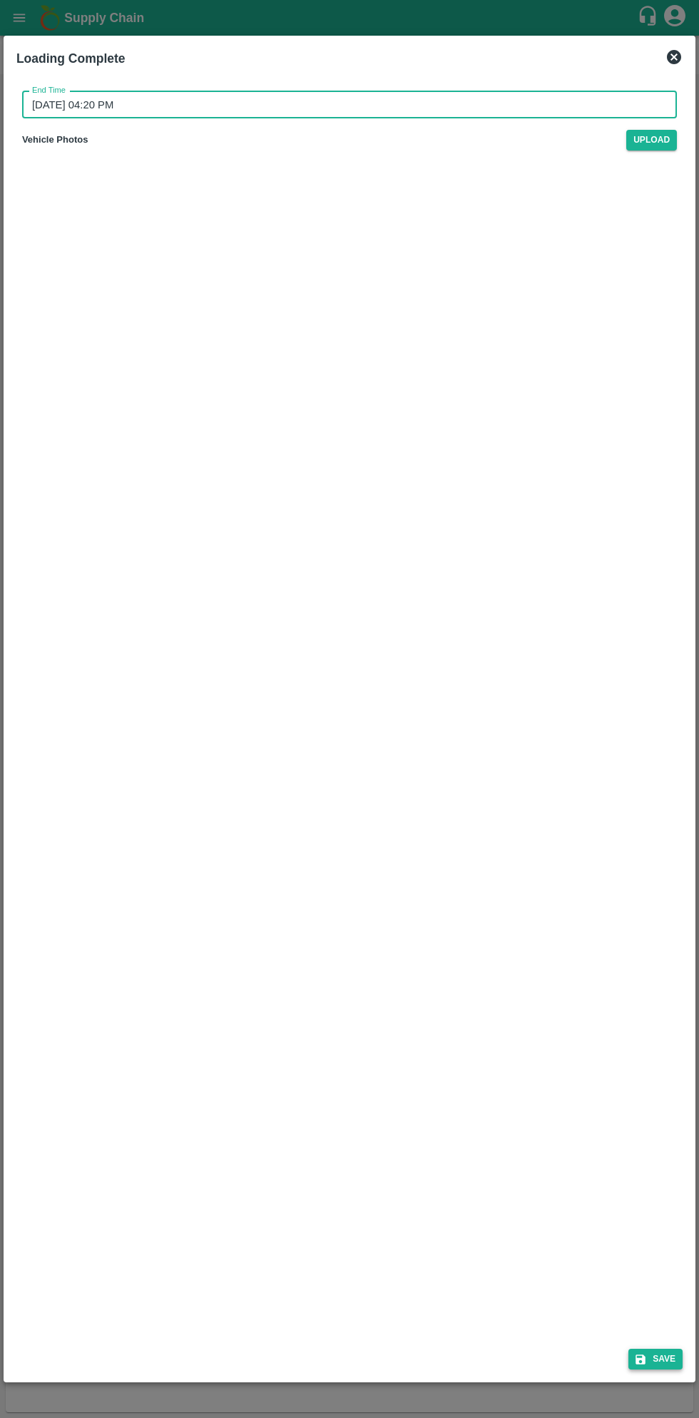
click at [660, 1353] on button "Save" at bounding box center [655, 1359] width 54 height 21
type input "[DATE] 08:21 PM"
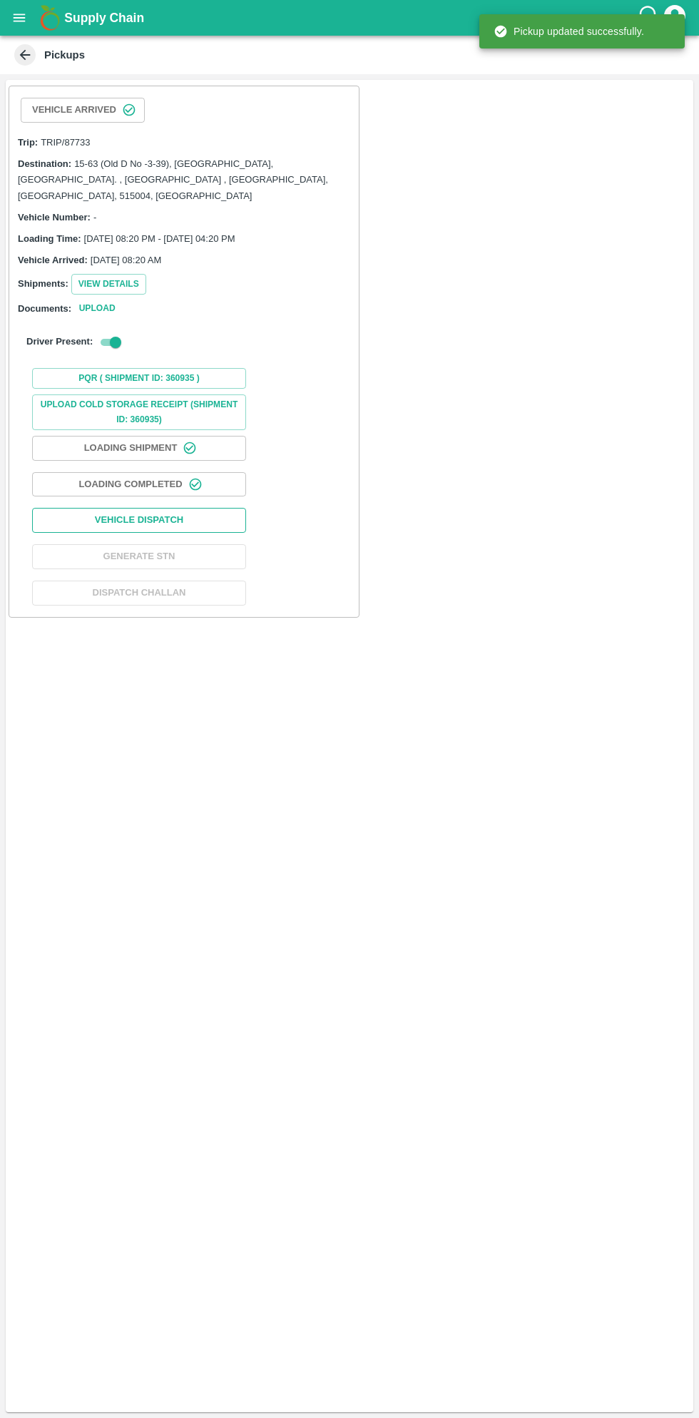
click at [196, 512] on button "Vehicle Dispatch" at bounding box center [139, 520] width 214 height 25
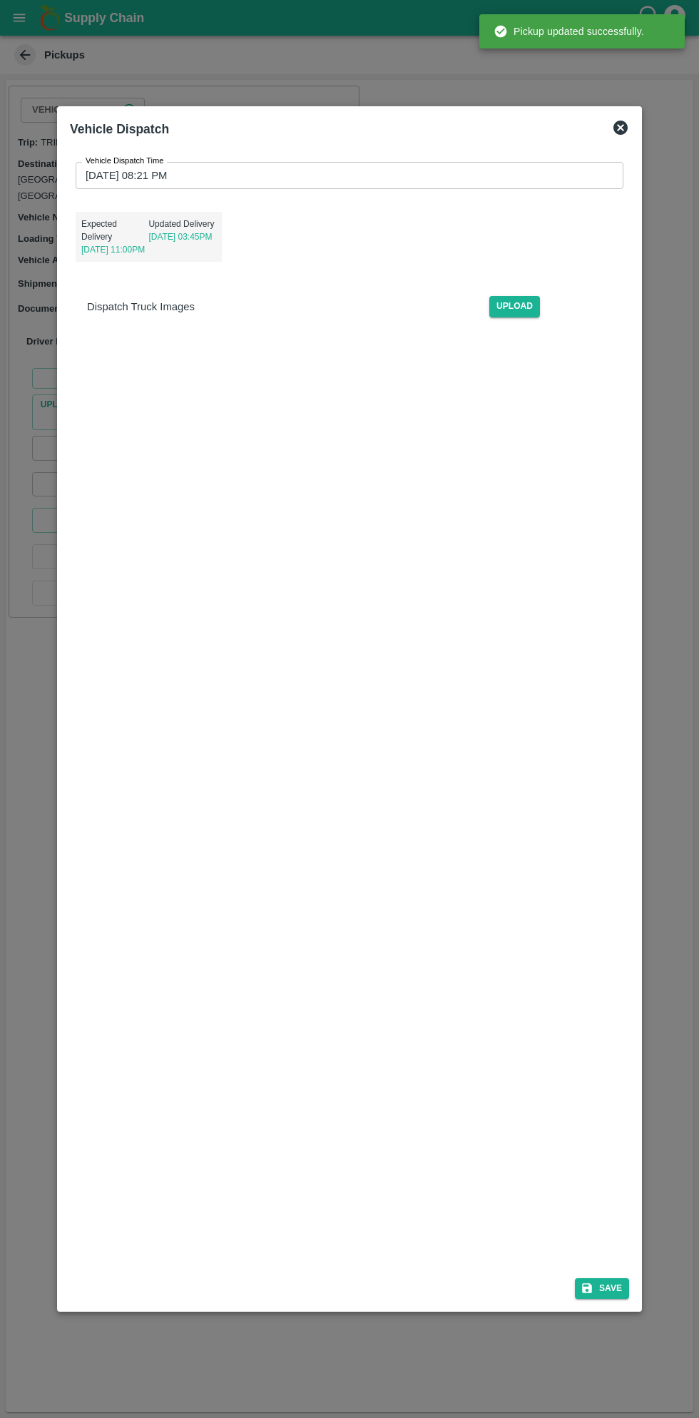
click at [539, 175] on input "[DATE] 08:21 PM" at bounding box center [345, 175] width 538 height 27
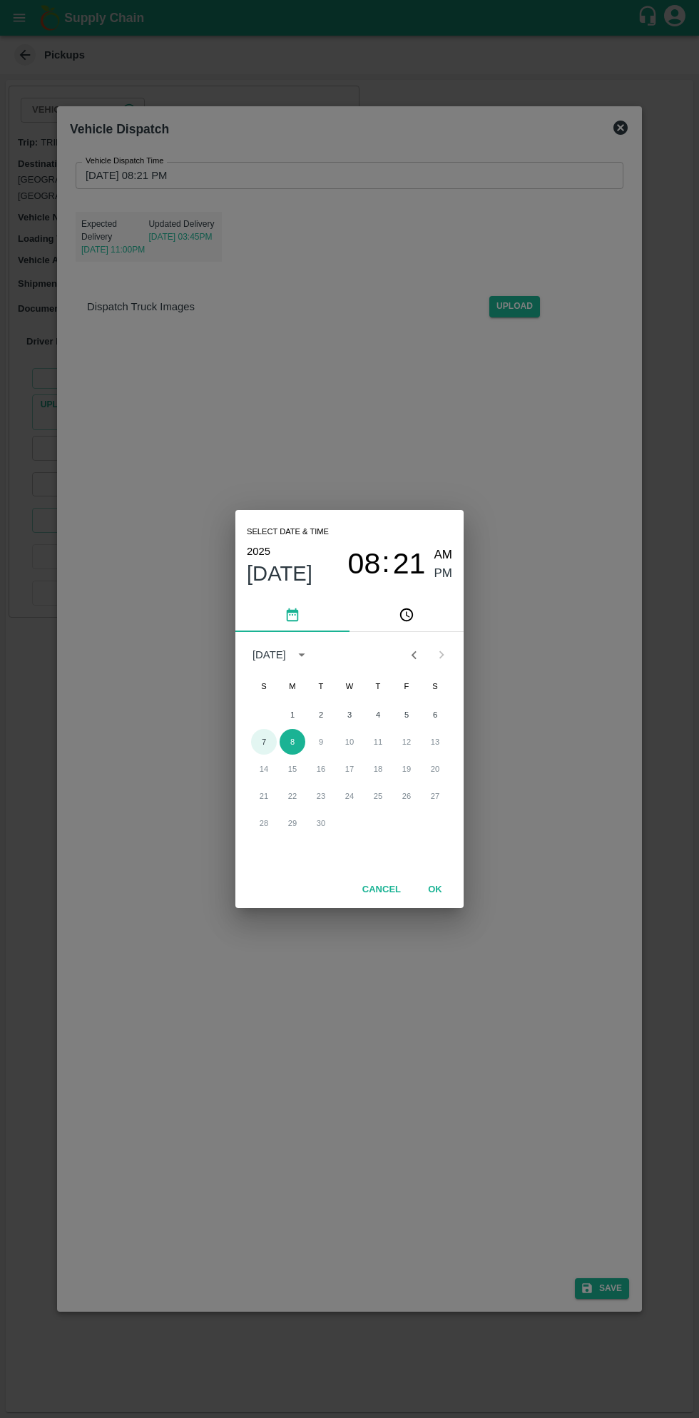
click at [263, 742] on button "7" at bounding box center [264, 742] width 26 height 26
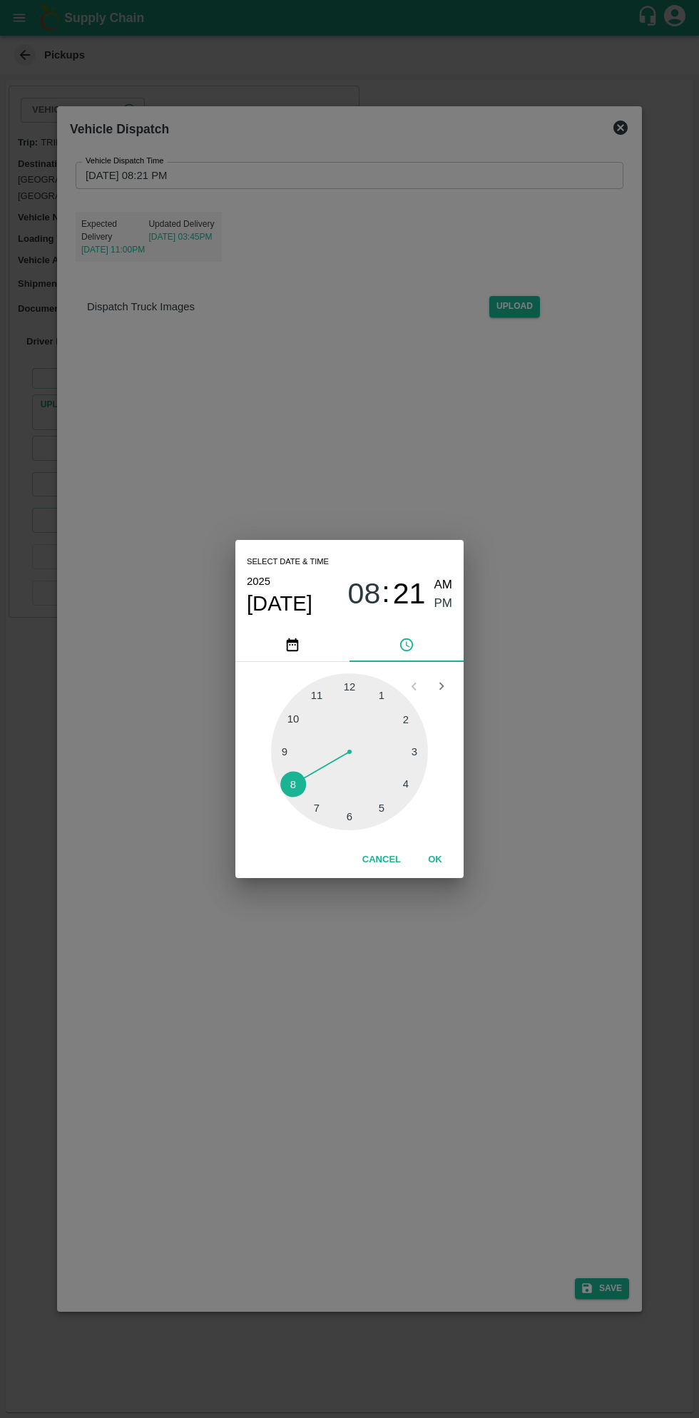
click at [380, 800] on div at bounding box center [349, 751] width 157 height 157
type input "[DATE] 05:21 PM"
click at [442, 606] on span "PM" at bounding box center [443, 603] width 19 height 19
click at [453, 856] on button "OK" at bounding box center [435, 859] width 46 height 25
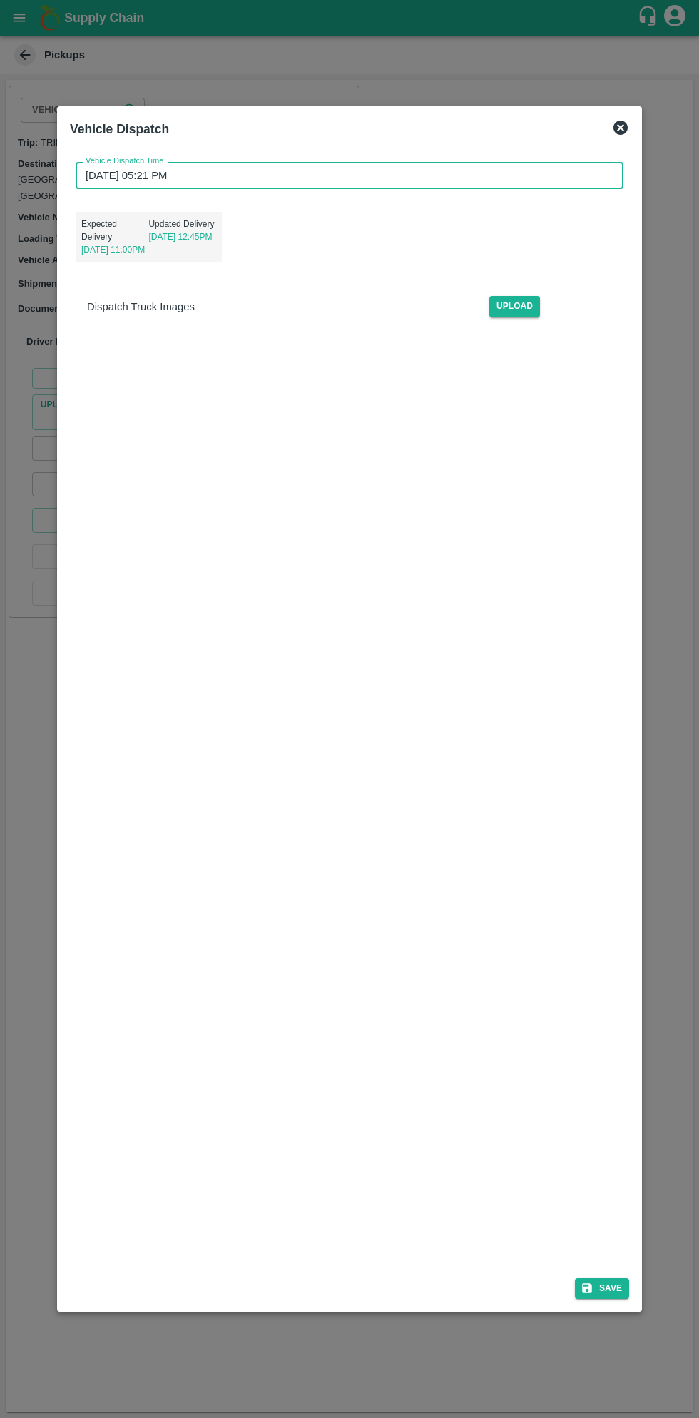
scroll to position [3, 0]
click at [598, 1286] on button "Save" at bounding box center [602, 1288] width 54 height 21
